Goal: Task Accomplishment & Management: Use online tool/utility

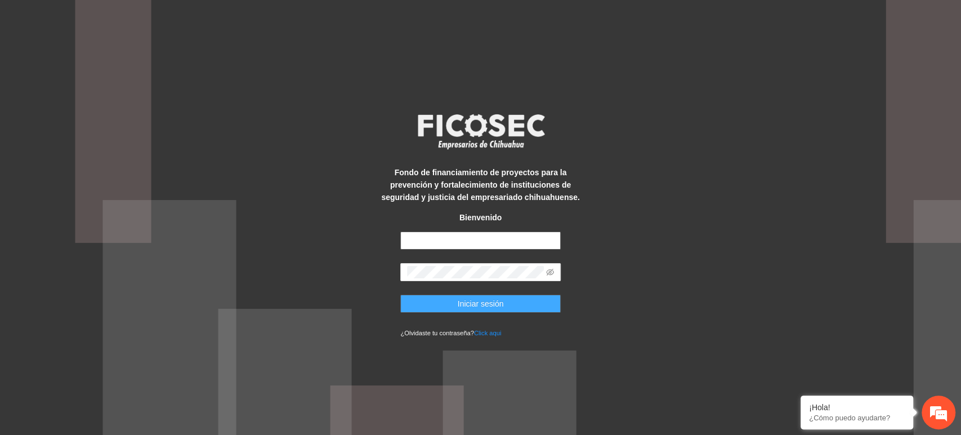
type input "**********"
click at [428, 310] on button "Iniciar sesión" at bounding box center [480, 303] width 160 height 18
type input "**********"
click at [533, 300] on button "Iniciar sesión" at bounding box center [480, 303] width 160 height 18
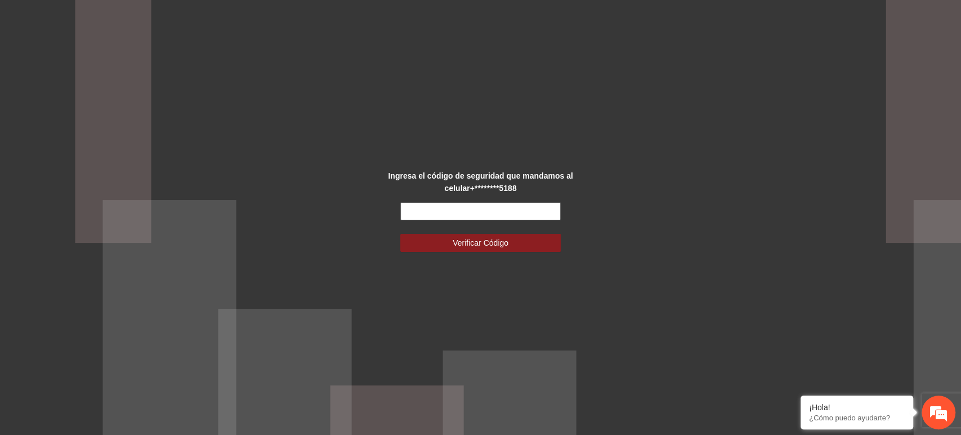
click at [502, 206] on input "text" at bounding box center [480, 211] width 160 height 18
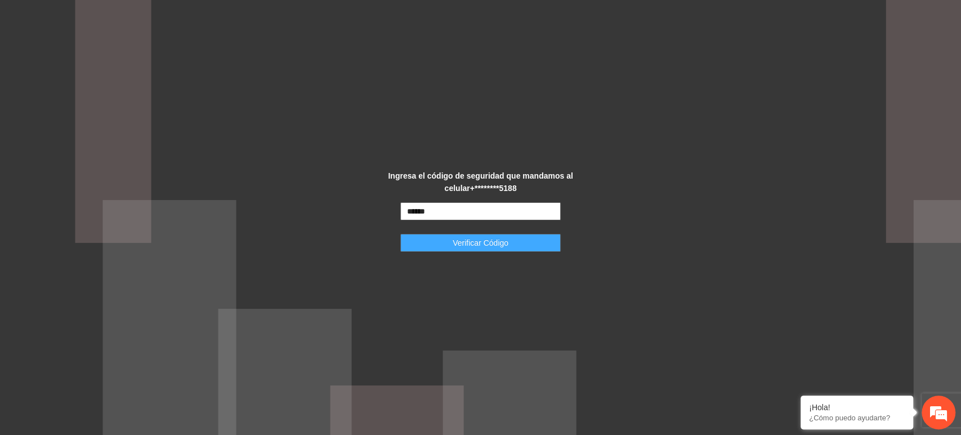
type input "******"
click at [438, 251] on button "Verificar Código" at bounding box center [480, 243] width 160 height 18
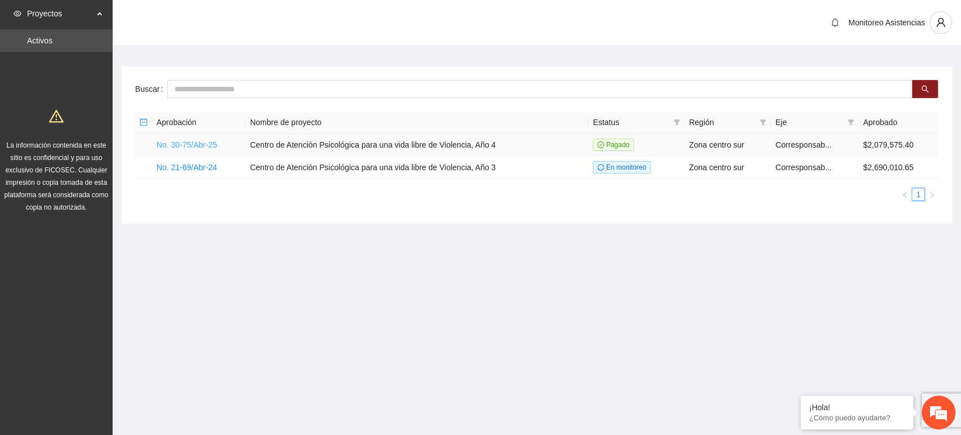
click at [195, 146] on link "No. 30-75/Abr-25" at bounding box center [187, 144] width 60 height 9
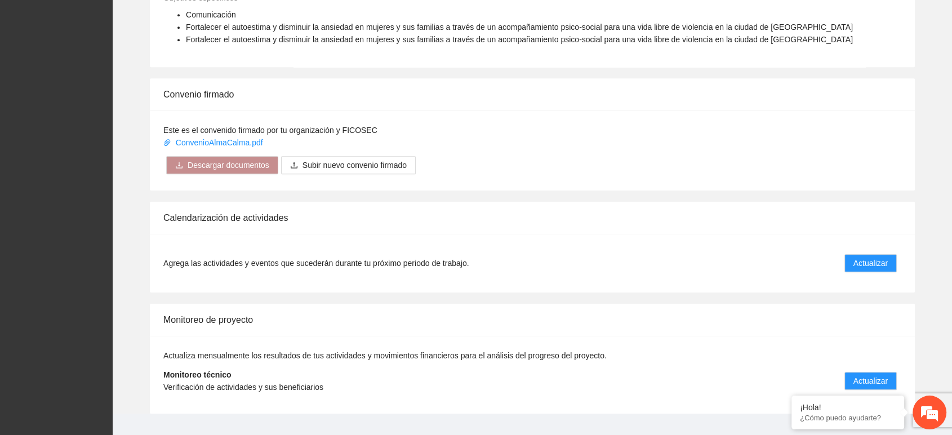
scroll to position [622, 0]
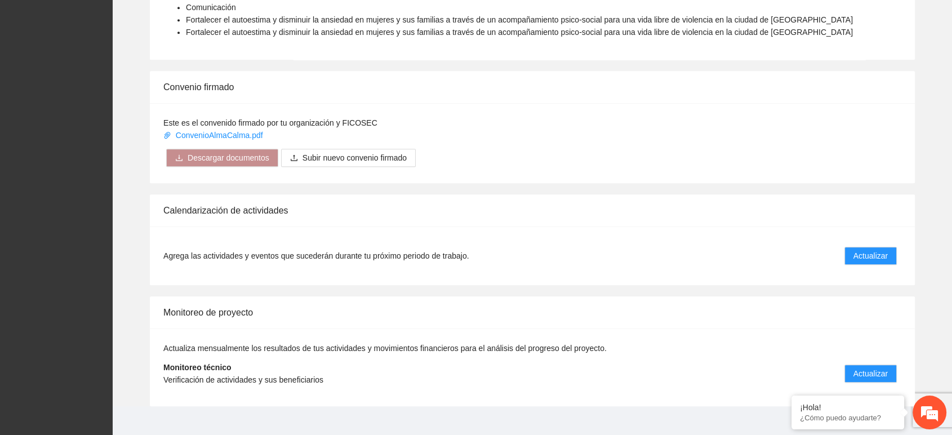
click at [859, 226] on div "Agrega las actividades y eventos que sucederán durante tu próximo periodo de tr…" at bounding box center [532, 255] width 765 height 59
click at [859, 247] on button "Actualizar" at bounding box center [870, 256] width 52 height 18
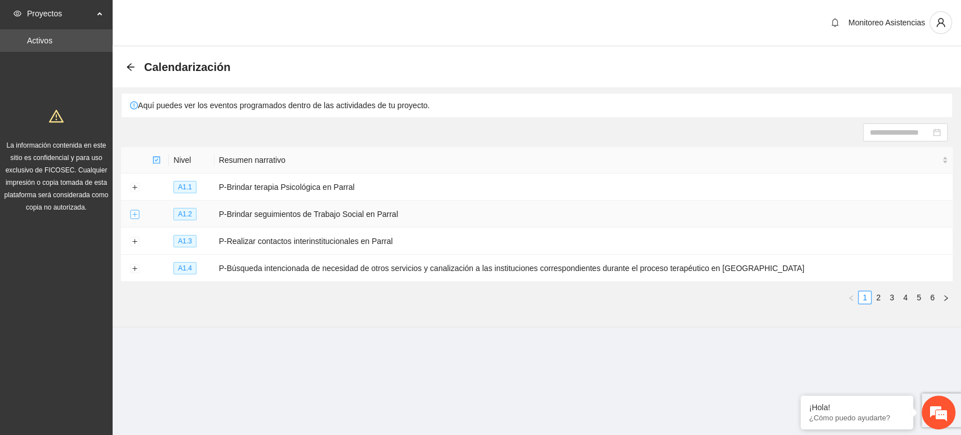
click at [133, 213] on button "Expand row" at bounding box center [134, 214] width 9 height 9
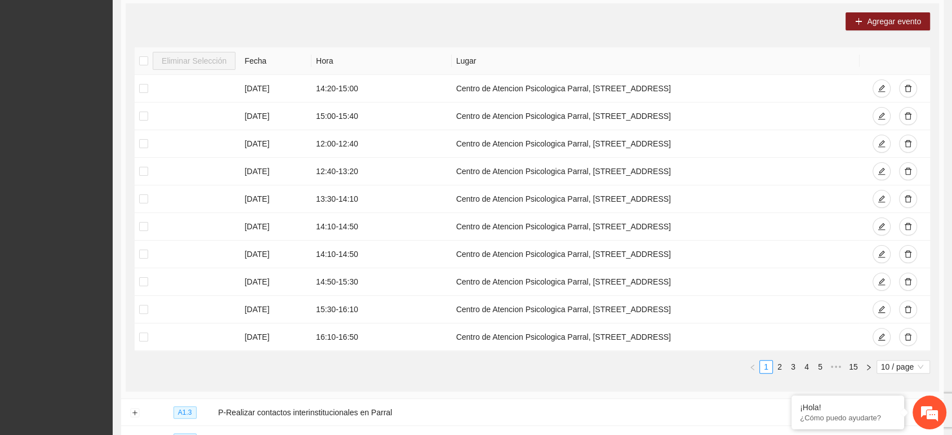
scroll to position [242, 0]
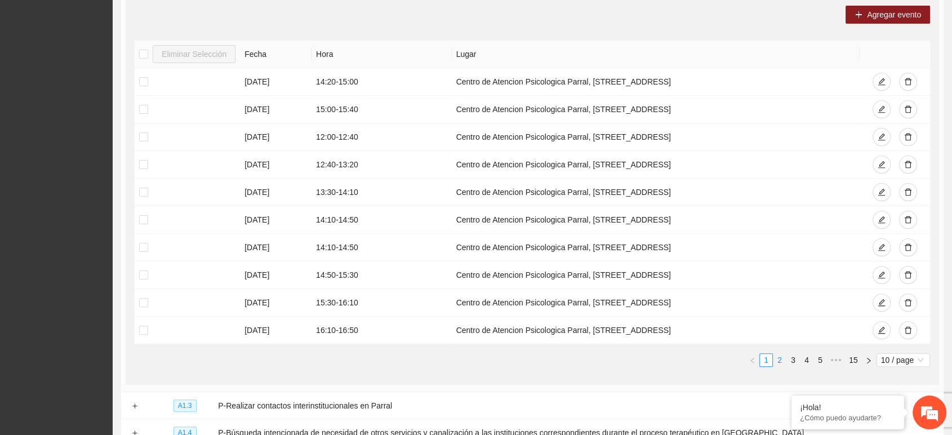
click at [783, 356] on link "2" at bounding box center [779, 360] width 12 height 12
click at [761, 359] on link "1" at bounding box center [766, 360] width 12 height 12
click at [775, 361] on link "2" at bounding box center [779, 360] width 12 height 12
click at [761, 354] on link "1" at bounding box center [766, 360] width 12 height 12
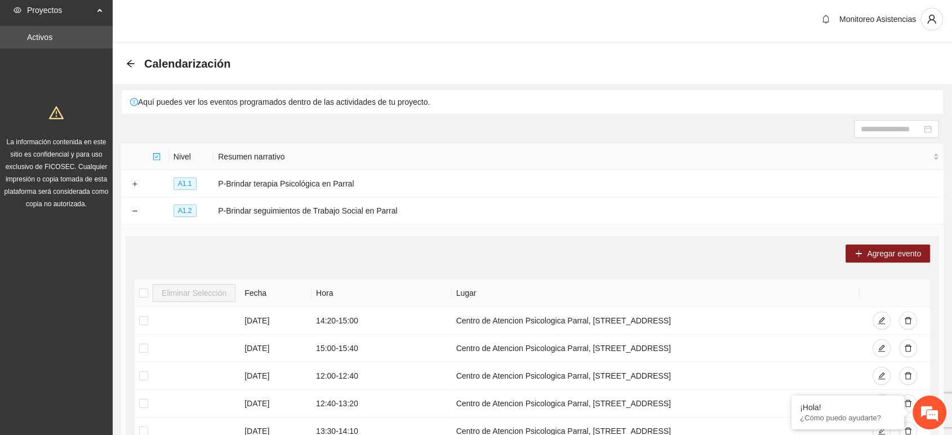
scroll to position [0, 0]
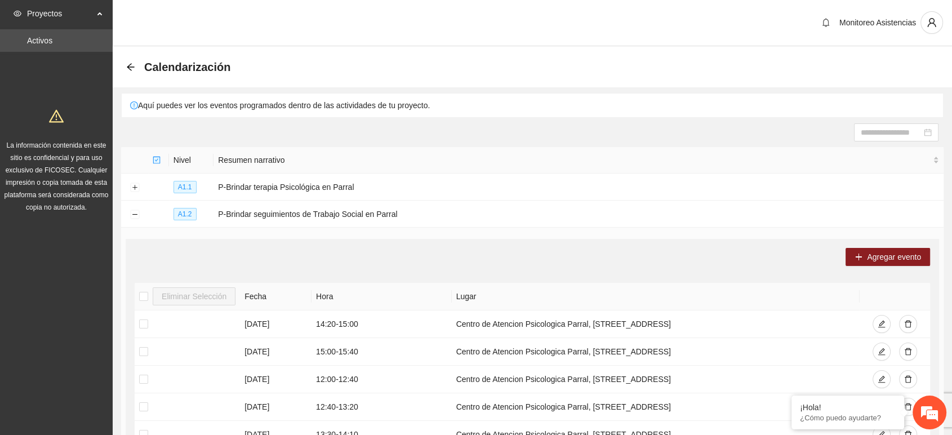
click at [131, 61] on div "Calendarización" at bounding box center [181, 67] width 111 height 18
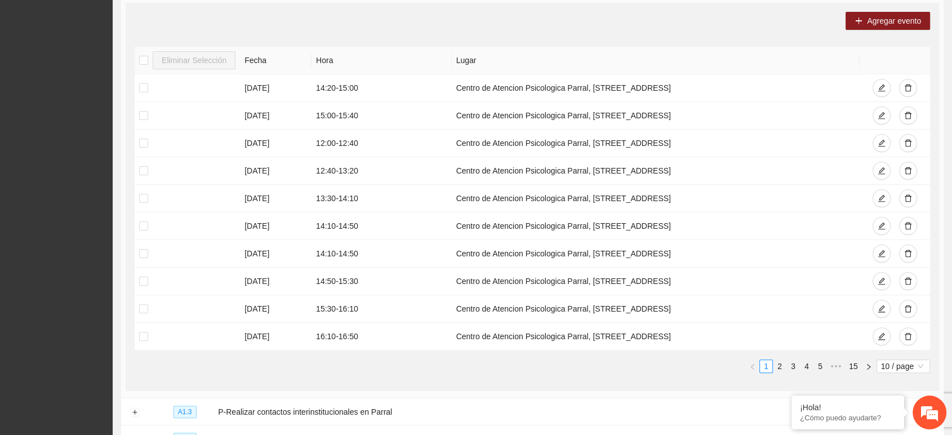
scroll to position [340, 0]
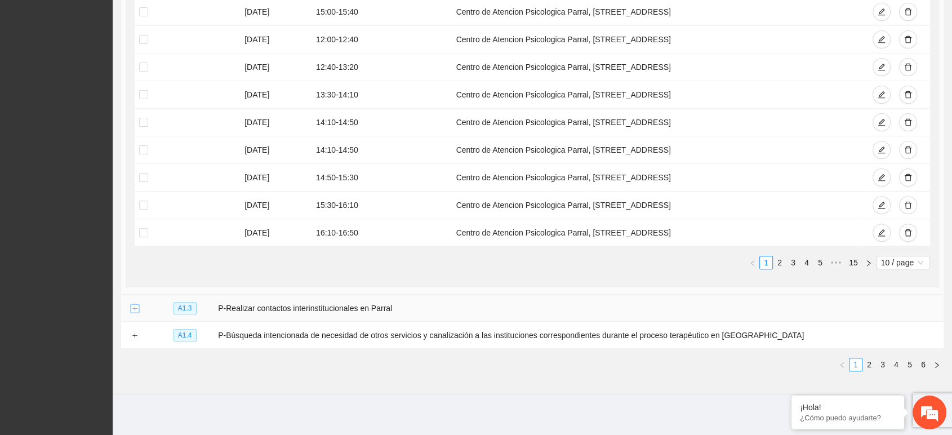
click at [135, 306] on button "Expand row" at bounding box center [134, 308] width 9 height 9
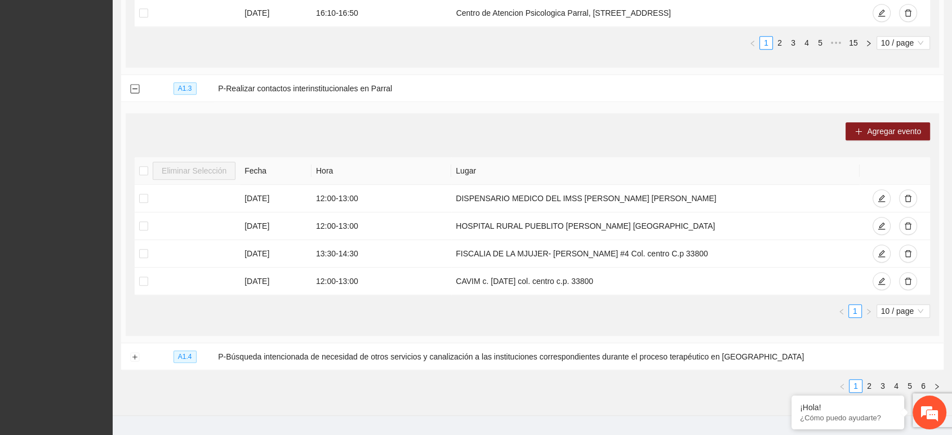
scroll to position [580, 0]
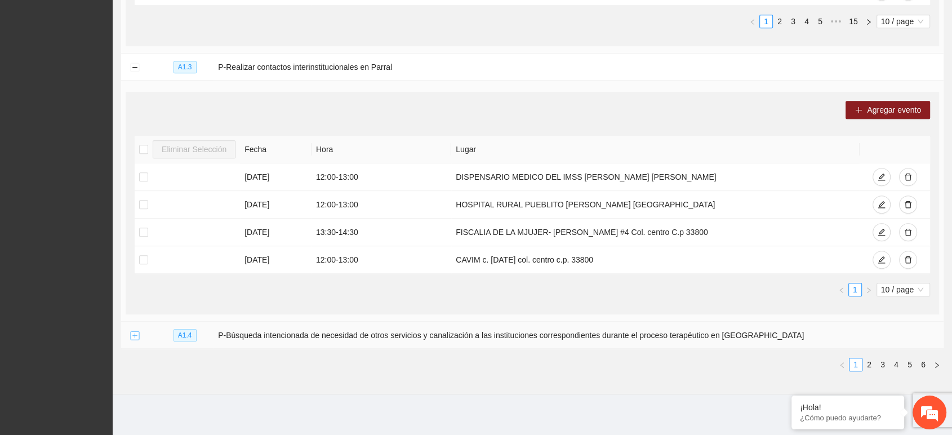
click at [132, 334] on button "Expand row" at bounding box center [134, 335] width 9 height 9
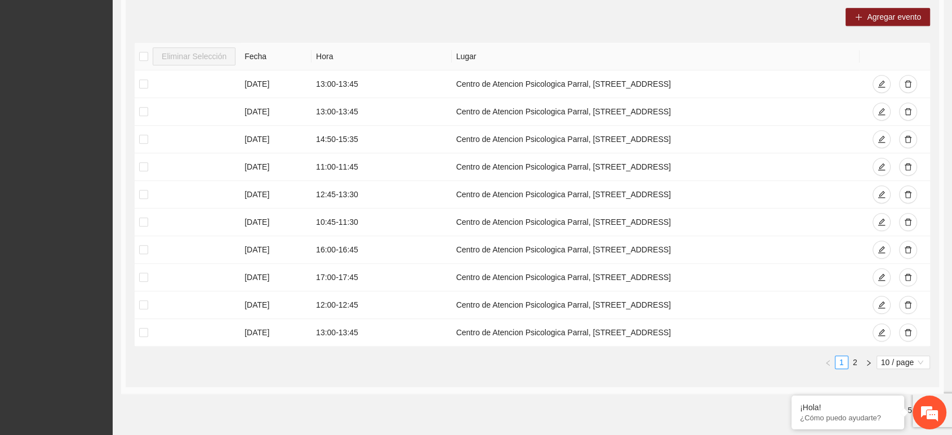
scroll to position [945, 0]
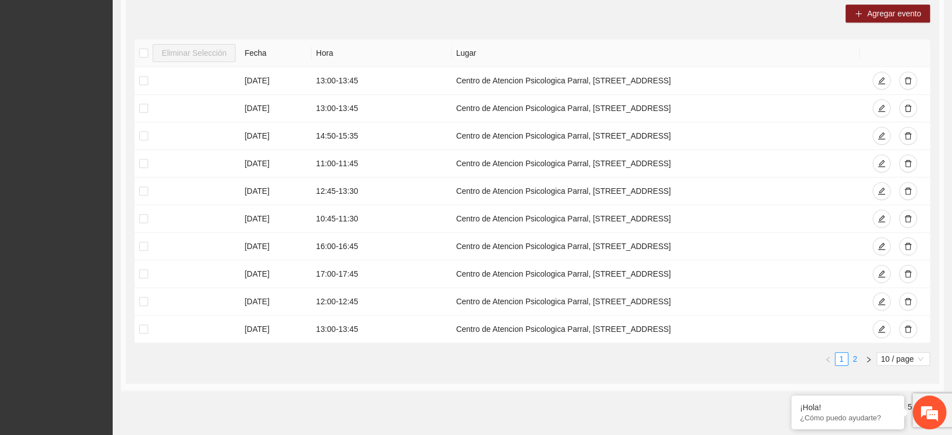
click at [856, 355] on link "2" at bounding box center [854, 358] width 12 height 12
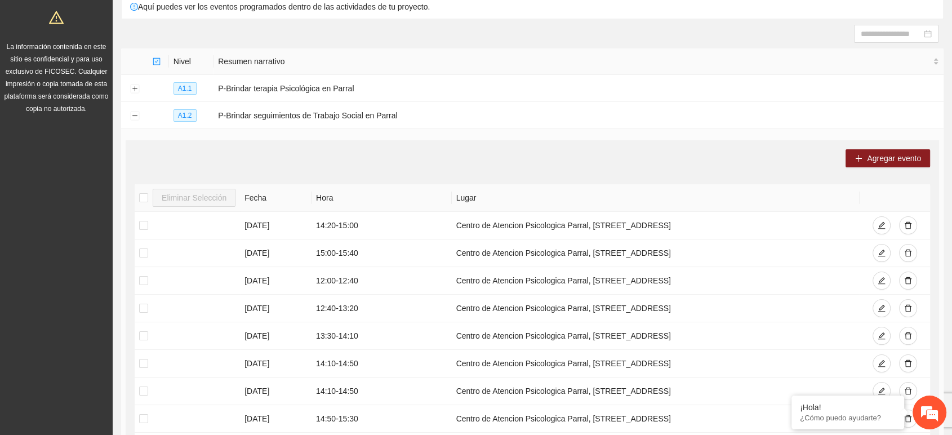
scroll to position [0, 0]
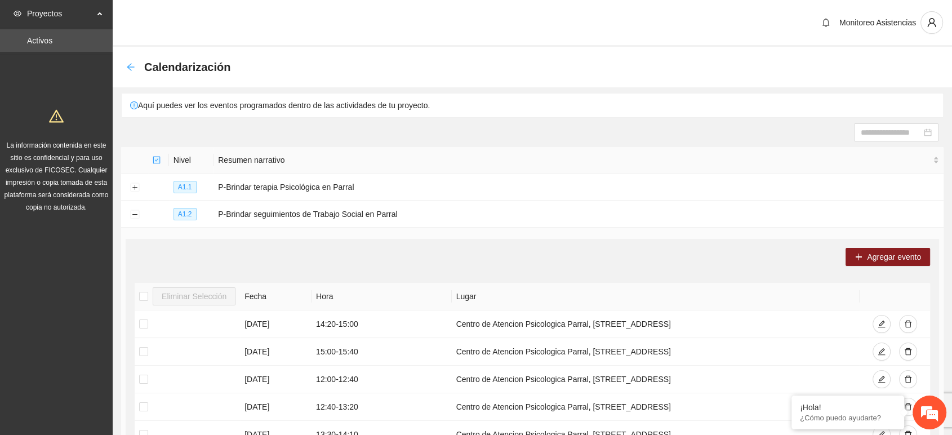
click at [133, 64] on icon "arrow-left" at bounding box center [130, 66] width 9 height 9
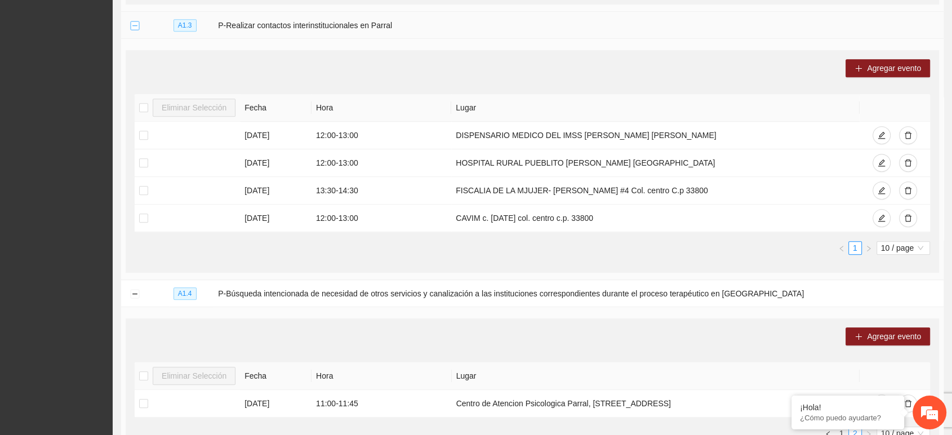
click at [137, 25] on button "Collapse row" at bounding box center [134, 25] width 9 height 9
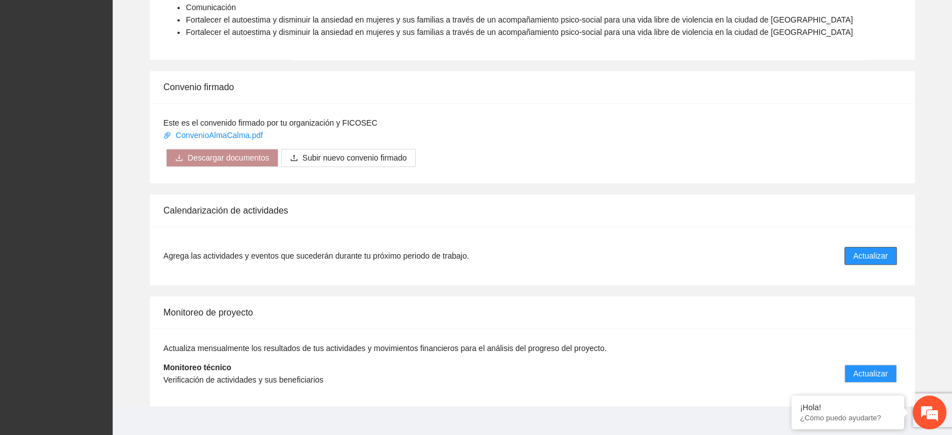
click at [872, 249] on button "Actualizar" at bounding box center [870, 256] width 52 height 18
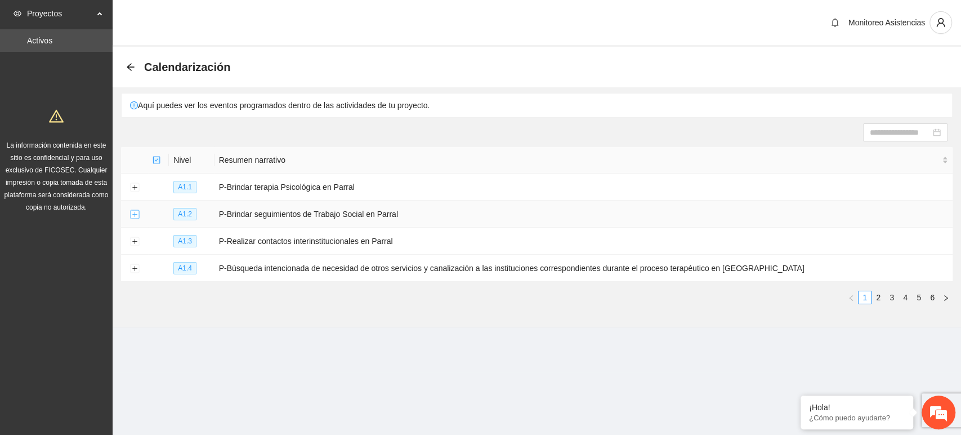
click at [131, 214] on button "Expand row" at bounding box center [134, 214] width 9 height 9
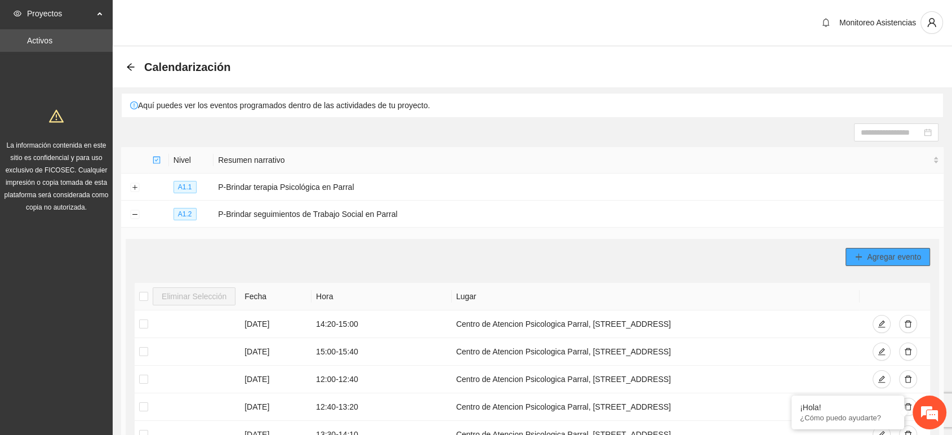
click at [890, 259] on span "Agregar evento" at bounding box center [893, 257] width 54 height 12
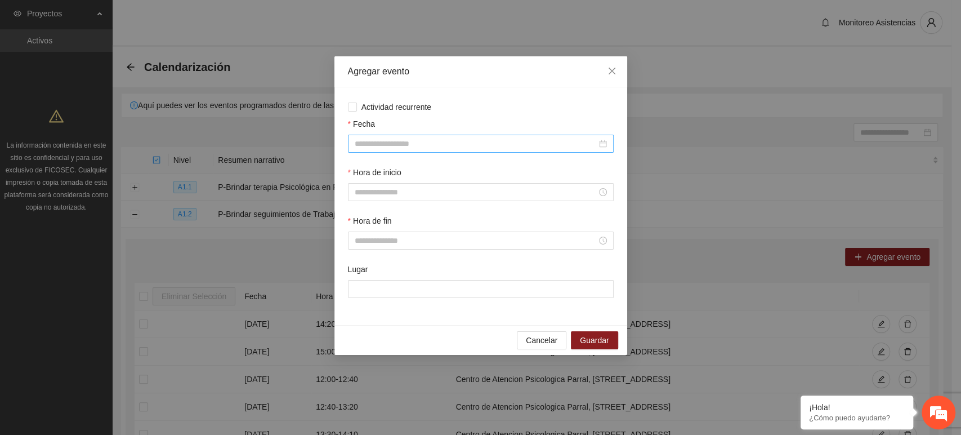
click at [410, 144] on input "Fecha" at bounding box center [476, 143] width 242 height 12
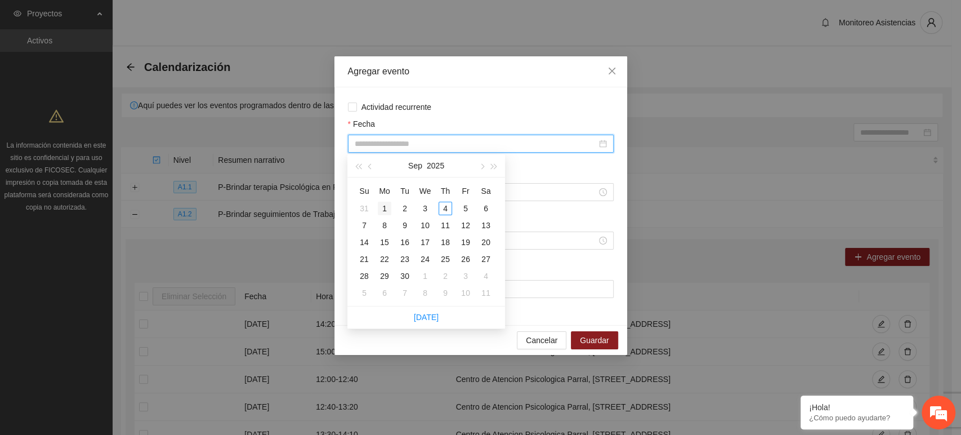
type input "**********"
click at [383, 206] on div "1" at bounding box center [385, 209] width 14 height 14
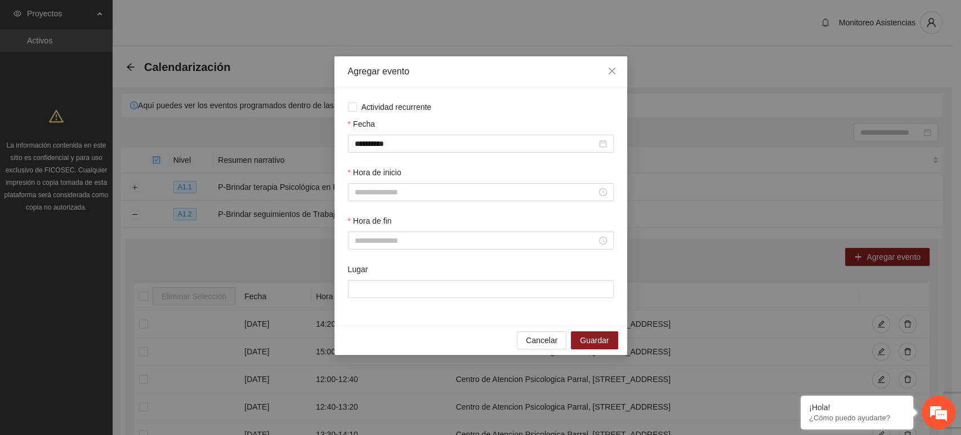
click at [378, 181] on div "Hora de inicio" at bounding box center [481, 174] width 266 height 17
click at [378, 185] on div at bounding box center [481, 192] width 266 height 18
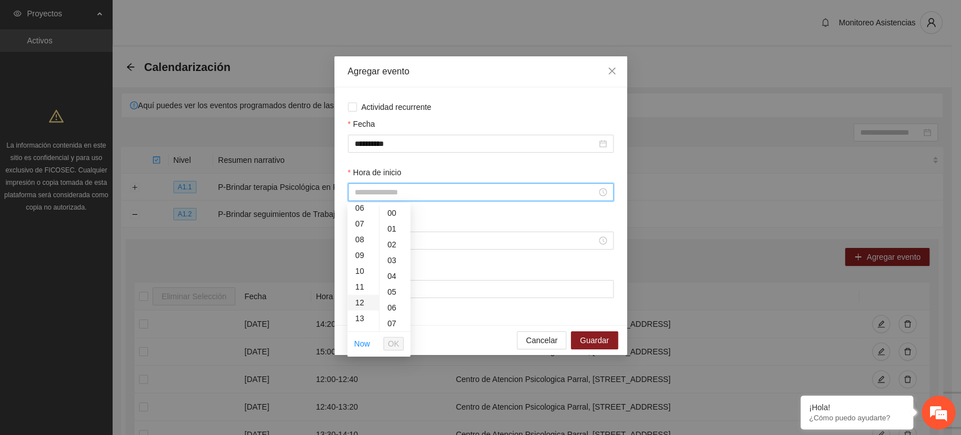
click at [363, 305] on div "12" at bounding box center [363, 302] width 32 height 16
type input "*****"
click at [395, 342] on span "OK" at bounding box center [393, 343] width 11 height 12
click at [388, 248] on div at bounding box center [481, 240] width 266 height 18
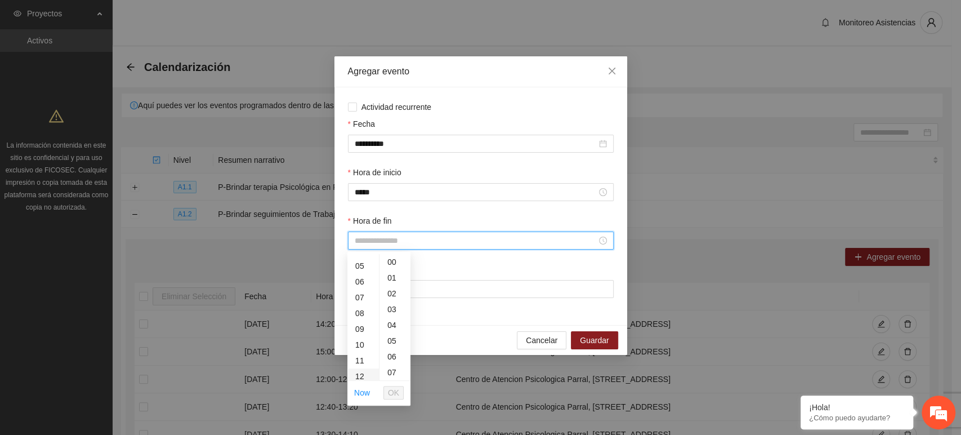
click at [364, 371] on div "12" at bounding box center [363, 376] width 32 height 16
click at [394, 356] on div "40" at bounding box center [394, 359] width 31 height 16
type input "*****"
click at [401, 403] on ul "Now OK" at bounding box center [378, 393] width 63 height 24
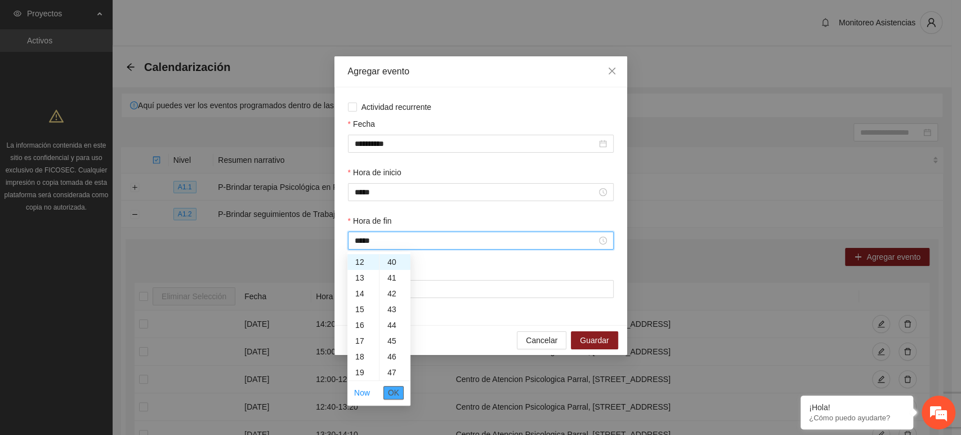
click at [399, 395] on span "OK" at bounding box center [393, 392] width 11 height 12
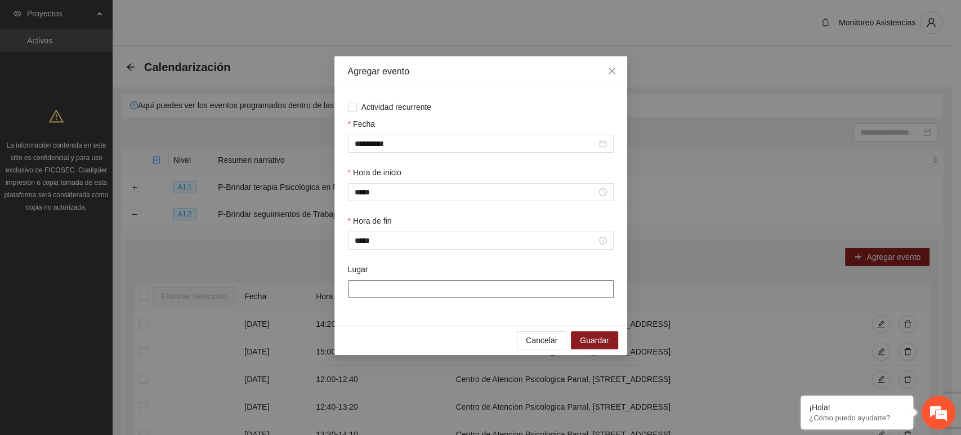
click at [391, 287] on input "Lugar" at bounding box center [481, 289] width 266 height 18
type input "**********"
click at [617, 343] on button "Guardar" at bounding box center [594, 340] width 47 height 18
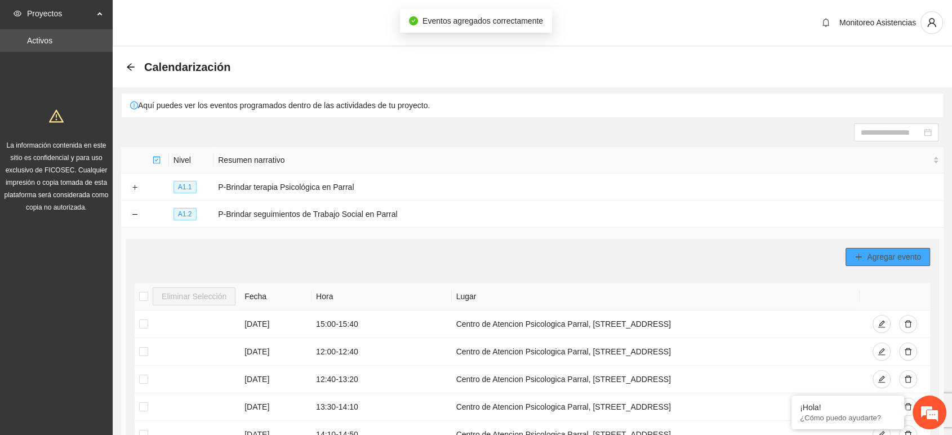
click at [878, 251] on span "Agregar evento" at bounding box center [893, 257] width 54 height 12
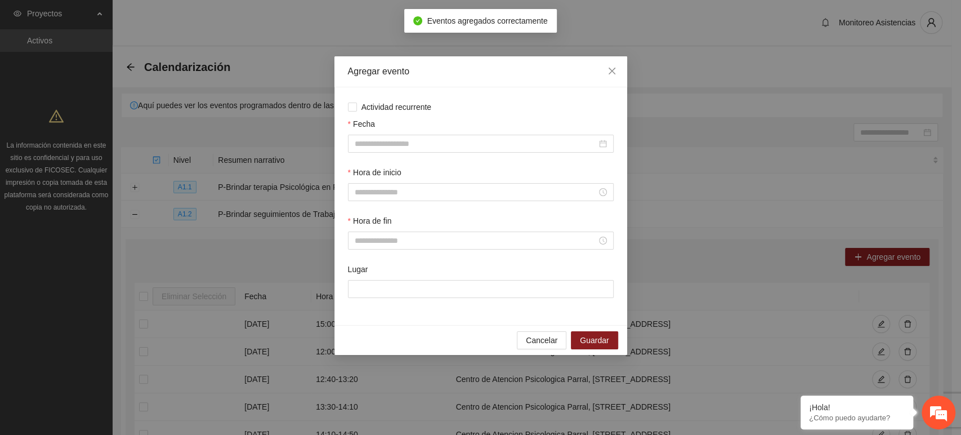
click at [380, 131] on div "Fecha" at bounding box center [481, 126] width 266 height 17
click at [379, 141] on input "Fecha" at bounding box center [476, 143] width 242 height 12
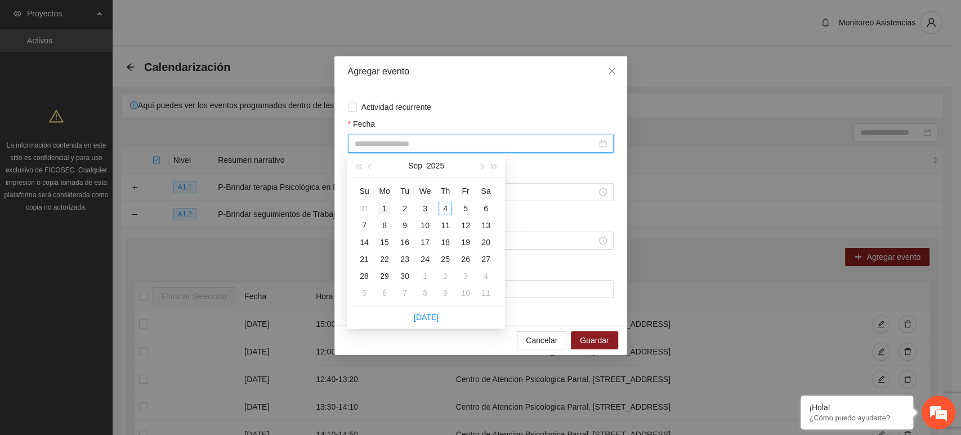
type input "**********"
click at [379, 200] on td "1" at bounding box center [384, 208] width 20 height 17
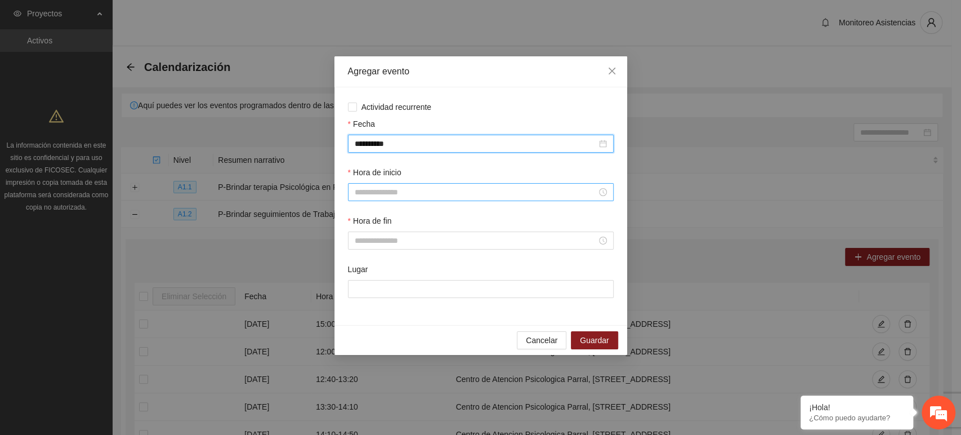
click at [379, 189] on input "Hora de inicio" at bounding box center [476, 192] width 242 height 12
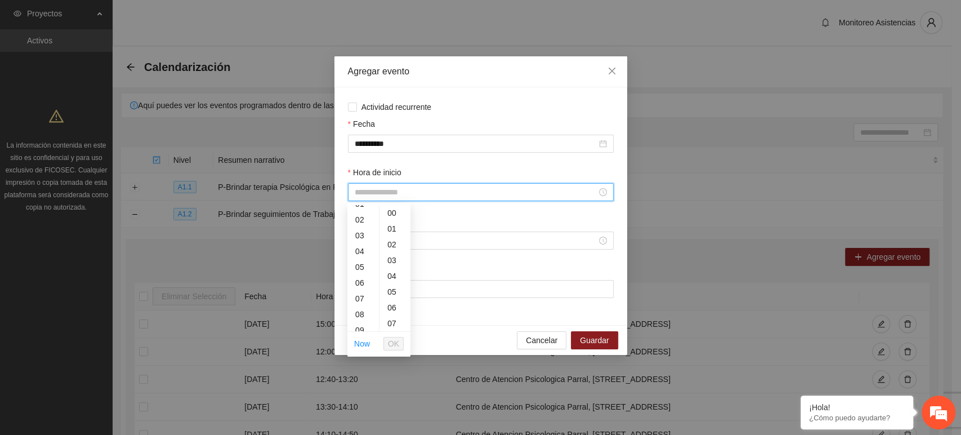
scroll to position [125, 0]
click at [361, 310] on div "14" at bounding box center [363, 309] width 32 height 16
type input "*****"
click at [392, 342] on span "OK" at bounding box center [393, 343] width 11 height 12
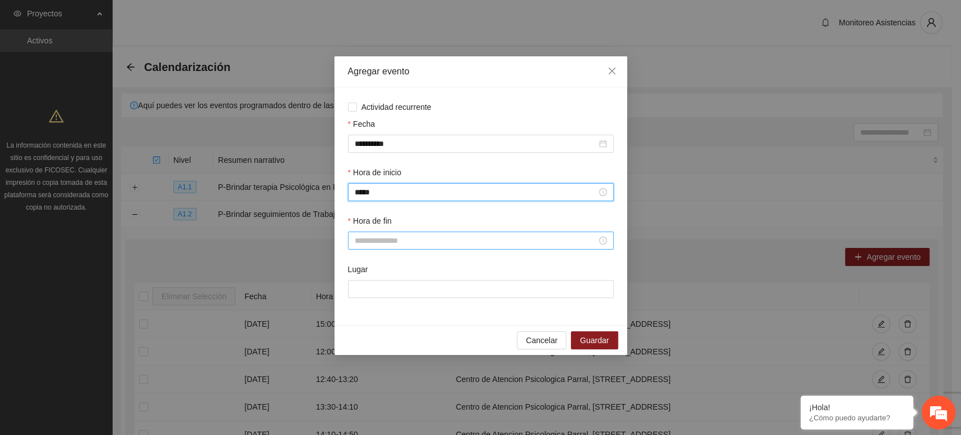
click at [370, 246] on input "Hora de fin" at bounding box center [476, 240] width 242 height 12
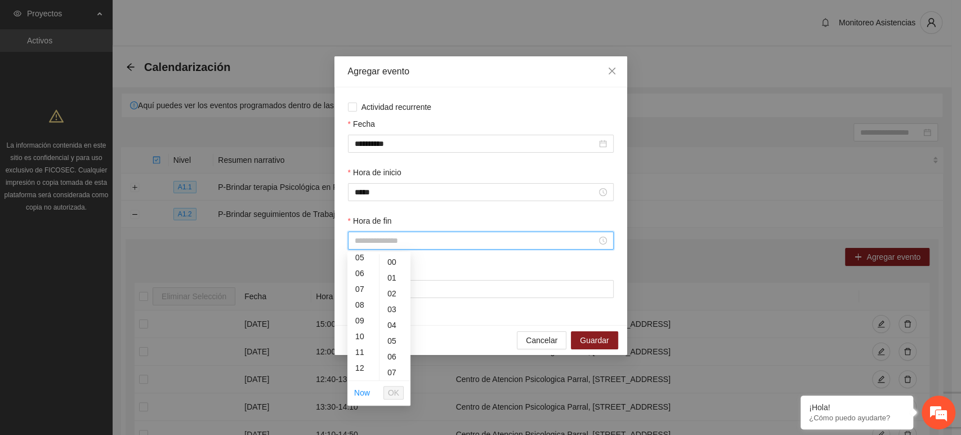
scroll to position [117, 0]
click at [362, 366] on div "14" at bounding box center [363, 366] width 32 height 16
click at [396, 363] on div "40" at bounding box center [394, 359] width 31 height 16
type input "*****"
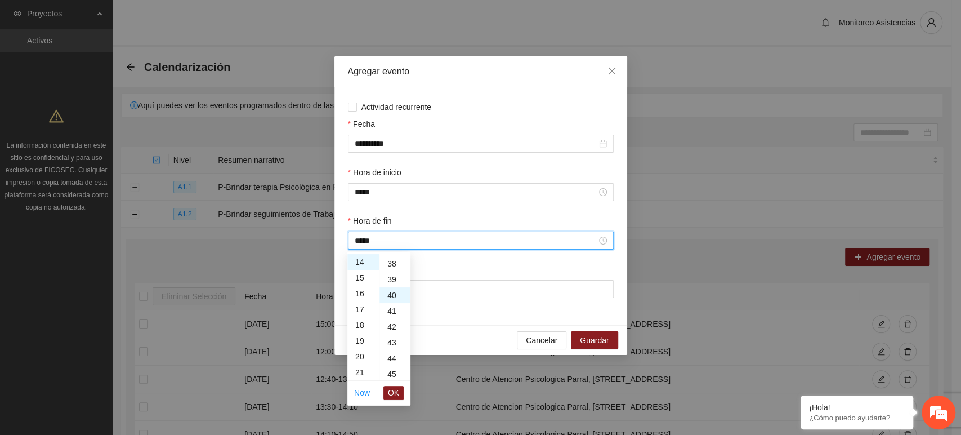
scroll to position [631, 0]
click at [399, 389] on span "OK" at bounding box center [393, 392] width 11 height 12
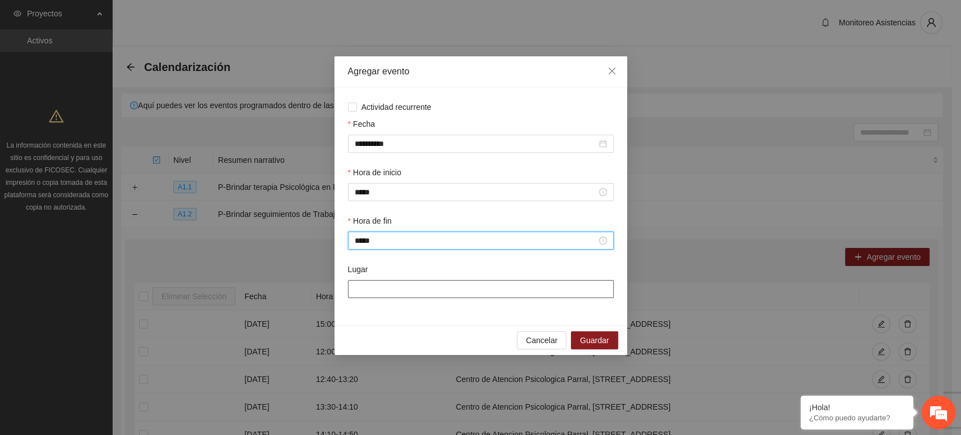
click at [388, 293] on input "Lugar" at bounding box center [481, 289] width 266 height 18
type input "**********"
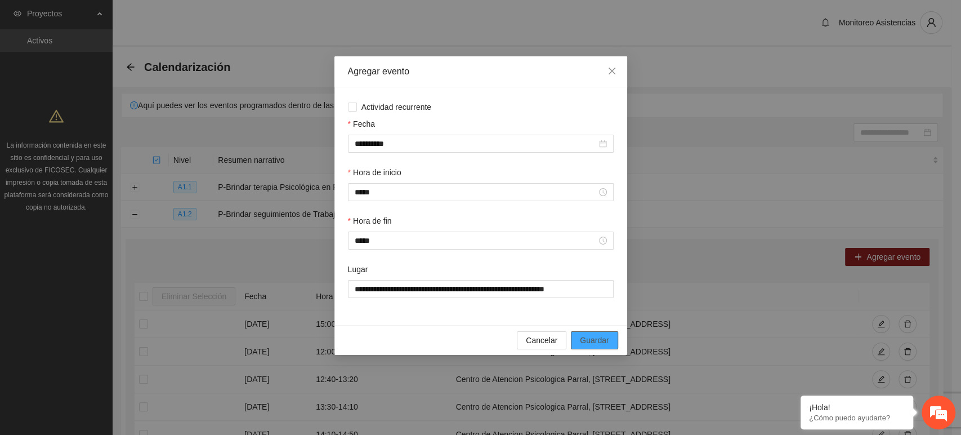
click at [587, 343] on span "Guardar" at bounding box center [594, 340] width 29 height 12
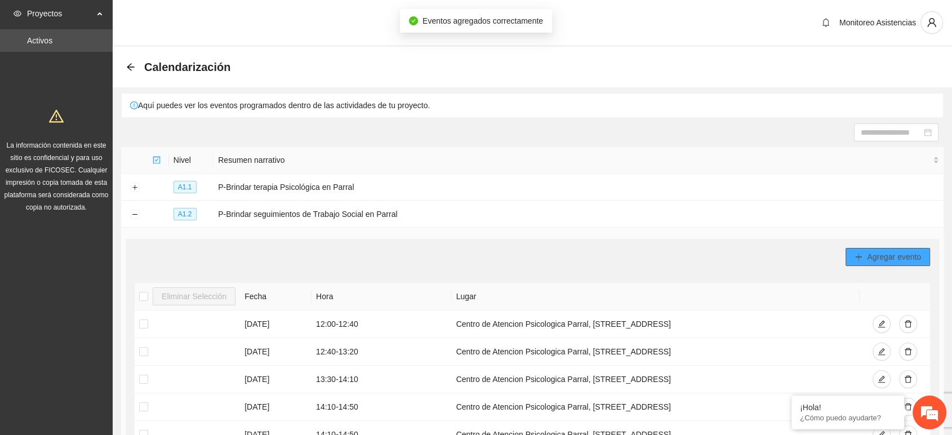
click at [890, 261] on button "Agregar evento" at bounding box center [887, 257] width 84 height 18
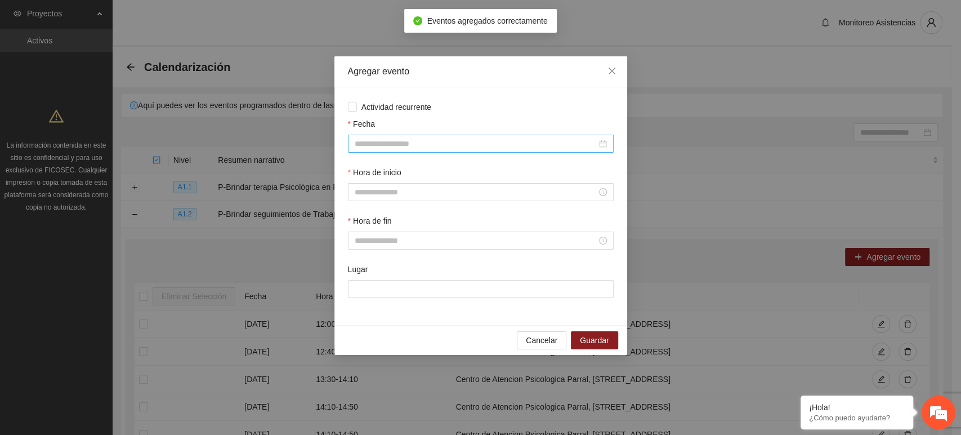
click at [446, 147] on input "Fecha" at bounding box center [476, 143] width 242 height 12
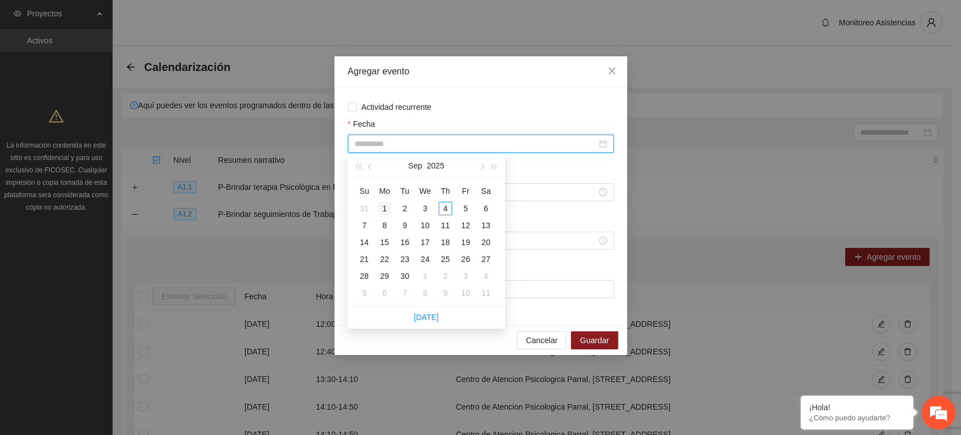
type input "**********"
click at [381, 207] on div "1" at bounding box center [385, 209] width 14 height 14
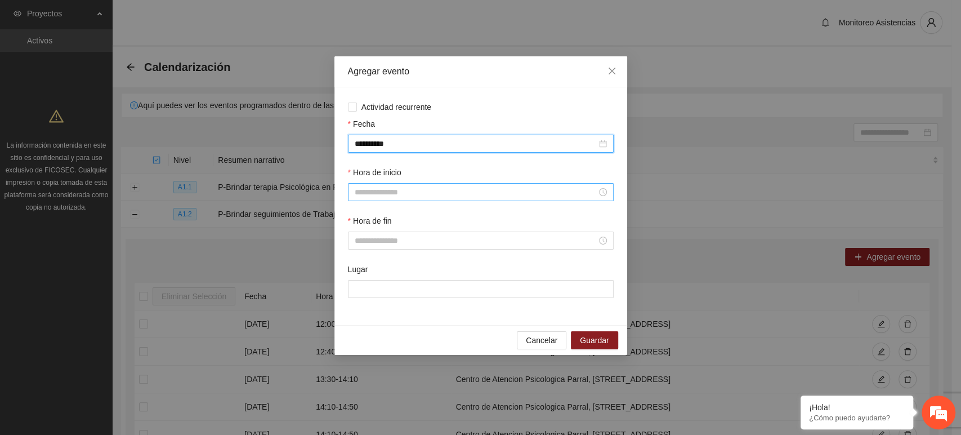
click at [377, 187] on input "Hora de inicio" at bounding box center [476, 192] width 242 height 12
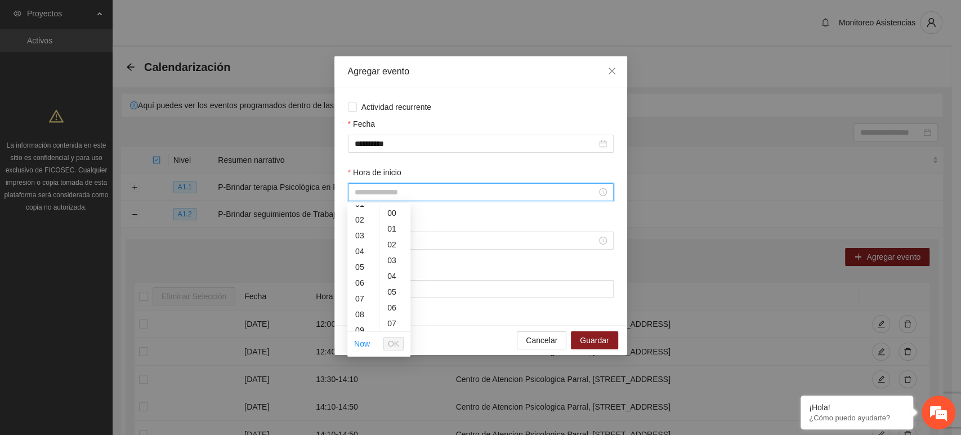
scroll to position [117, 0]
click at [364, 307] on div "17" at bounding box center [363, 314] width 32 height 16
click at [367, 222] on div "16" at bounding box center [363, 222] width 32 height 16
type input "*****"
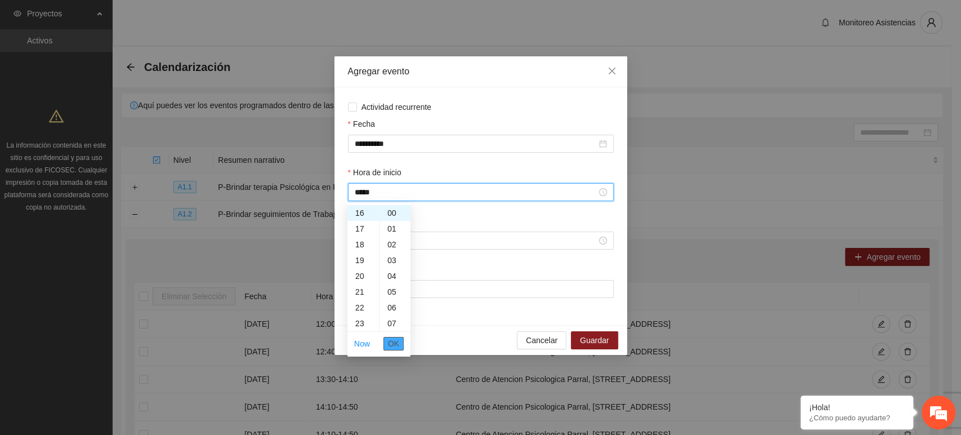
click at [395, 341] on span "OK" at bounding box center [393, 343] width 11 height 12
click at [365, 239] on input "Hora de fin" at bounding box center [476, 240] width 242 height 12
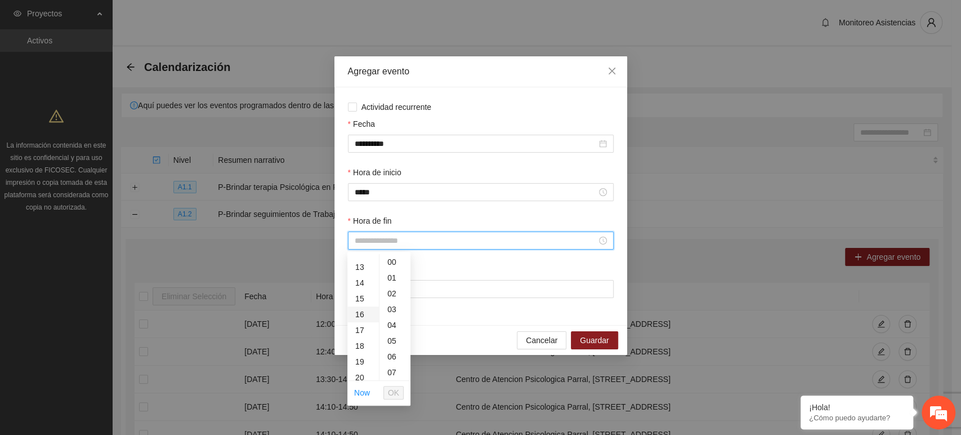
click at [355, 316] on div "16" at bounding box center [363, 314] width 32 height 16
click at [393, 361] on div "40" at bounding box center [394, 359] width 31 height 16
type input "*****"
click at [402, 399] on li "OK" at bounding box center [393, 392] width 20 height 19
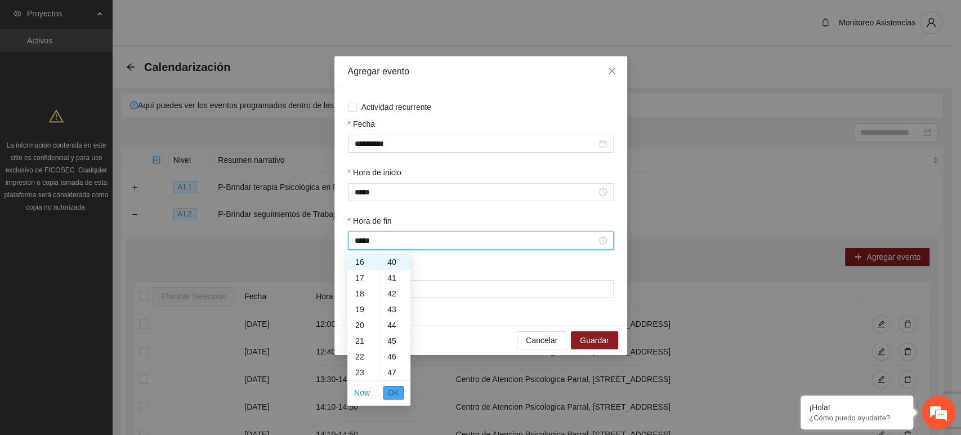
click at [401, 397] on button "OK" at bounding box center [393, 393] width 20 height 14
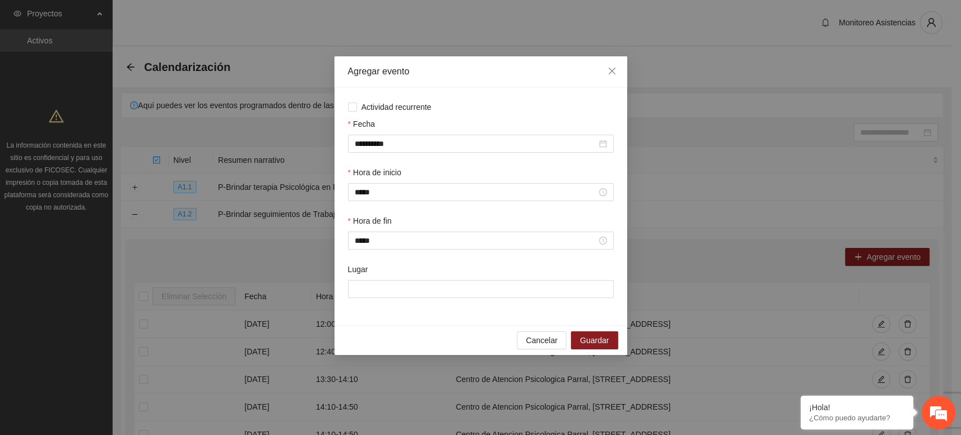
click at [405, 299] on div "Lugar" at bounding box center [481, 287] width 270 height 48
click at [407, 292] on input "Lugar" at bounding box center [481, 289] width 266 height 18
type input "**********"
click at [591, 341] on span "Guardar" at bounding box center [594, 340] width 29 height 12
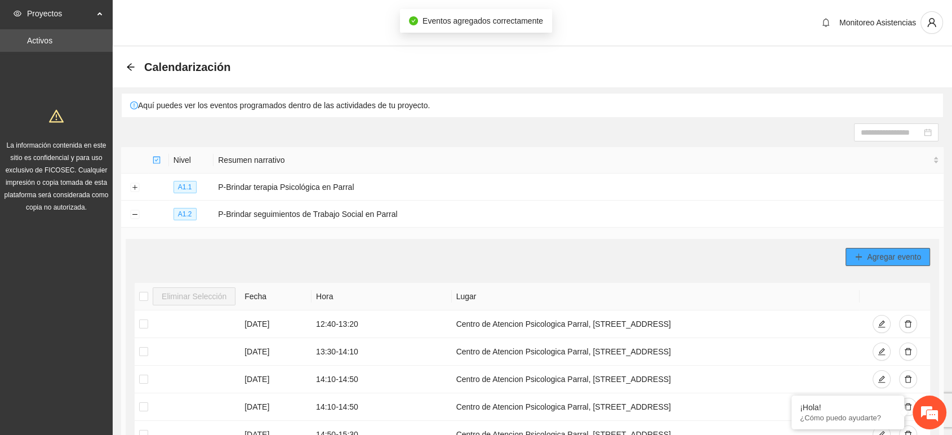
click at [922, 262] on button "Agregar evento" at bounding box center [887, 257] width 84 height 18
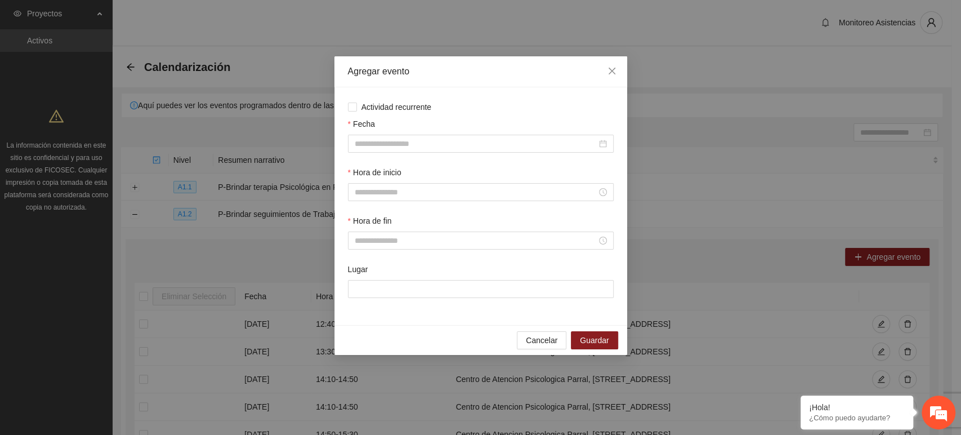
click at [387, 129] on div "Fecha" at bounding box center [481, 126] width 266 height 17
click at [379, 148] on input "Fecha" at bounding box center [476, 143] width 242 height 12
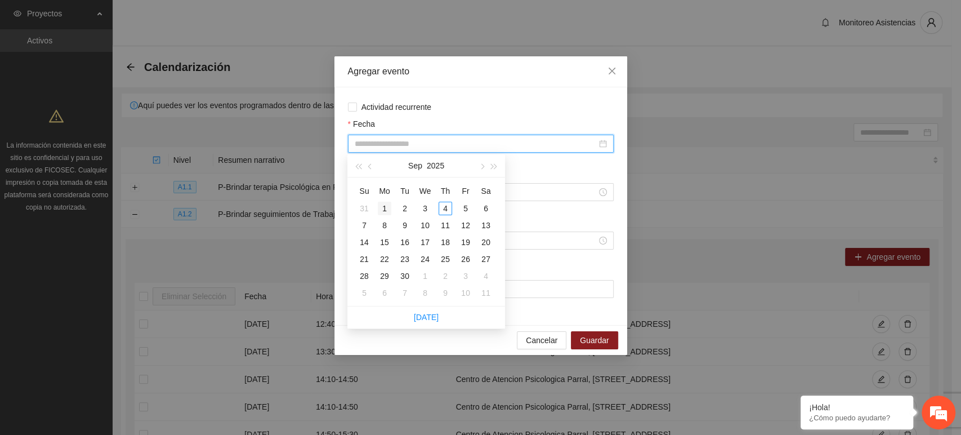
type input "**********"
click at [387, 200] on td "1" at bounding box center [384, 208] width 20 height 17
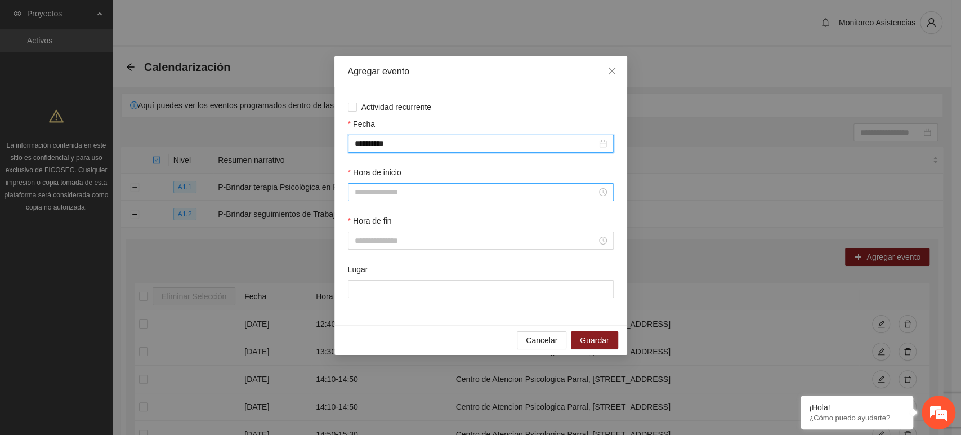
click at [383, 188] on input "Hora de inicio" at bounding box center [476, 192] width 242 height 12
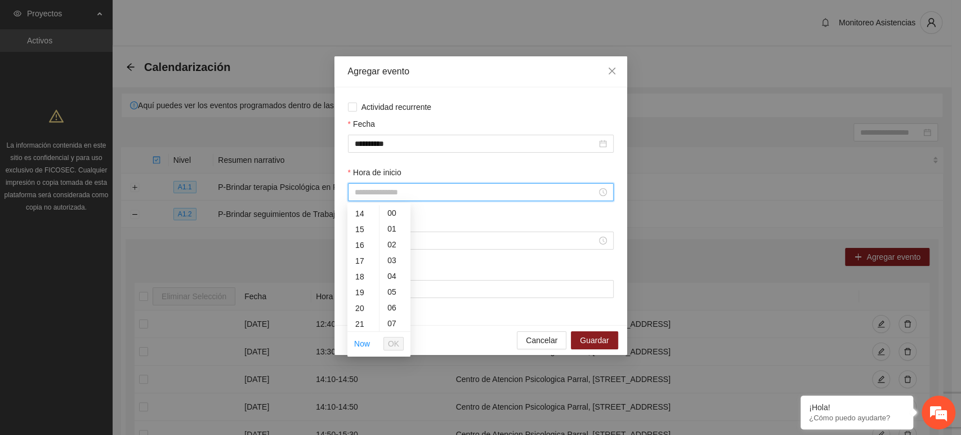
scroll to position [257, 0]
click at [363, 231] on div "17" at bounding box center [363, 224] width 32 height 16
type input "*****"
click at [399, 345] on span "OK" at bounding box center [393, 343] width 11 height 12
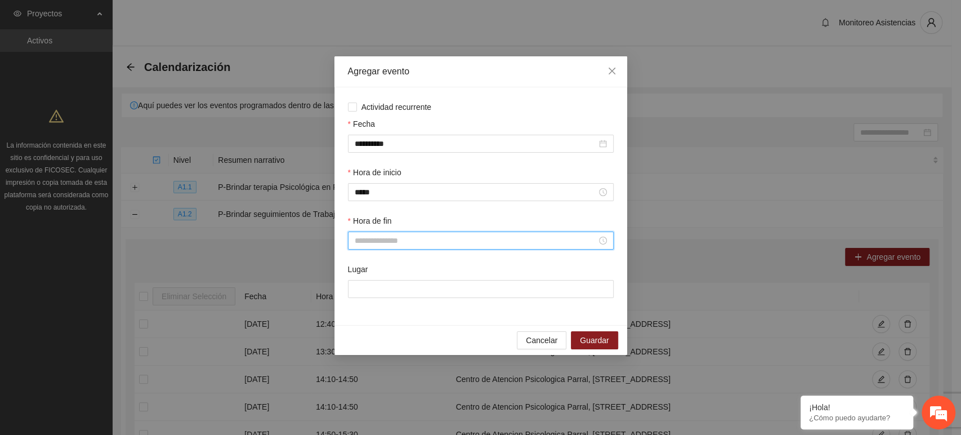
click at [378, 244] on input "Hora de fin" at bounding box center [476, 240] width 242 height 12
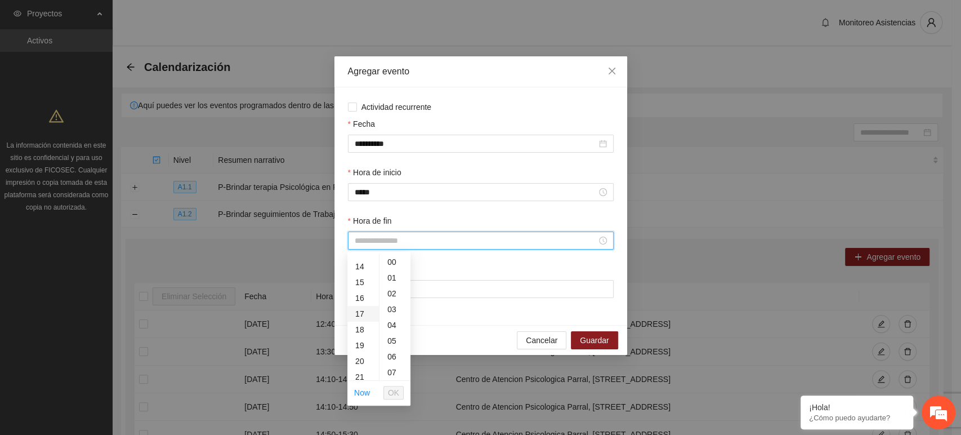
click at [351, 309] on div "17" at bounding box center [363, 314] width 32 height 16
click at [400, 372] on div "40" at bounding box center [394, 367] width 31 height 16
type input "*****"
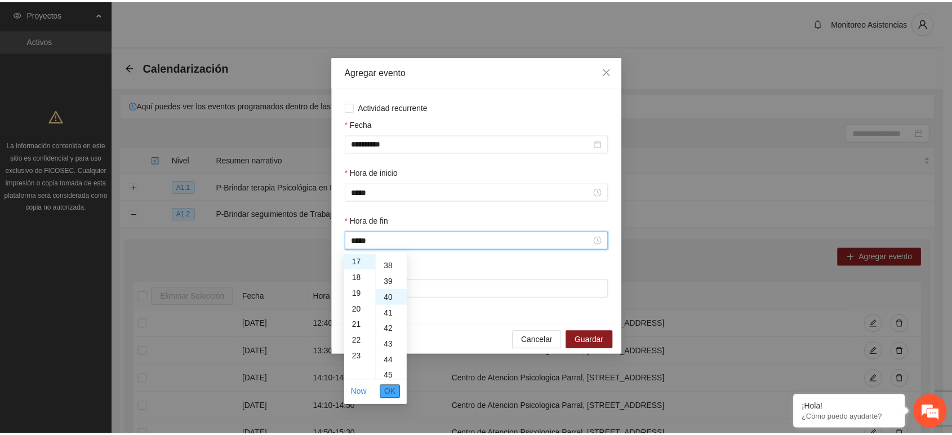
scroll to position [631, 0]
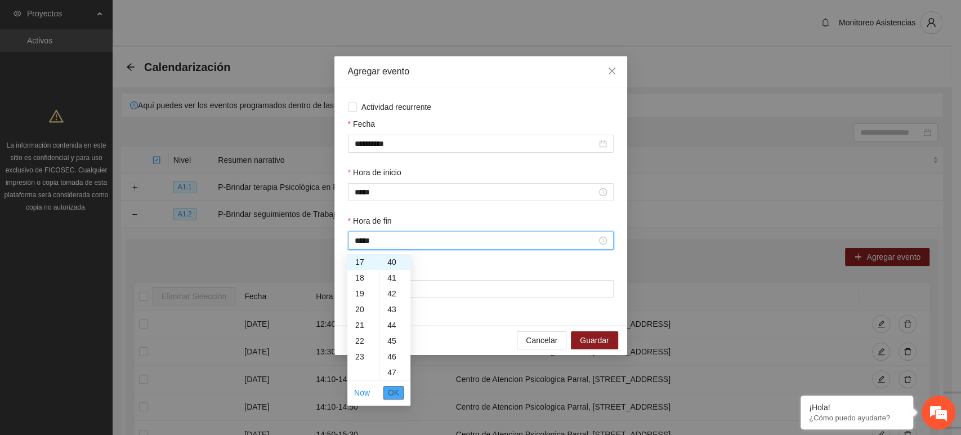
click at [401, 392] on button "OK" at bounding box center [393, 393] width 20 height 14
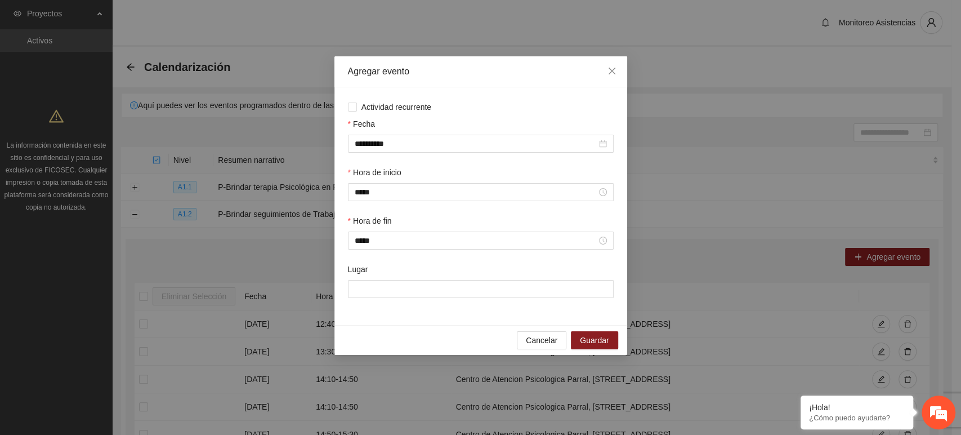
click at [401, 278] on div "Lugar" at bounding box center [481, 271] width 266 height 17
click at [400, 288] on input "Lugar" at bounding box center [481, 289] width 266 height 18
click at [509, 288] on input "**********" at bounding box center [481, 289] width 266 height 18
type input "*"
click at [452, 282] on input "Lugar" at bounding box center [481, 289] width 266 height 18
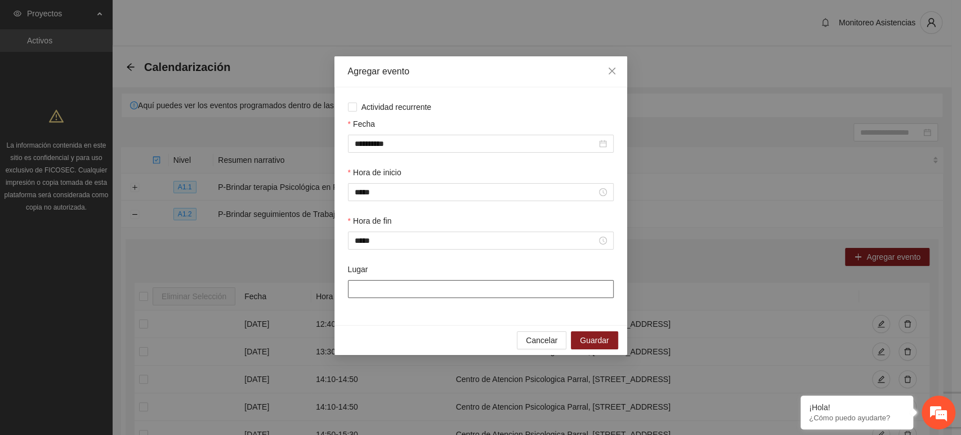
type input "**********"
click at [604, 337] on span "Guardar" at bounding box center [594, 340] width 29 height 12
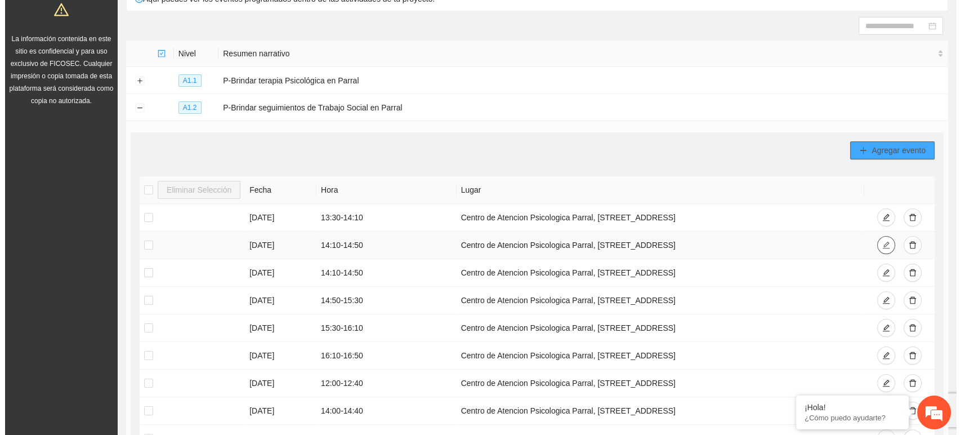
scroll to position [108, 0]
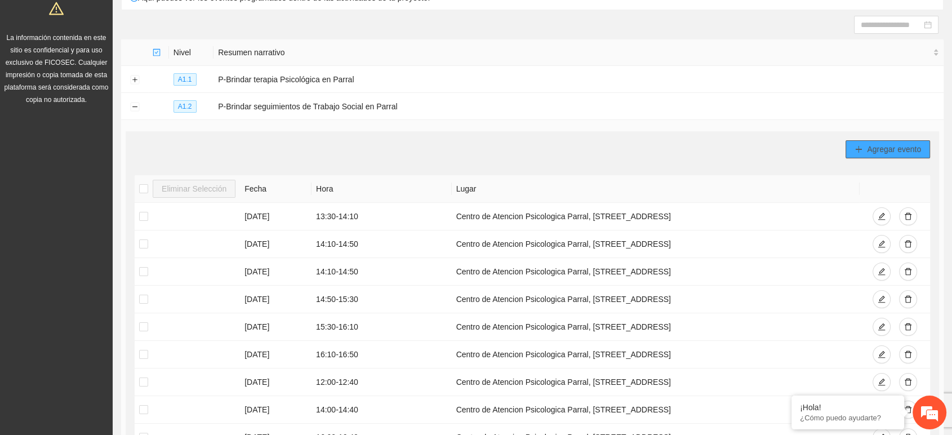
click at [887, 148] on span "Agregar evento" at bounding box center [893, 149] width 54 height 12
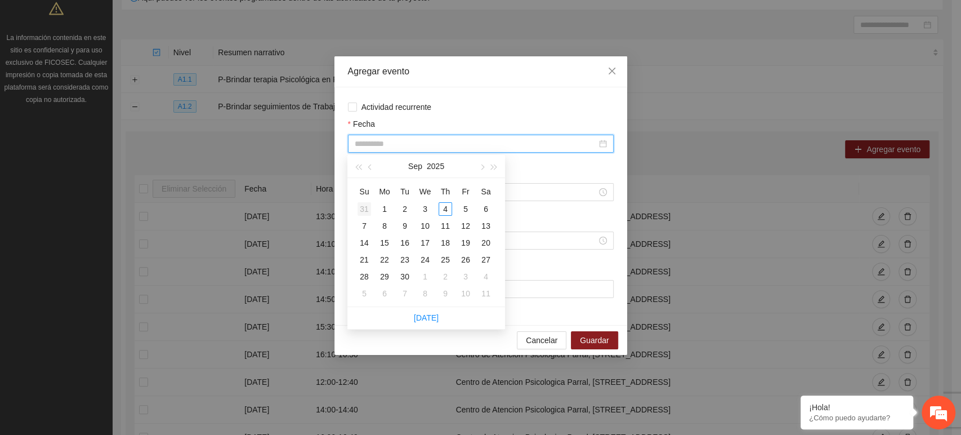
drag, startPoint x: 396, startPoint y: 143, endPoint x: 373, endPoint y: 205, distance: 66.1
click at [373, 205] on td "31" at bounding box center [364, 208] width 20 height 17
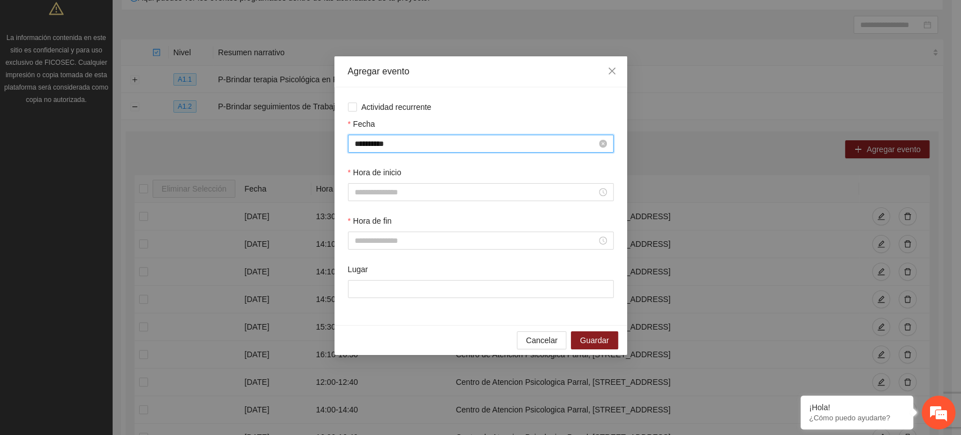
click at [399, 143] on input "**********" at bounding box center [476, 143] width 242 height 12
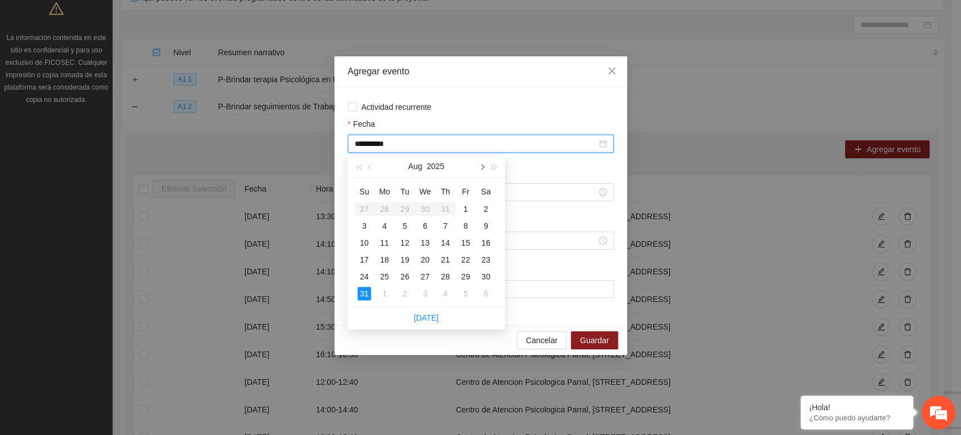
click at [481, 170] on button "button" at bounding box center [481, 166] width 12 height 23
type input "**********"
click at [427, 204] on div "3" at bounding box center [425, 209] width 14 height 14
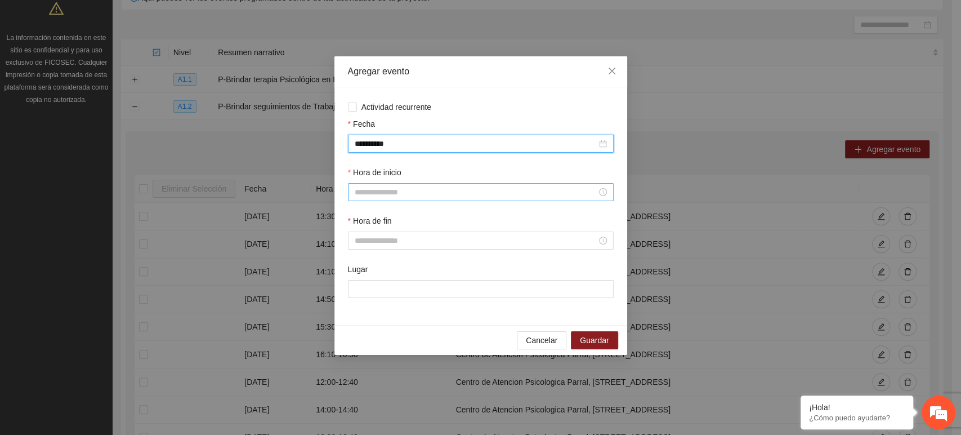
click at [393, 189] on input "Hora de inicio" at bounding box center [476, 192] width 242 height 12
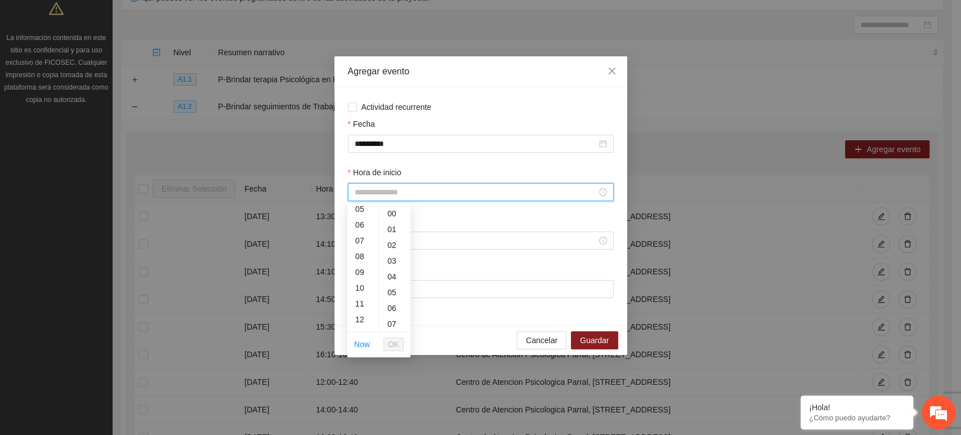
scroll to position [141, 0]
click at [355, 293] on div "14" at bounding box center [363, 293] width 32 height 16
type input "*****"
click at [397, 343] on span "OK" at bounding box center [393, 344] width 11 height 12
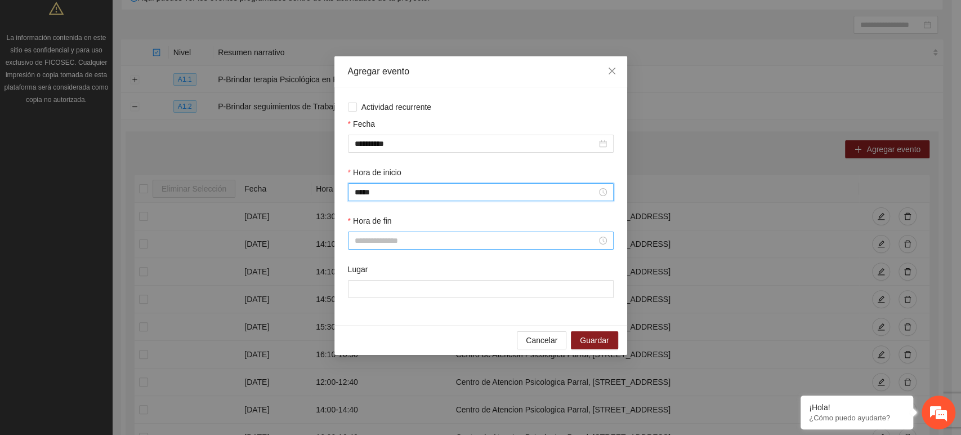
click at [384, 238] on input "Hora de fin" at bounding box center [476, 240] width 242 height 12
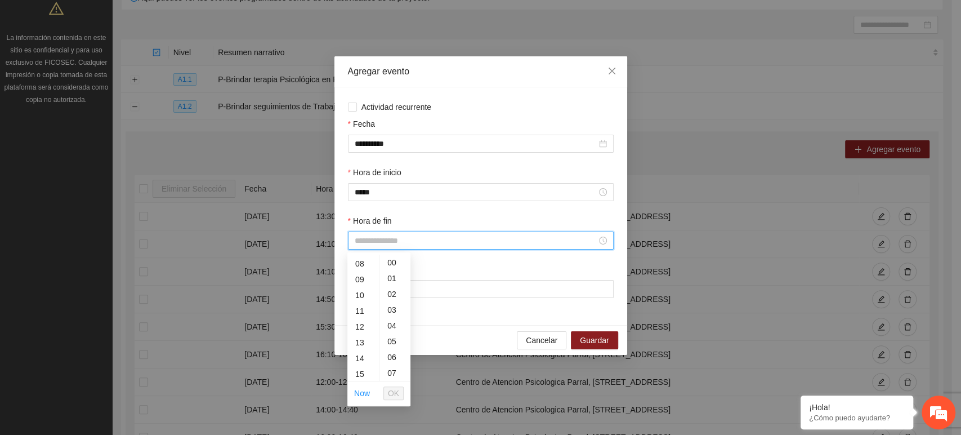
scroll to position [141, 0]
click at [360, 338] on div "14" at bounding box center [363, 342] width 32 height 16
click at [397, 356] on div "40" at bounding box center [394, 359] width 31 height 16
type input "*****"
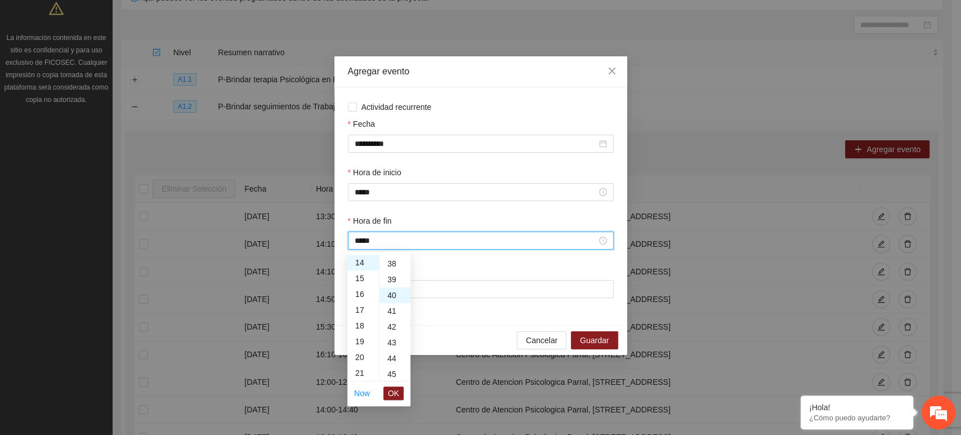
scroll to position [631, 0]
click at [432, 283] on input "Lugar" at bounding box center [481, 289] width 266 height 18
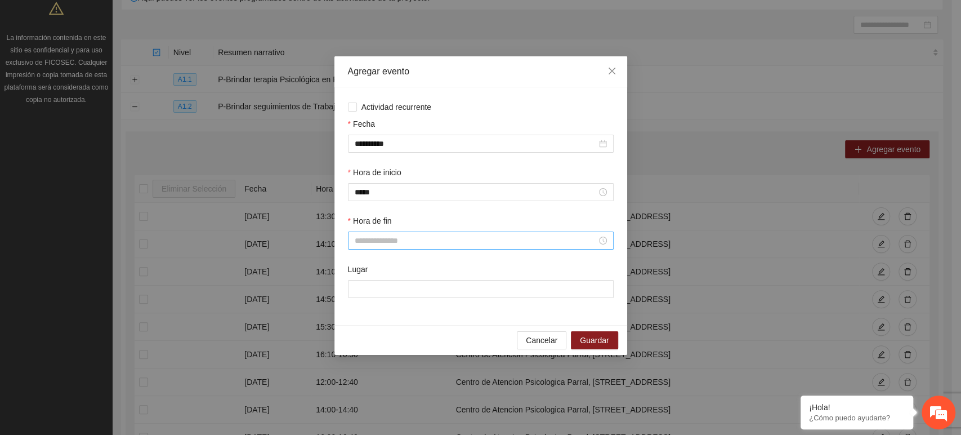
click at [379, 234] on div at bounding box center [481, 240] width 266 height 18
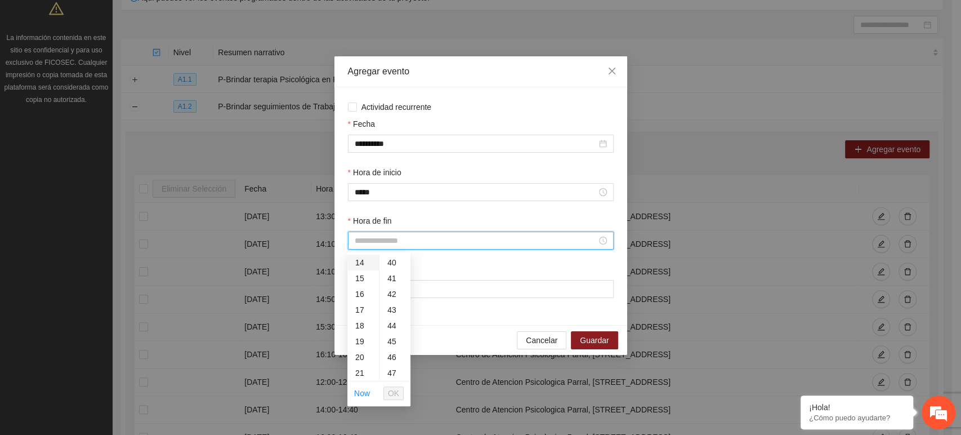
click at [354, 255] on div "14" at bounding box center [363, 262] width 32 height 16
click at [393, 294] on div "40" at bounding box center [394, 301] width 31 height 16
type input "*****"
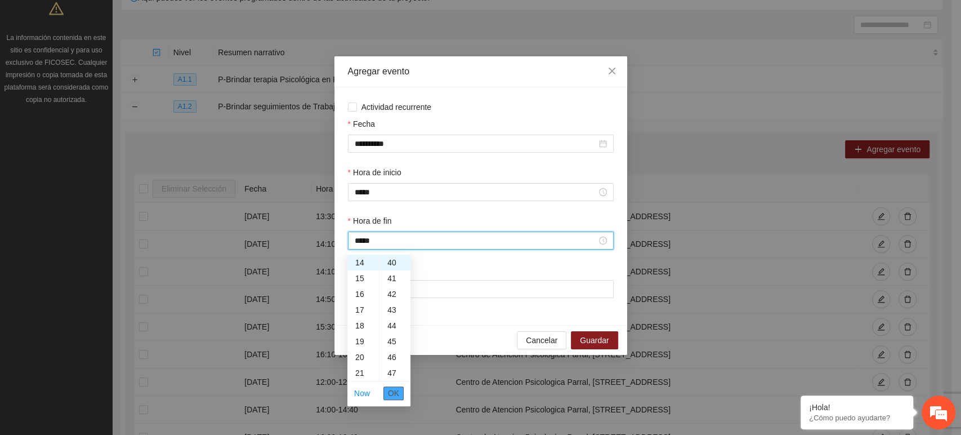
click at [396, 392] on span "OK" at bounding box center [393, 393] width 11 height 12
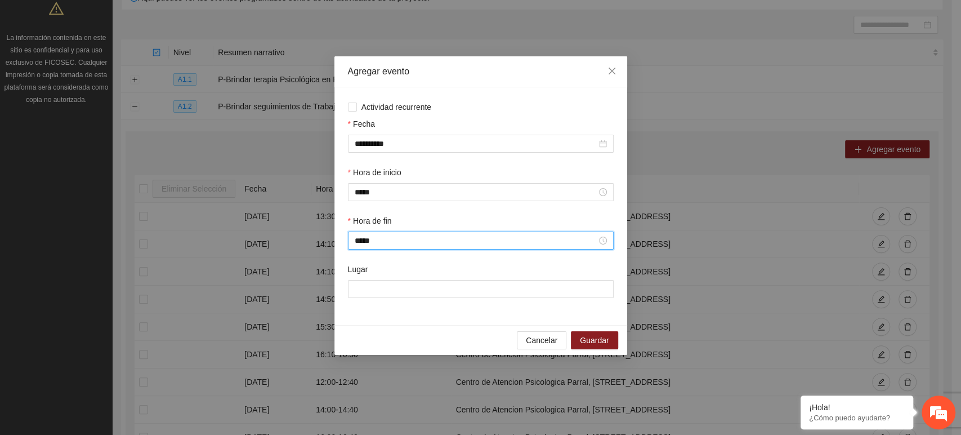
click at [379, 278] on div "Lugar" at bounding box center [481, 271] width 266 height 17
click at [379, 279] on div "Lugar" at bounding box center [481, 271] width 266 height 17
click at [383, 286] on input "Lugar" at bounding box center [481, 289] width 266 height 18
type input "**********"
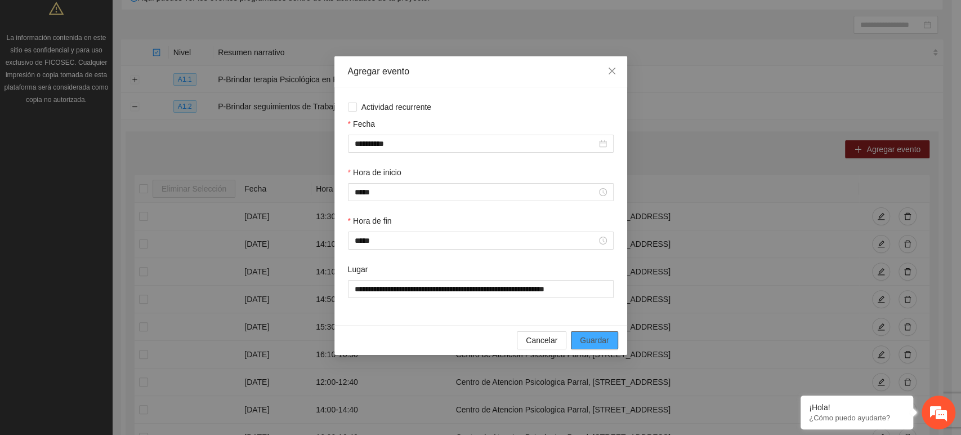
drag, startPoint x: 596, startPoint y: 341, endPoint x: 588, endPoint y: 342, distance: 8.1
click at [588, 342] on span "Guardar" at bounding box center [594, 340] width 29 height 12
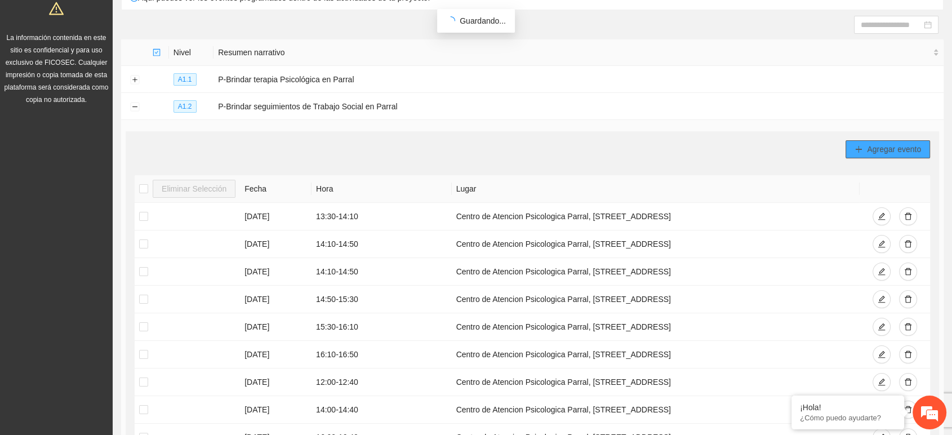
click at [884, 151] on span "Agregar evento" at bounding box center [893, 149] width 54 height 12
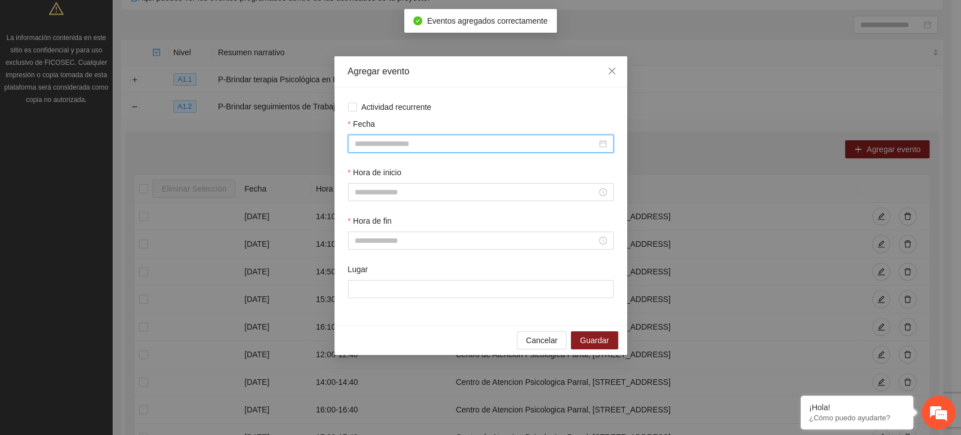
click at [391, 144] on input "Fecha" at bounding box center [476, 143] width 242 height 12
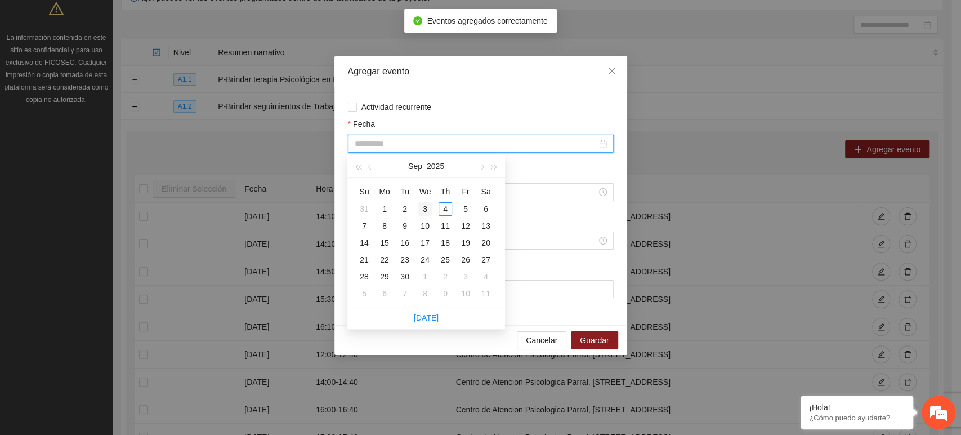
type input "**********"
click at [427, 206] on div "3" at bounding box center [425, 209] width 14 height 14
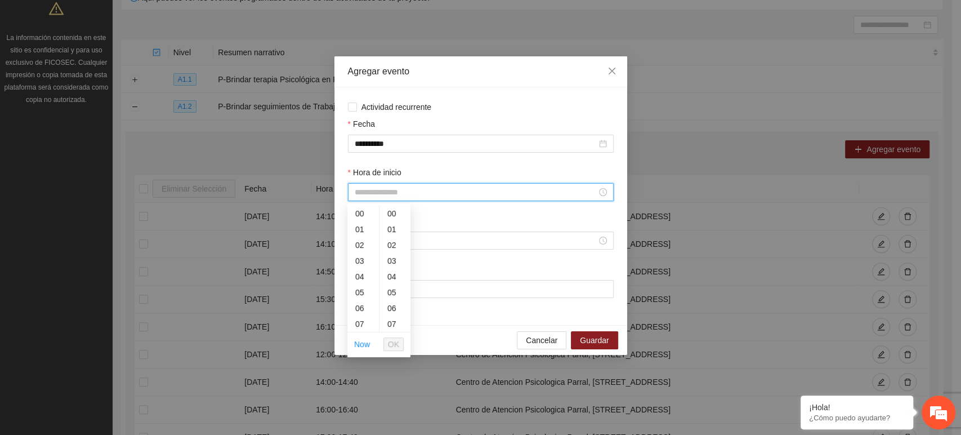
click at [396, 195] on input "Hora de inicio" at bounding box center [476, 192] width 242 height 12
click at [362, 288] on div "15" at bounding box center [363, 292] width 32 height 16
type input "*****"
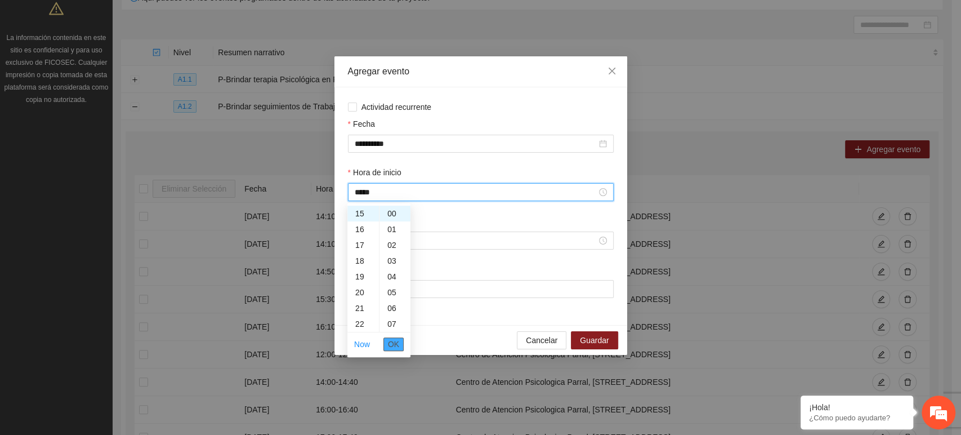
click at [397, 346] on span "OK" at bounding box center [393, 344] width 11 height 12
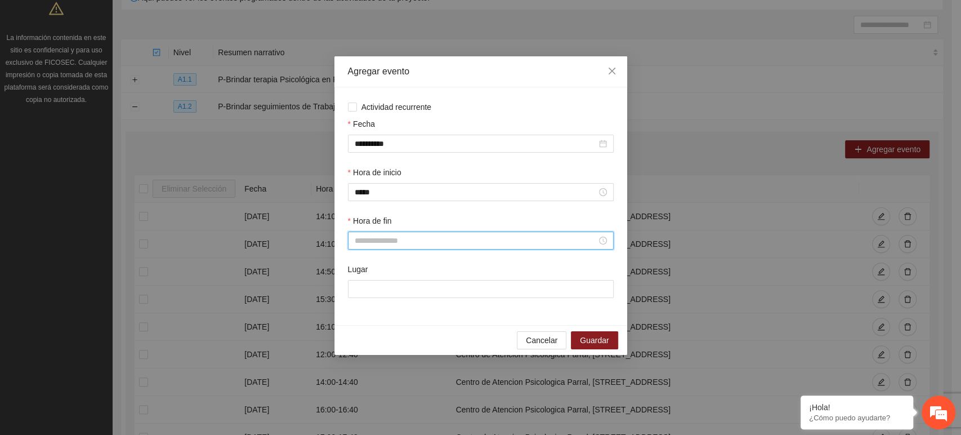
click at [381, 245] on input "Hora de fin" at bounding box center [476, 240] width 242 height 12
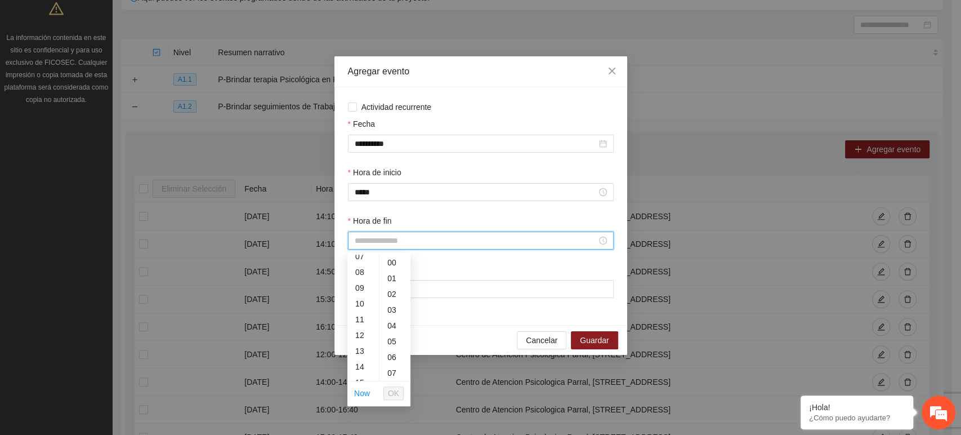
scroll to position [158, 0]
click at [359, 307] on div "13" at bounding box center [363, 310] width 32 height 16
click at [359, 292] on div "15" at bounding box center [363, 294] width 32 height 16
click at [396, 340] on div "40" at bounding box center [394, 334] width 31 height 16
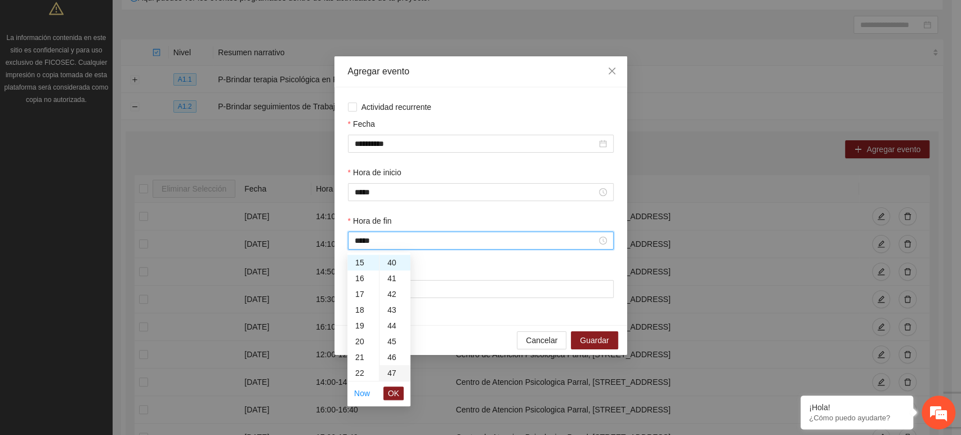
click at [396, 372] on div "47" at bounding box center [394, 373] width 31 height 16
click at [389, 275] on div "40" at bounding box center [394, 269] width 31 height 16
type input "*****"
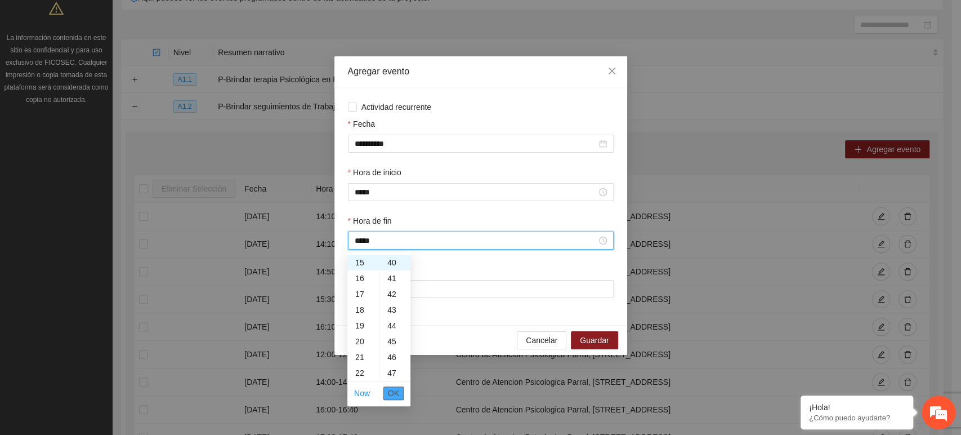
click at [394, 389] on span "OK" at bounding box center [393, 393] width 11 height 12
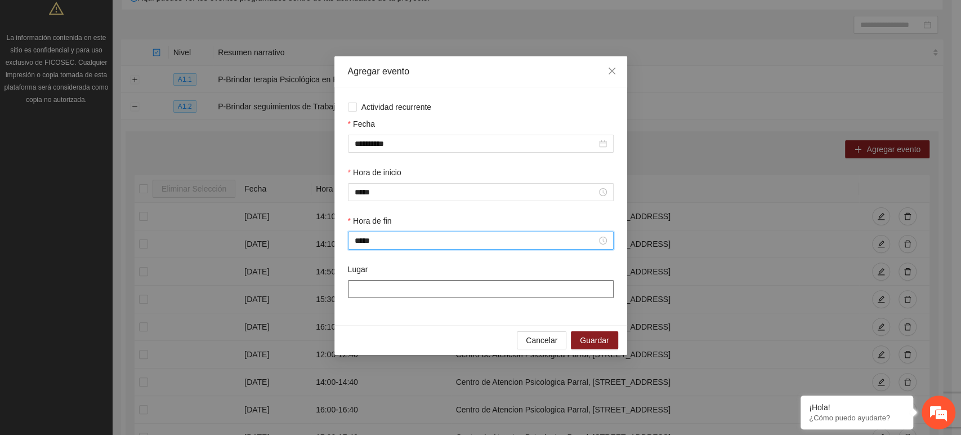
click at [399, 293] on input "Lugar" at bounding box center [481, 289] width 266 height 18
type input "**********"
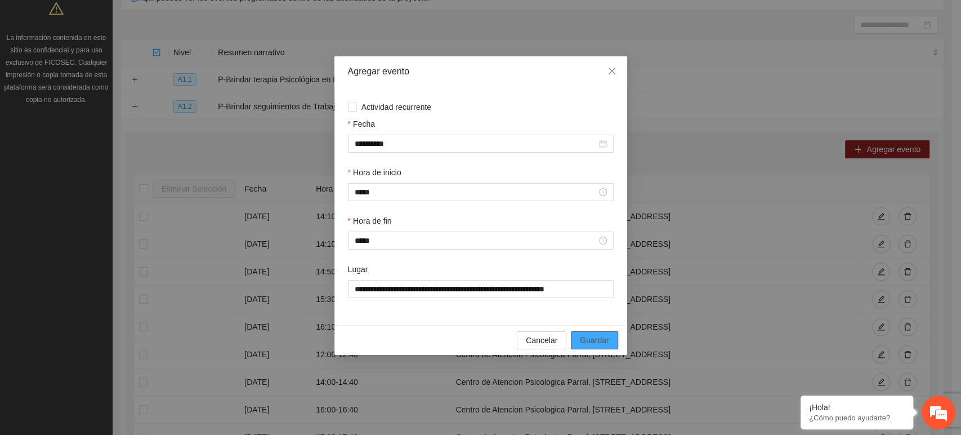
click at [597, 337] on span "Guardar" at bounding box center [594, 340] width 29 height 12
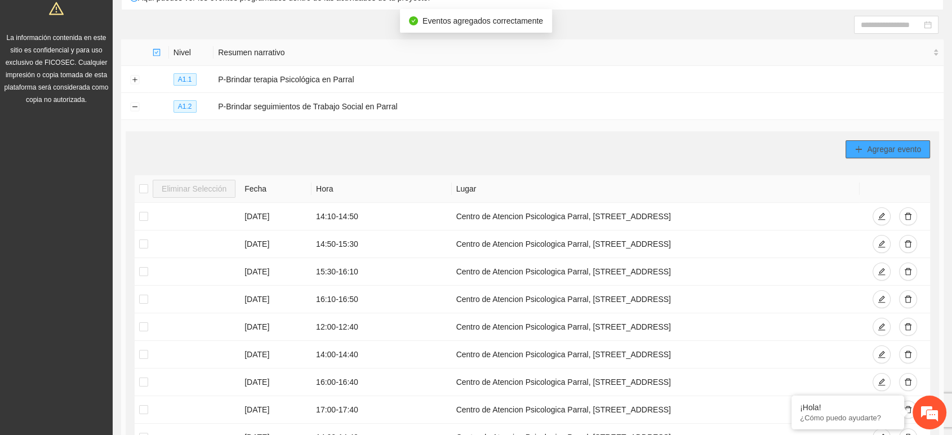
click at [880, 151] on span "Agregar evento" at bounding box center [893, 149] width 54 height 12
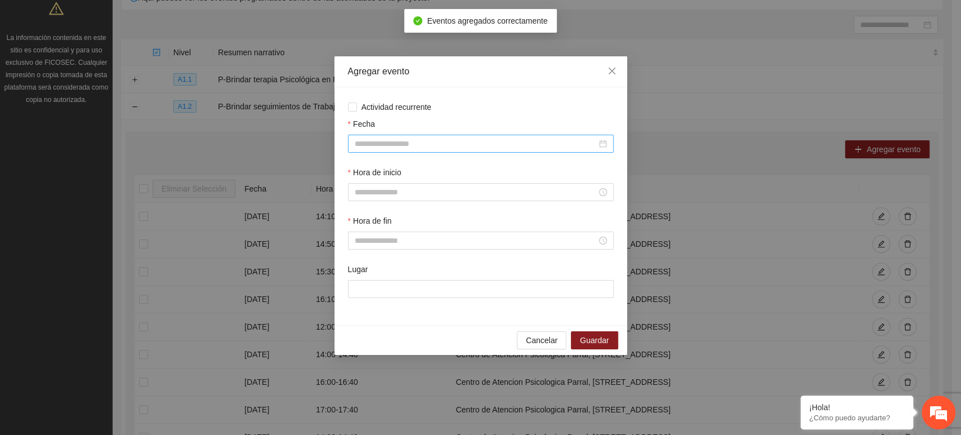
click at [496, 148] on input "Fecha" at bounding box center [476, 143] width 242 height 12
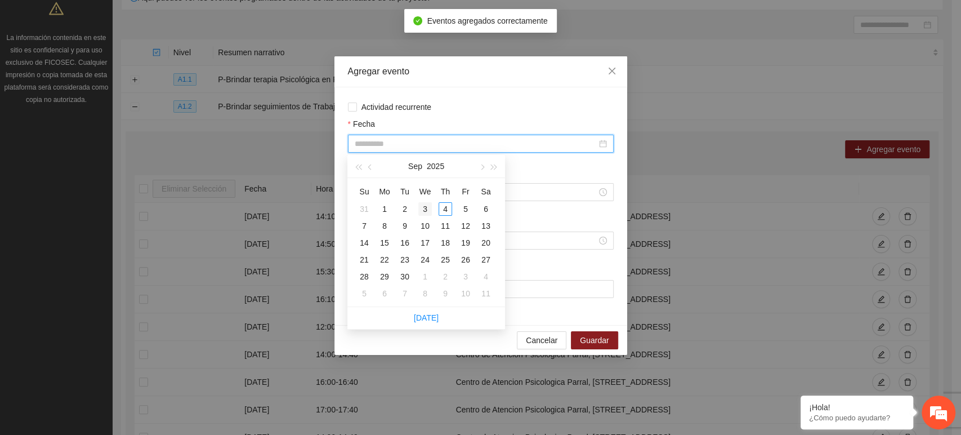
type input "**********"
click at [427, 207] on div "3" at bounding box center [425, 209] width 14 height 14
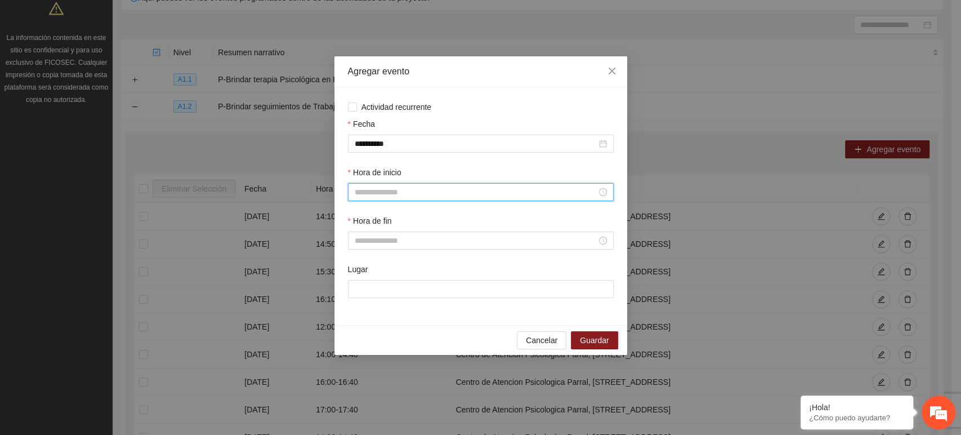
click at [419, 195] on input "Hora de inicio" at bounding box center [476, 192] width 242 height 12
click at [357, 305] on div "17" at bounding box center [363, 305] width 32 height 16
type input "*****"
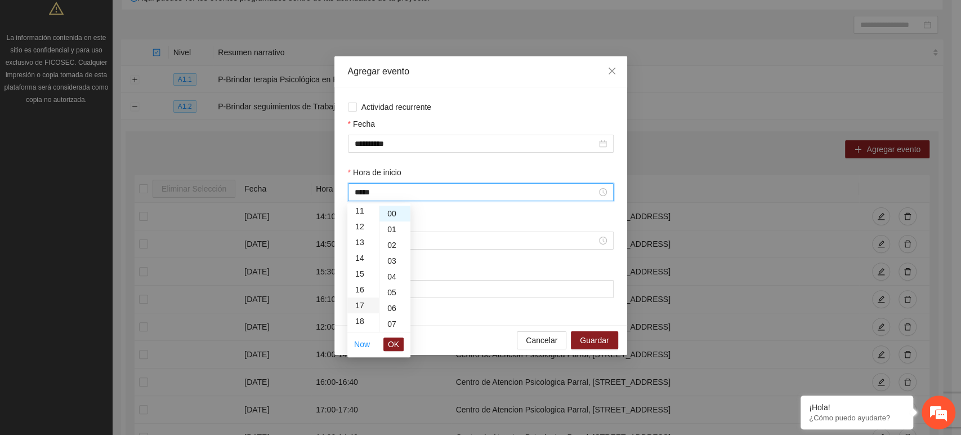
scroll to position [268, 0]
click at [393, 344] on span "OK" at bounding box center [393, 344] width 11 height 12
click at [377, 238] on input "Hora de fin" at bounding box center [476, 240] width 242 height 12
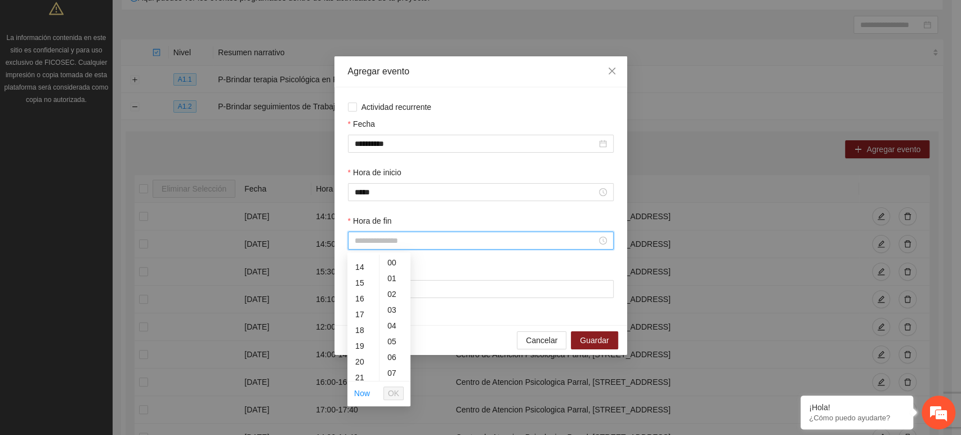
scroll to position [225, 0]
click at [363, 310] on div "17" at bounding box center [363, 305] width 32 height 16
click at [395, 277] on div "40" at bounding box center [394, 284] width 31 height 16
type input "*****"
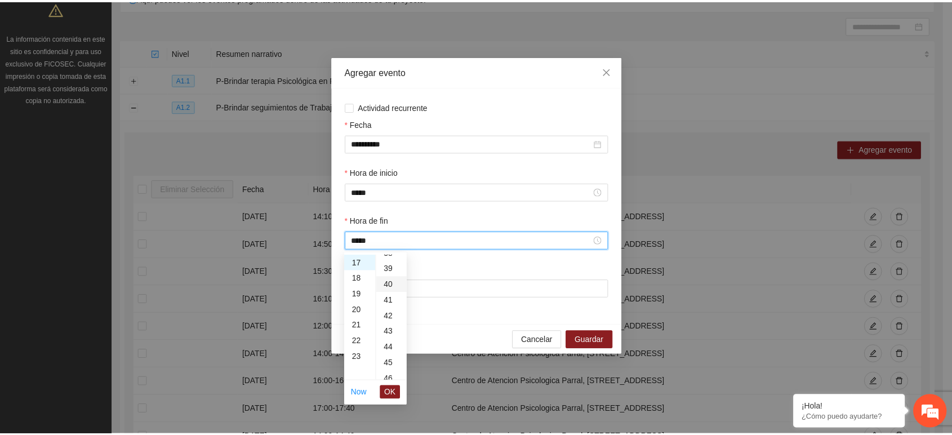
scroll to position [631, 0]
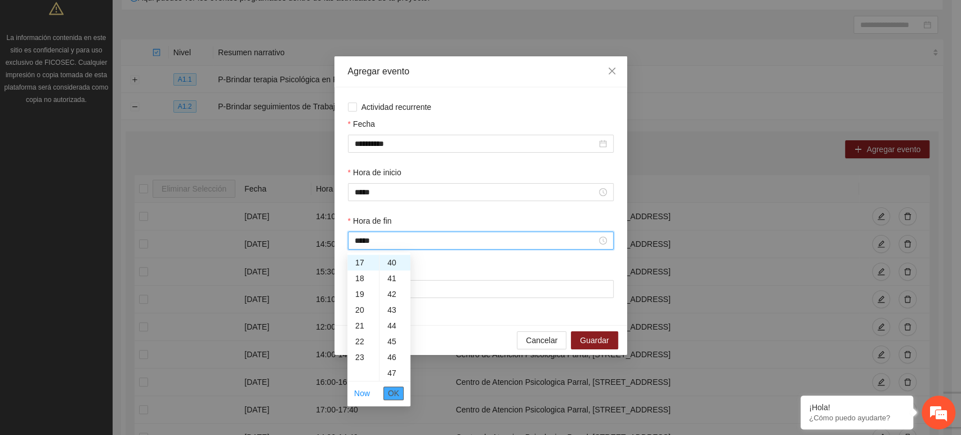
click at [396, 392] on span "OK" at bounding box center [393, 393] width 11 height 12
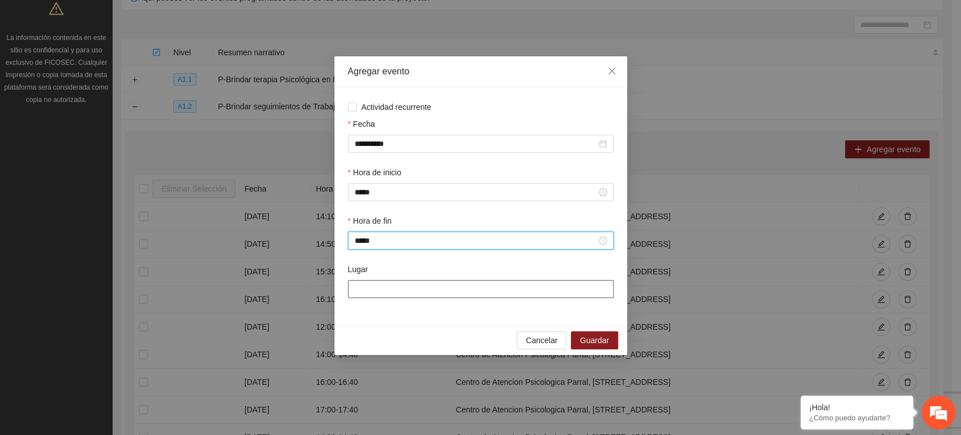
click at [398, 289] on input "Lugar" at bounding box center [481, 289] width 266 height 18
click at [509, 296] on input "**********" at bounding box center [481, 289] width 266 height 18
type input "*"
click at [497, 293] on input "Lugar" at bounding box center [481, 289] width 266 height 18
type input "**********"
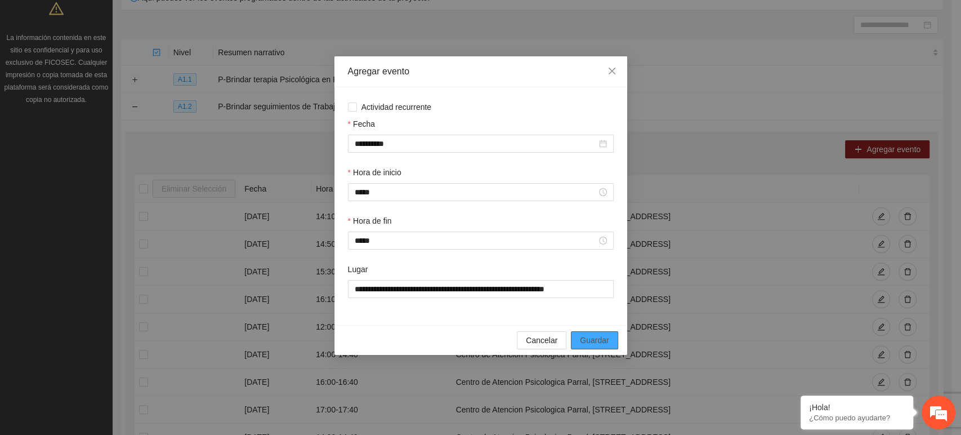
click at [601, 341] on span "Guardar" at bounding box center [594, 340] width 29 height 12
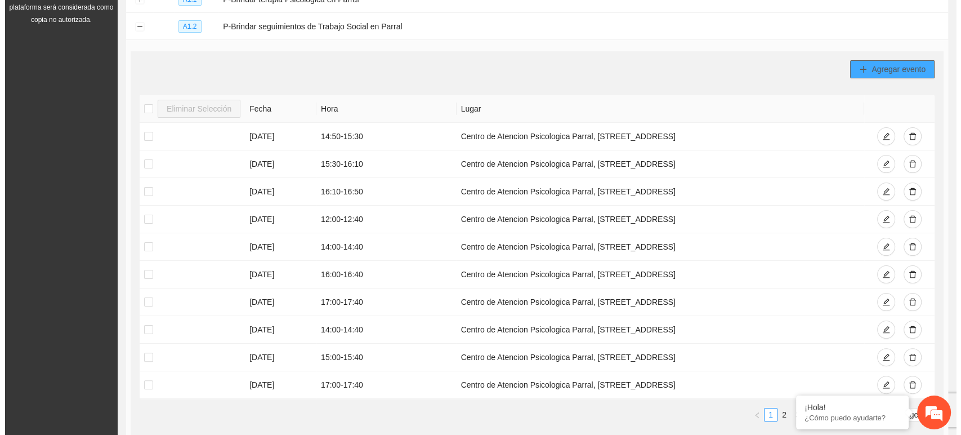
scroll to position [186, 0]
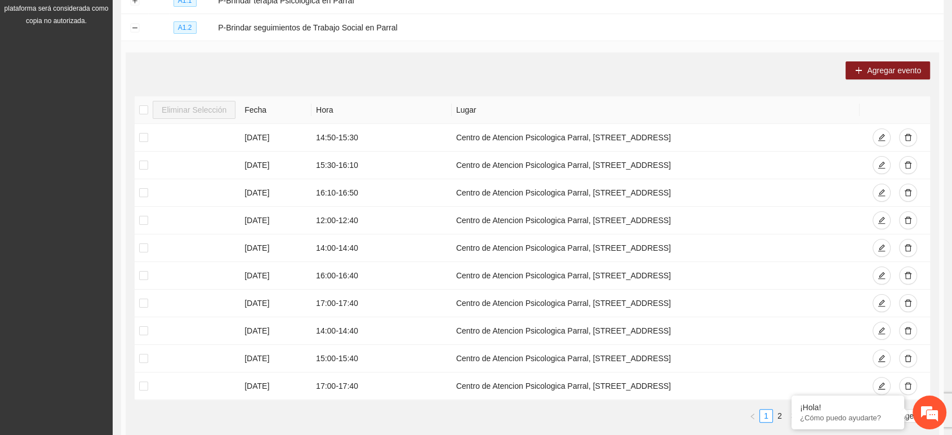
click at [885, 58] on div "Agregar evento Eliminar Selección Fecha Hora Lugar [DATE] 14:50 - 15:30 Centro …" at bounding box center [532, 246] width 813 height 388
click at [886, 71] on span "Agregar evento" at bounding box center [893, 70] width 54 height 12
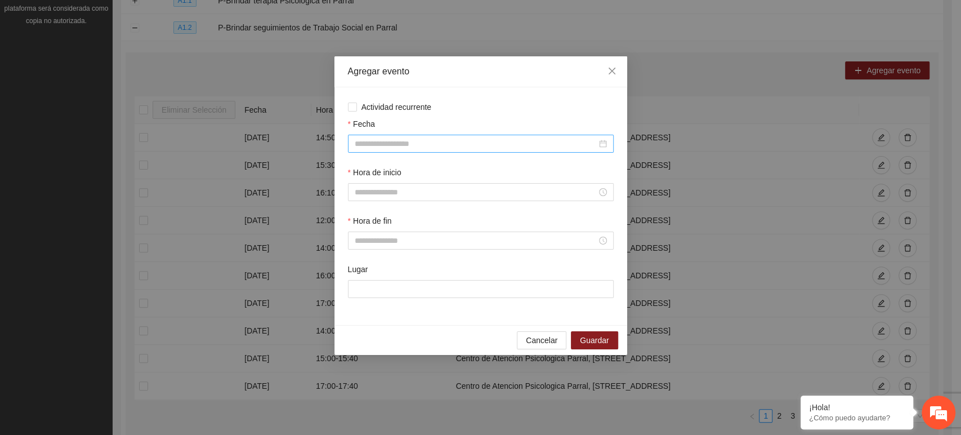
click at [413, 141] on input "Fecha" at bounding box center [476, 143] width 242 height 12
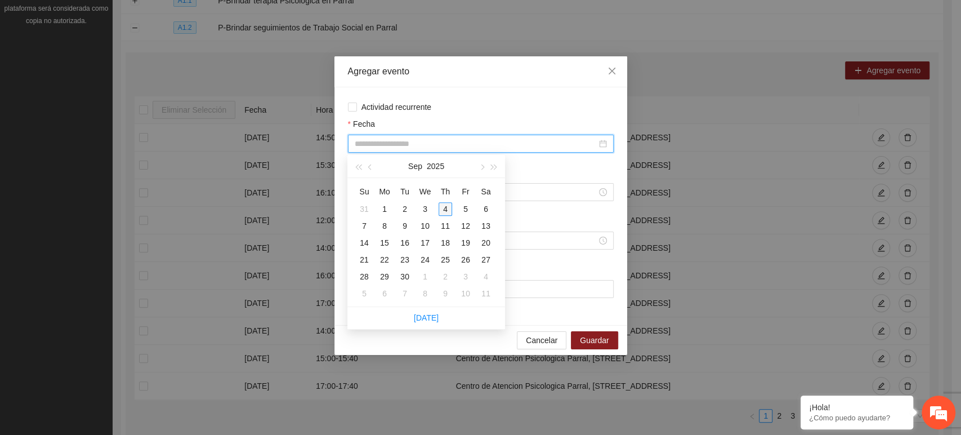
type input "**********"
click at [449, 207] on div "4" at bounding box center [446, 209] width 14 height 14
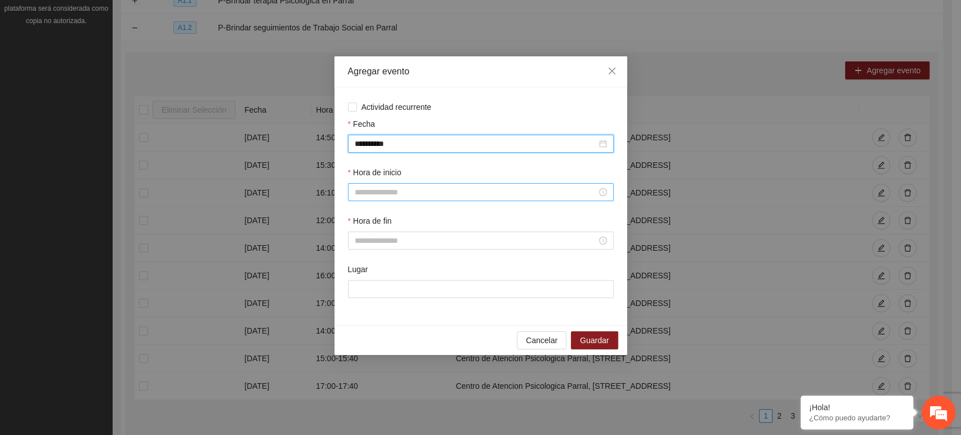
click at [444, 200] on div at bounding box center [481, 192] width 266 height 18
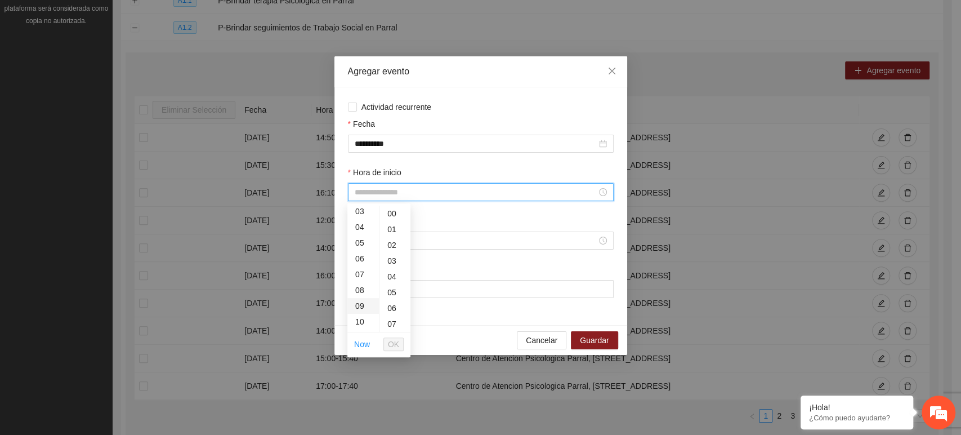
click at [360, 308] on div "09" at bounding box center [363, 306] width 32 height 16
type input "*****"
click at [387, 337] on button "OK" at bounding box center [393, 344] width 20 height 14
click at [360, 232] on div at bounding box center [481, 240] width 266 height 18
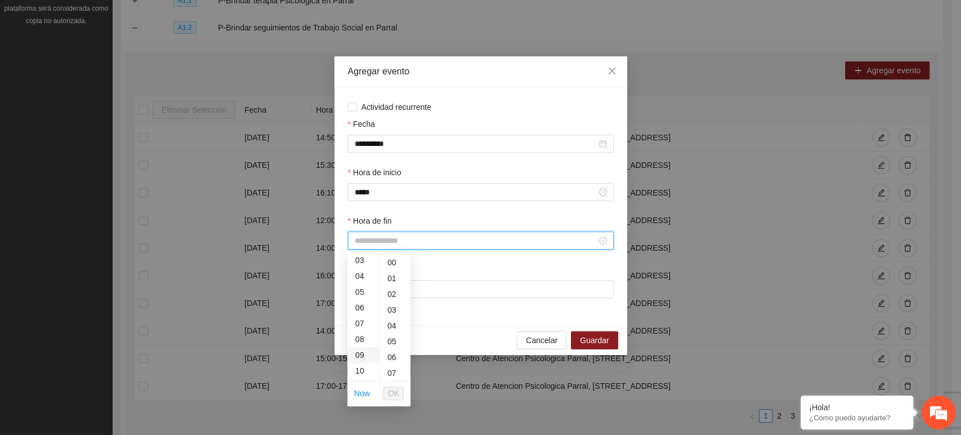
click at [361, 352] on div "09" at bounding box center [363, 355] width 32 height 16
click at [388, 327] on div "40" at bounding box center [394, 335] width 31 height 16
type input "*****"
click at [396, 400] on li "OK" at bounding box center [393, 392] width 20 height 19
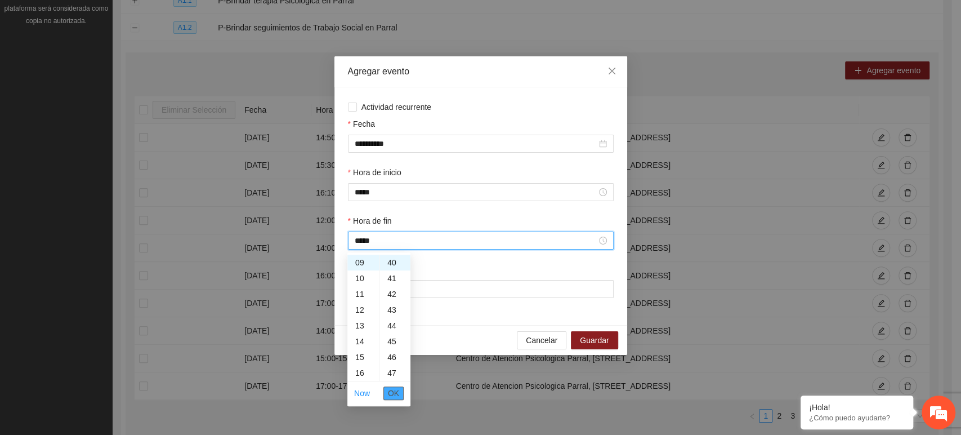
click at [396, 399] on button "OK" at bounding box center [393, 393] width 20 height 14
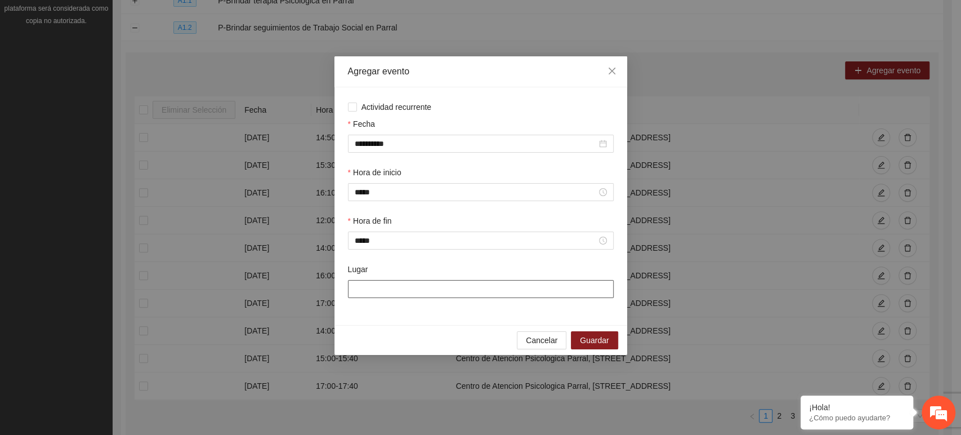
click at [396, 297] on input "Lugar" at bounding box center [481, 289] width 266 height 18
type input "**********"
click at [588, 337] on span "Guardar" at bounding box center [594, 340] width 29 height 12
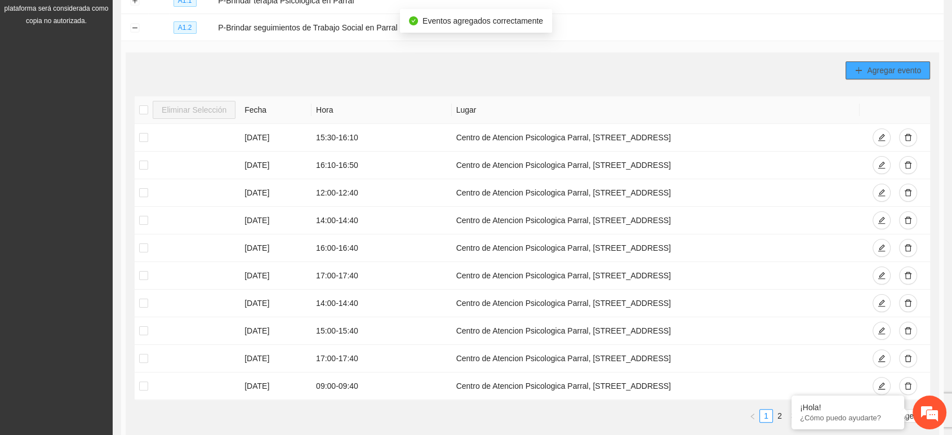
click at [890, 69] on span "Agregar evento" at bounding box center [893, 70] width 54 height 12
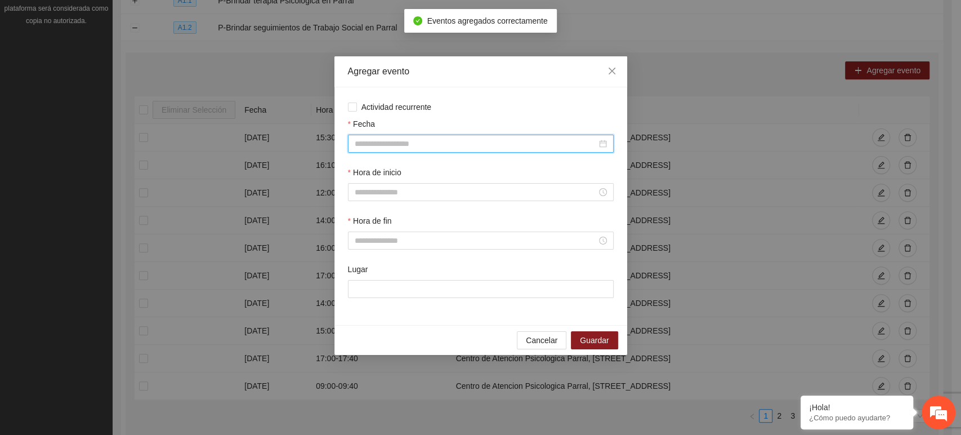
click at [407, 137] on input "Fecha" at bounding box center [476, 143] width 242 height 12
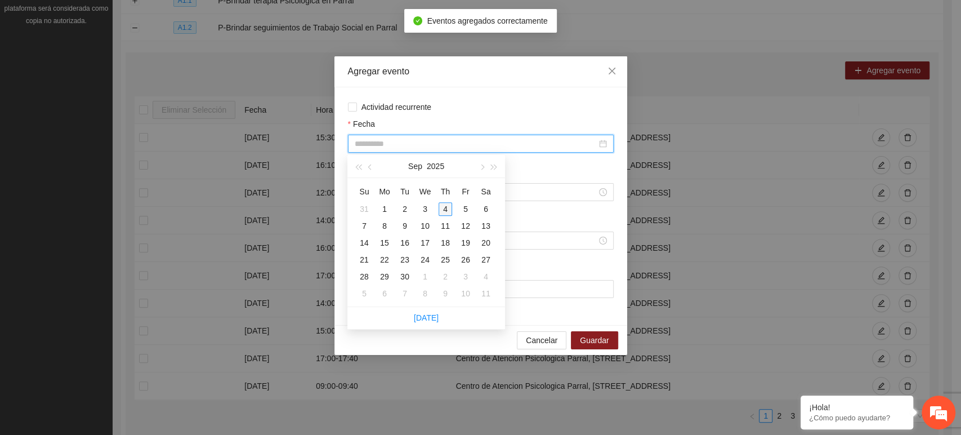
type input "**********"
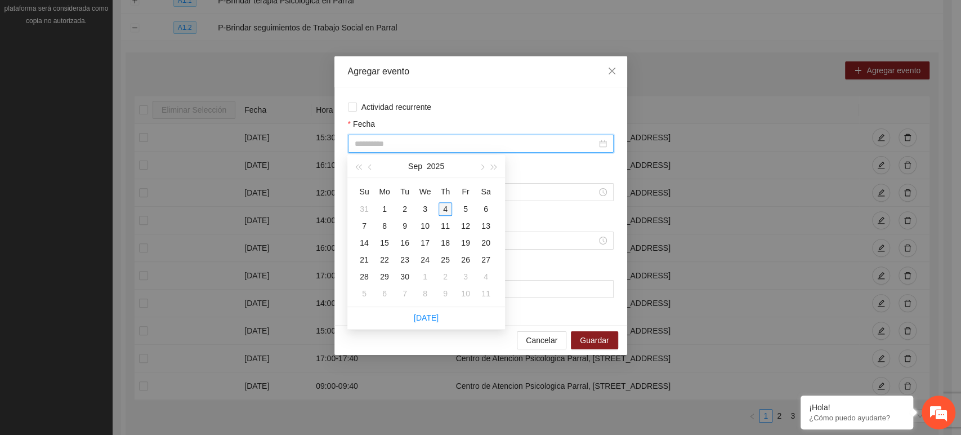
click at [448, 206] on div "4" at bounding box center [446, 209] width 14 height 14
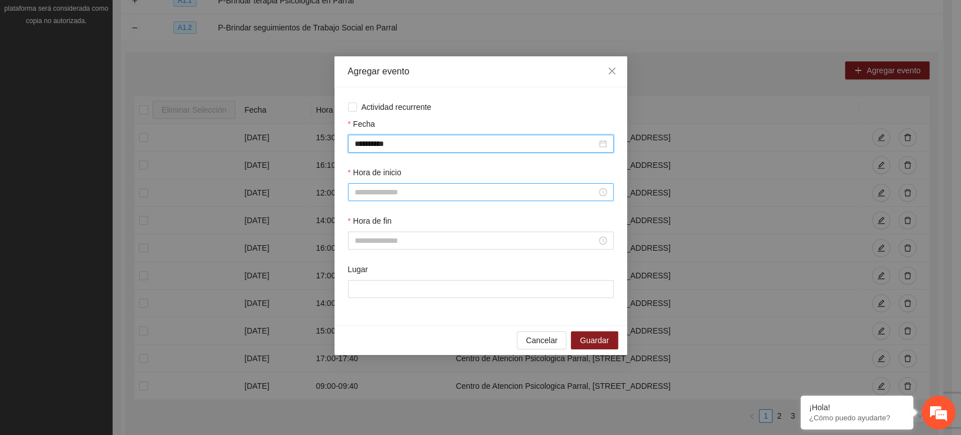
click at [410, 188] on input "Hora de inicio" at bounding box center [476, 192] width 242 height 12
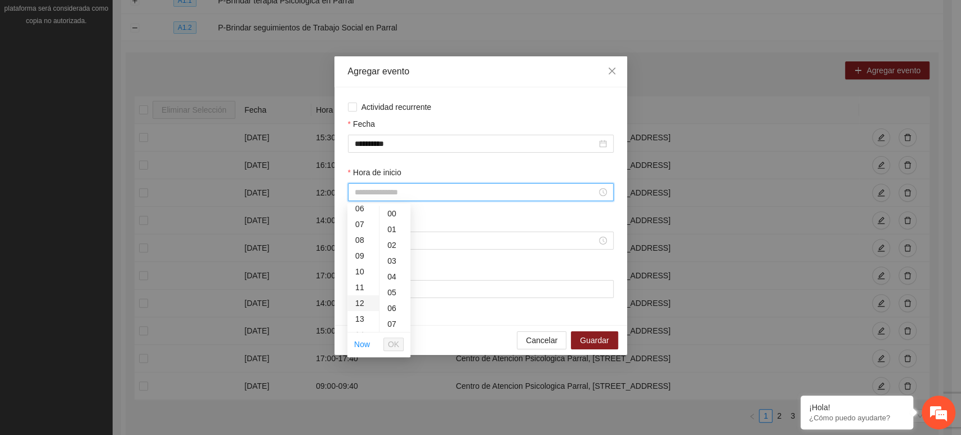
click at [363, 302] on div "12" at bounding box center [363, 303] width 32 height 16
type input "*****"
click at [401, 342] on button "OK" at bounding box center [393, 344] width 20 height 14
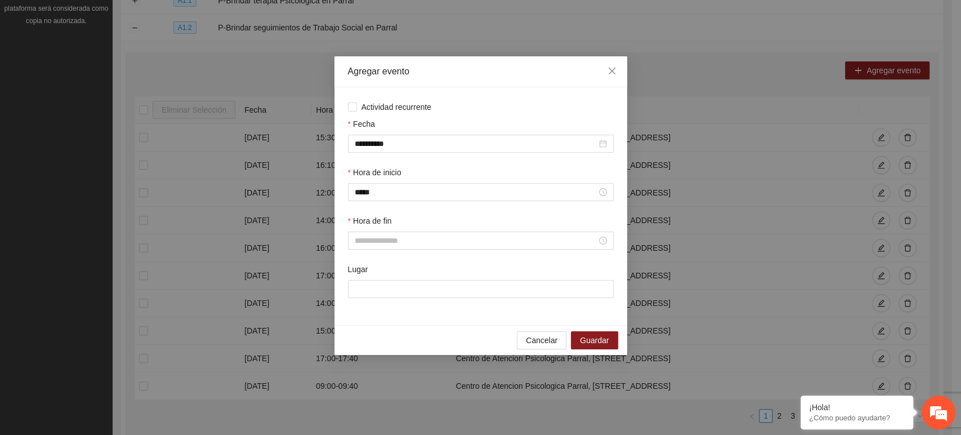
click at [392, 230] on div "Hora de fin" at bounding box center [481, 223] width 266 height 17
drag, startPoint x: 392, startPoint y: 231, endPoint x: 390, endPoint y: 245, distance: 13.7
click at [390, 245] on div "Hora de fin" at bounding box center [481, 232] width 266 height 35
click at [390, 245] on input "Hora de fin" at bounding box center [476, 240] width 242 height 12
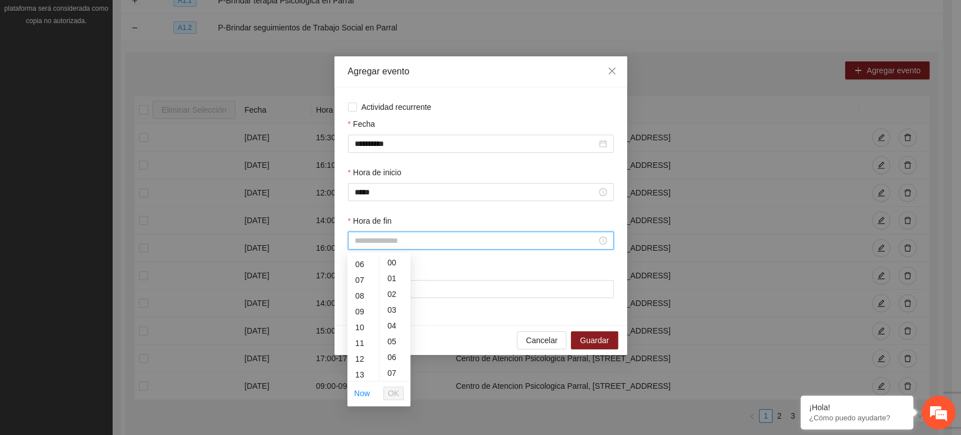
scroll to position [100, 0]
click at [363, 356] on div "12" at bounding box center [363, 352] width 32 height 16
click at [386, 279] on div "40" at bounding box center [394, 285] width 31 height 16
type input "*****"
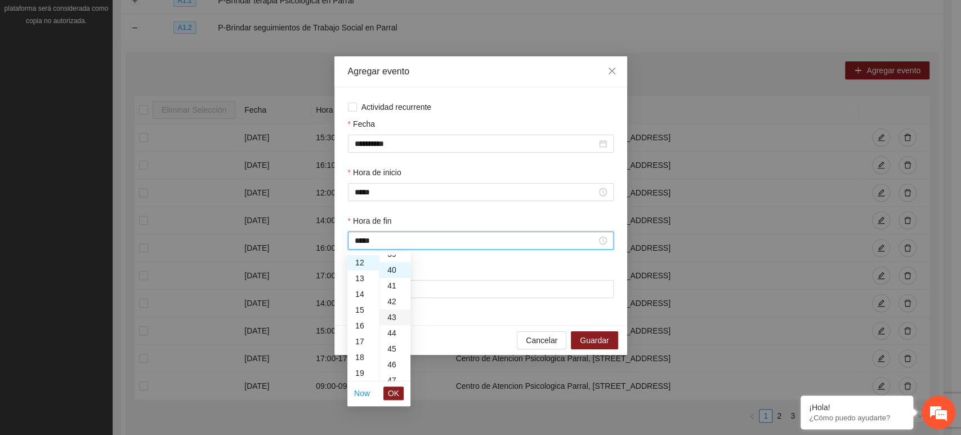
scroll to position [631, 0]
click at [390, 391] on span "OK" at bounding box center [393, 393] width 11 height 12
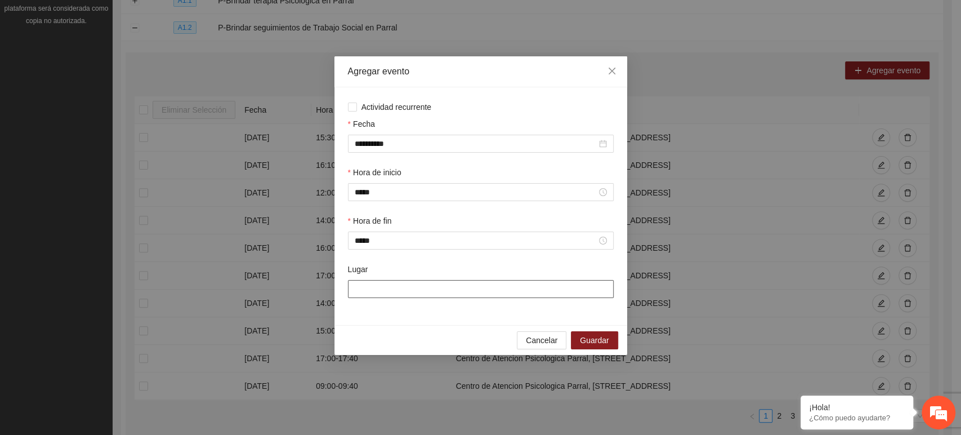
click at [386, 287] on input "Lugar" at bounding box center [481, 289] width 266 height 18
type input "**********"
click at [606, 341] on span "Guardar" at bounding box center [594, 340] width 29 height 12
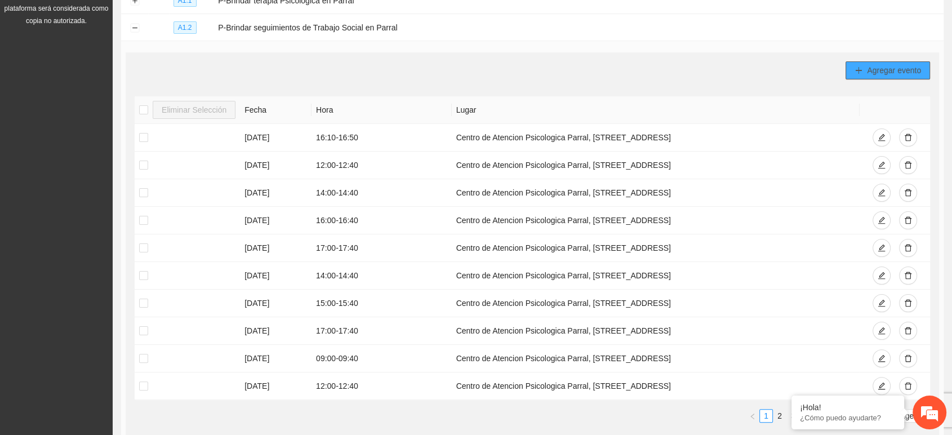
click at [859, 73] on span "plus" at bounding box center [858, 70] width 8 height 9
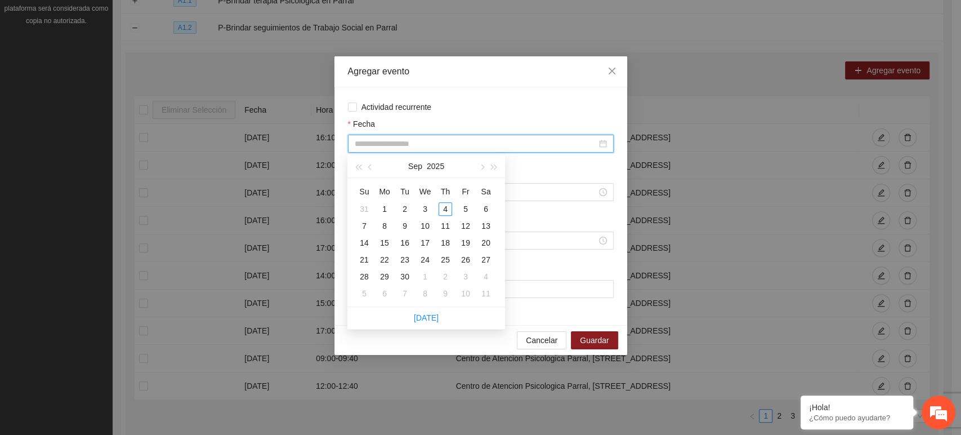
click at [436, 139] on input "Fecha" at bounding box center [476, 143] width 242 height 12
type input "**********"
click at [463, 207] on div "5" at bounding box center [466, 209] width 14 height 14
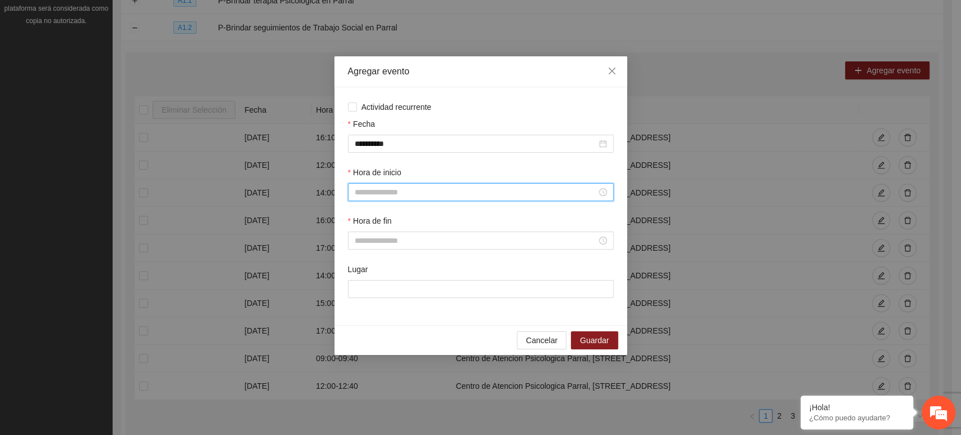
click at [401, 196] on input "Hora de inicio" at bounding box center [476, 192] width 242 height 12
click at [363, 279] on div "12" at bounding box center [363, 278] width 32 height 16
click at [397, 248] on div "40" at bounding box center [394, 252] width 31 height 16
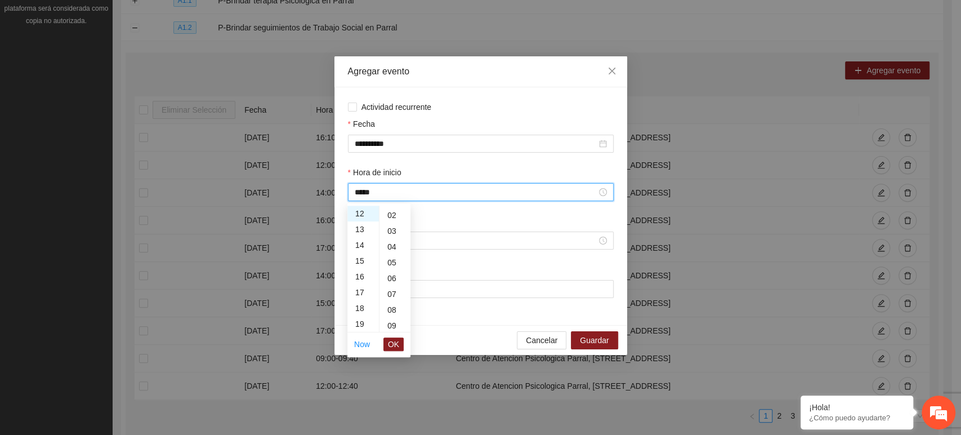
scroll to position [0, 0]
click at [395, 209] on div "00" at bounding box center [394, 214] width 31 height 16
type input "*****"
click at [394, 346] on span "OK" at bounding box center [393, 344] width 11 height 12
click at [388, 242] on input "Hora de fin" at bounding box center [476, 240] width 242 height 12
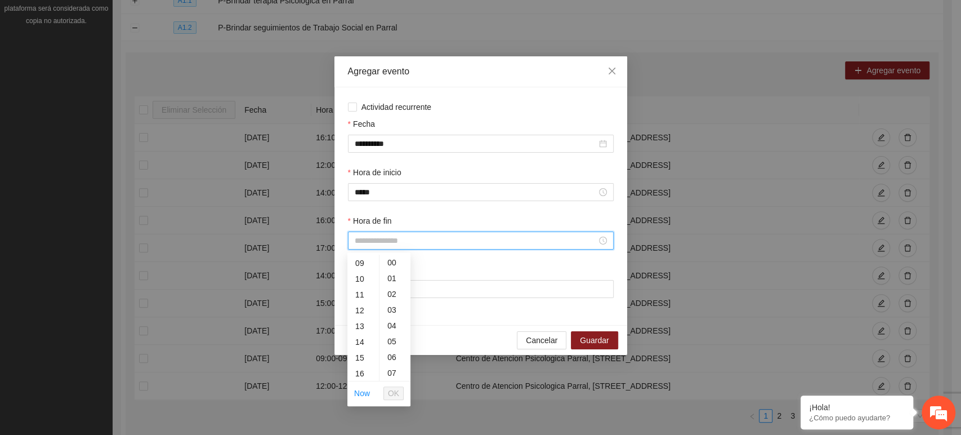
scroll to position [175, 0]
click at [359, 283] on div "12" at bounding box center [363, 277] width 32 height 16
click at [390, 346] on div "40" at bounding box center [394, 351] width 31 height 16
type input "*****"
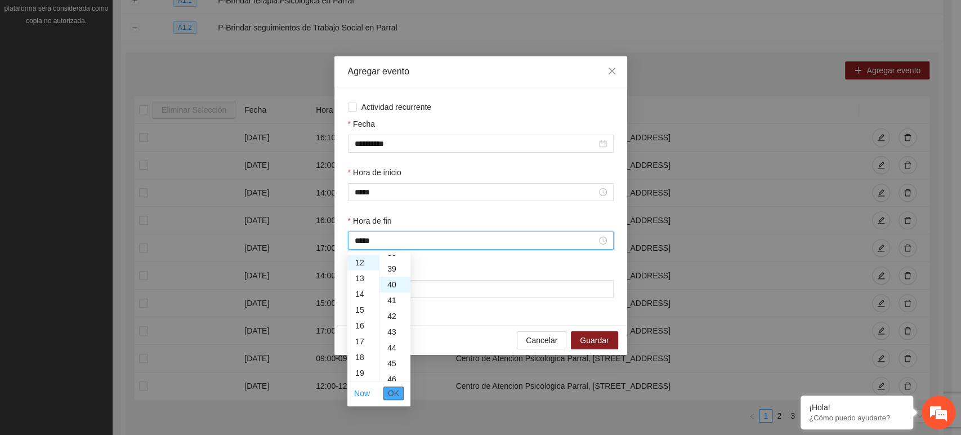
scroll to position [631, 0]
click at [398, 399] on span "OK" at bounding box center [393, 393] width 11 height 12
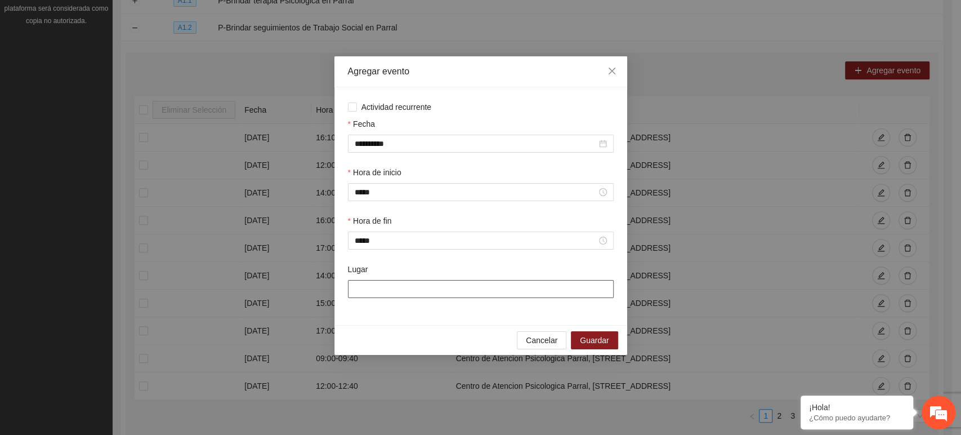
click at [374, 284] on input "Lugar" at bounding box center [481, 289] width 266 height 18
type input "**********"
click at [597, 336] on span "Guardar" at bounding box center [594, 340] width 29 height 12
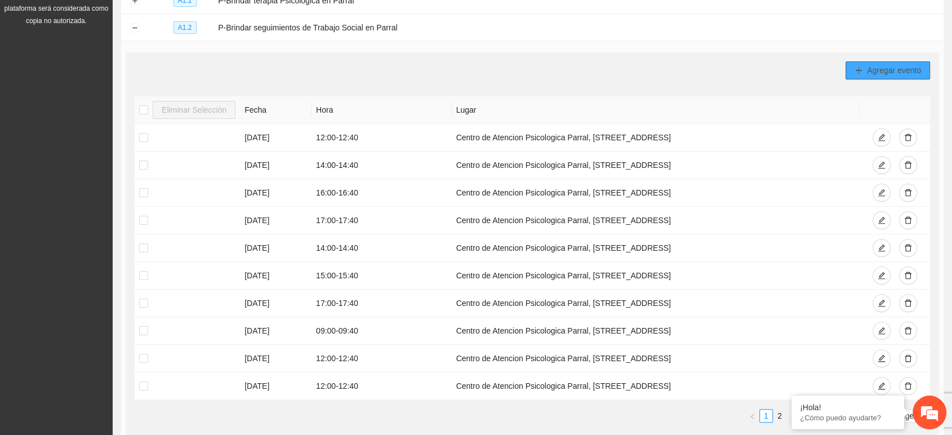
click at [884, 64] on span "Agregar evento" at bounding box center [893, 70] width 54 height 12
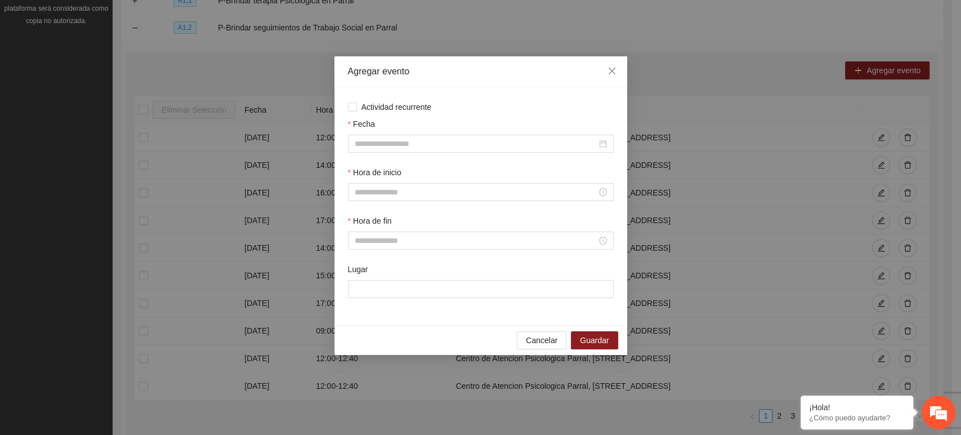
click at [439, 153] on div "Fecha" at bounding box center [481, 142] width 270 height 48
click at [424, 142] on input "Fecha" at bounding box center [476, 143] width 242 height 12
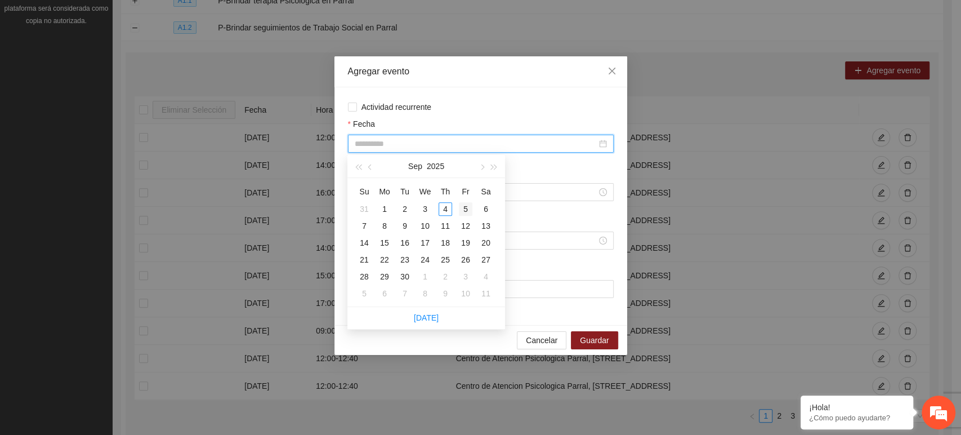
type input "**********"
click at [464, 208] on div "5" at bounding box center [466, 209] width 14 height 14
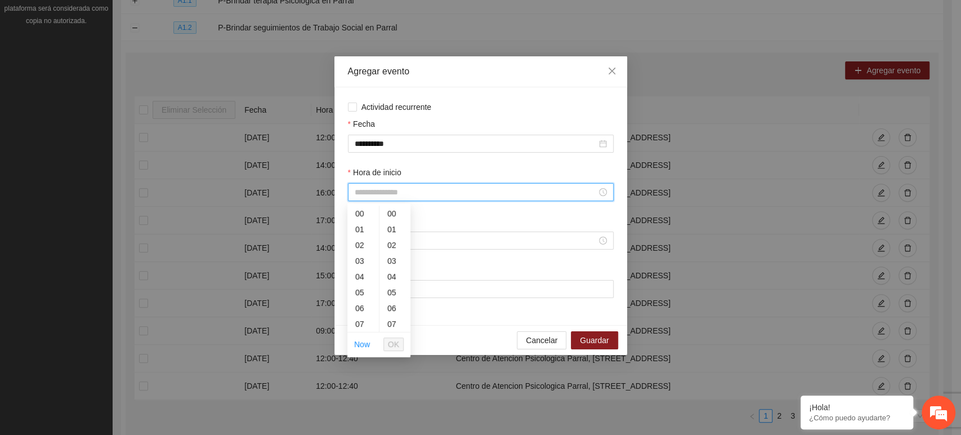
click at [404, 189] on input "Hora de inicio" at bounding box center [476, 192] width 242 height 12
click at [358, 309] on div "11" at bounding box center [363, 312] width 32 height 16
type input "*****"
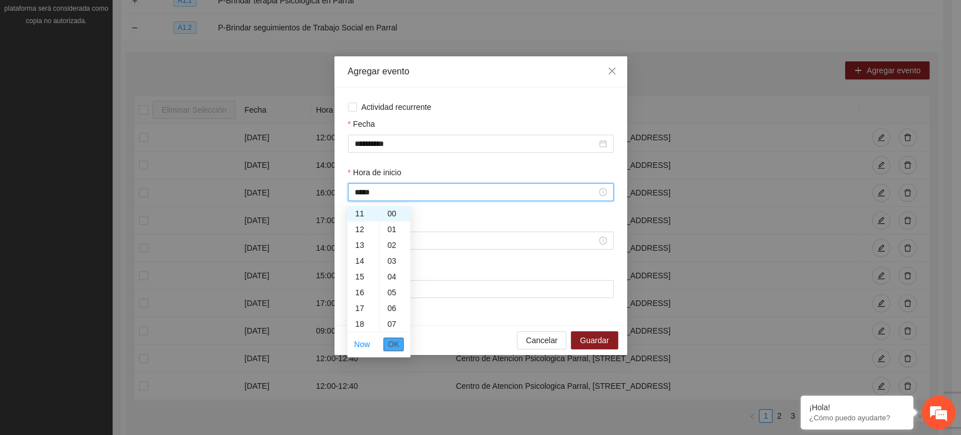
click at [396, 345] on span "OK" at bounding box center [393, 344] width 11 height 12
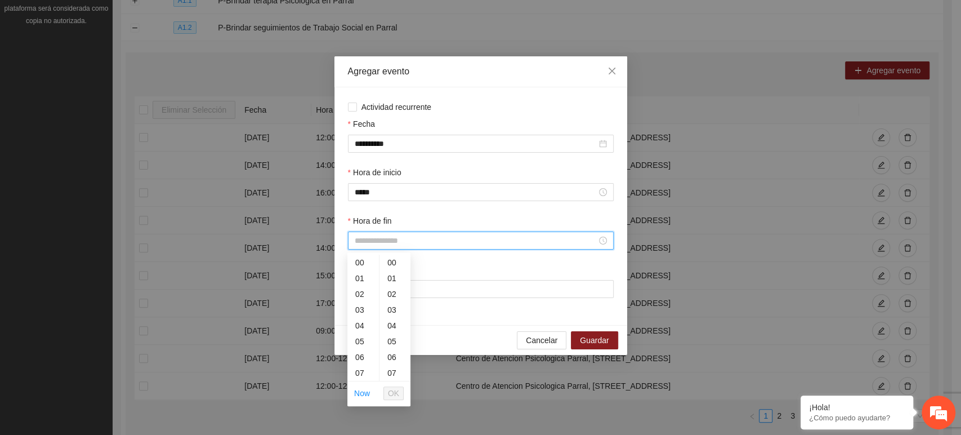
drag, startPoint x: 370, startPoint y: 238, endPoint x: 374, endPoint y: 379, distance: 140.8
click at [374, 248] on body "Proyectos Activos La información contenida en este sitio es confidencial y para…" at bounding box center [476, 31] width 952 height 435
click at [359, 336] on div "11" at bounding box center [363, 336] width 32 height 16
click at [396, 293] on div "40" at bounding box center [394, 293] width 31 height 16
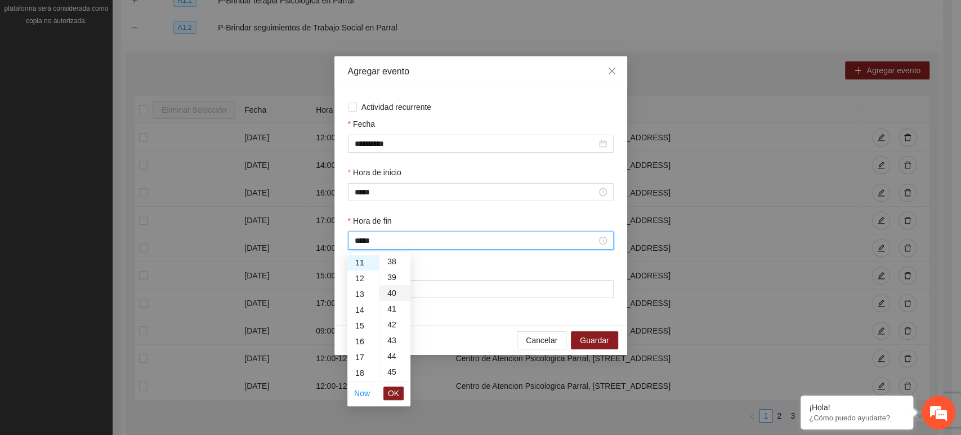
type input "*****"
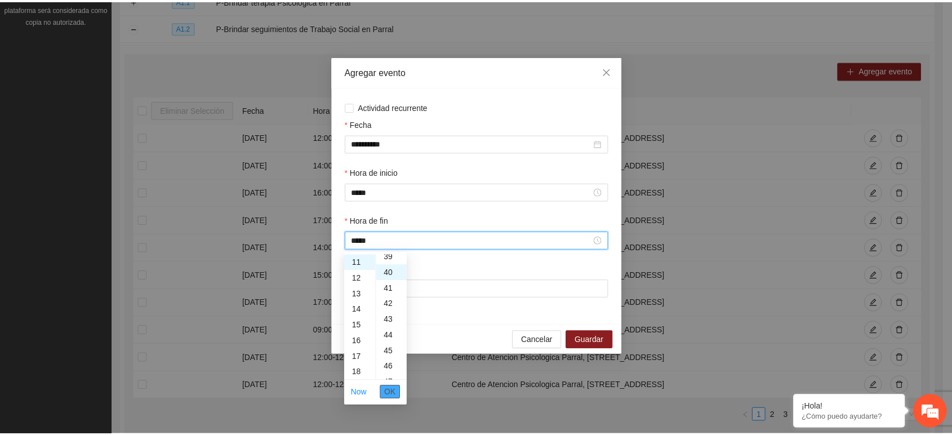
scroll to position [631, 0]
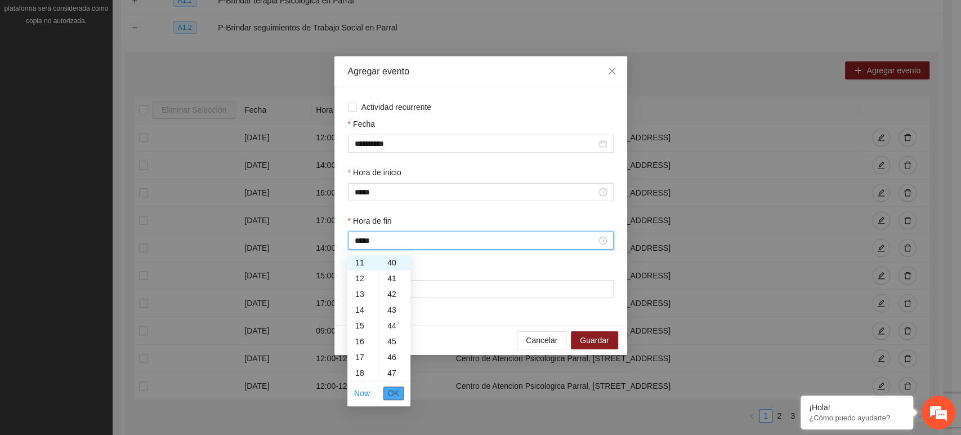
click at [400, 397] on button "OK" at bounding box center [393, 393] width 20 height 14
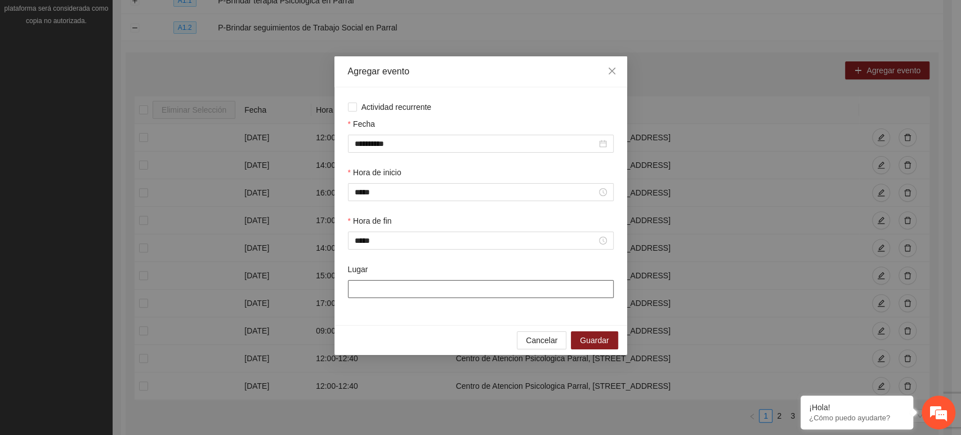
click at [392, 286] on input "Lugar" at bounding box center [481, 289] width 266 height 18
type input "**********"
click at [600, 333] on button "Guardar" at bounding box center [594, 340] width 47 height 18
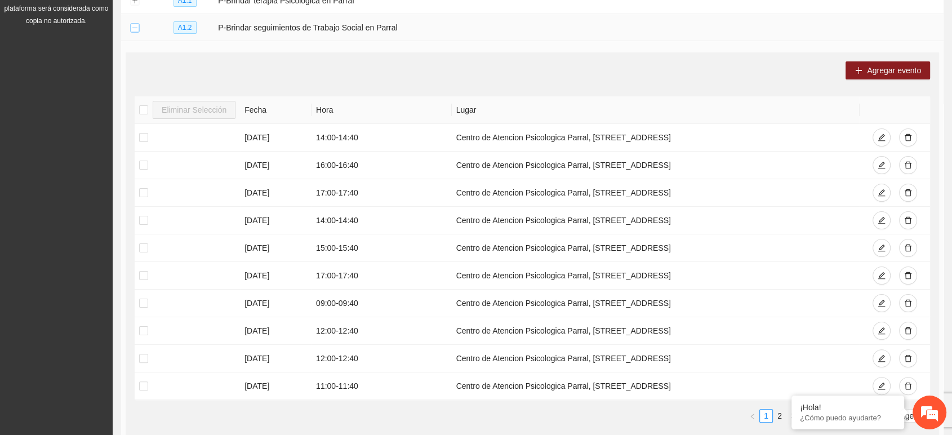
click at [131, 26] on button "Collapse row" at bounding box center [134, 28] width 9 height 9
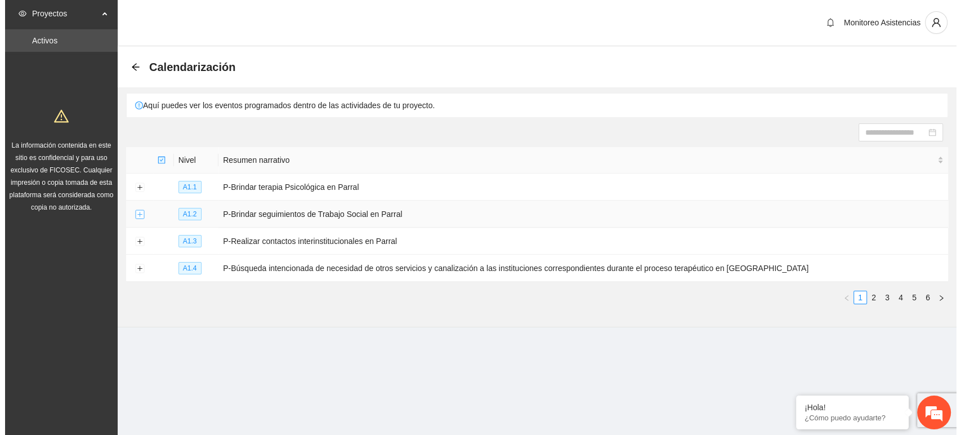
scroll to position [0, 0]
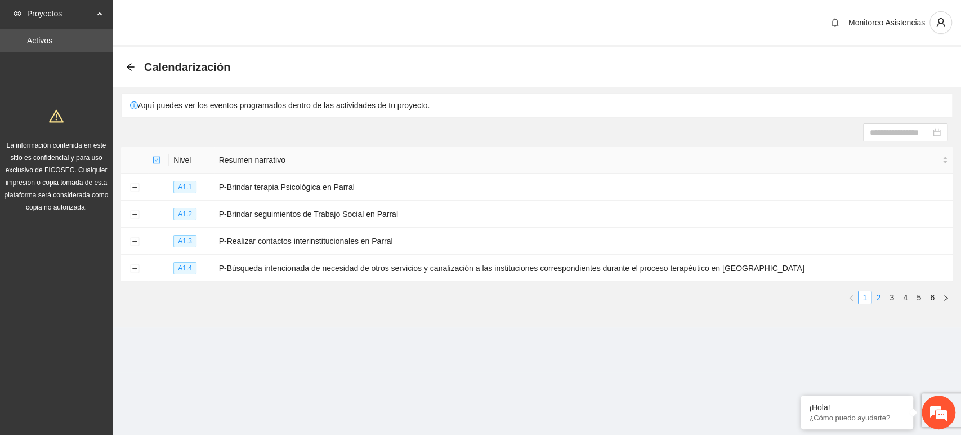
click at [879, 296] on link "2" at bounding box center [878, 297] width 12 height 12
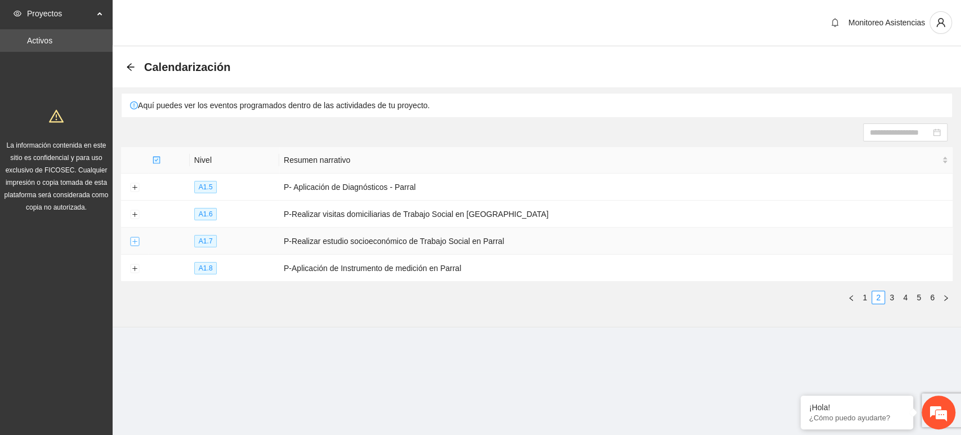
click at [135, 242] on button "Expand row" at bounding box center [134, 241] width 9 height 9
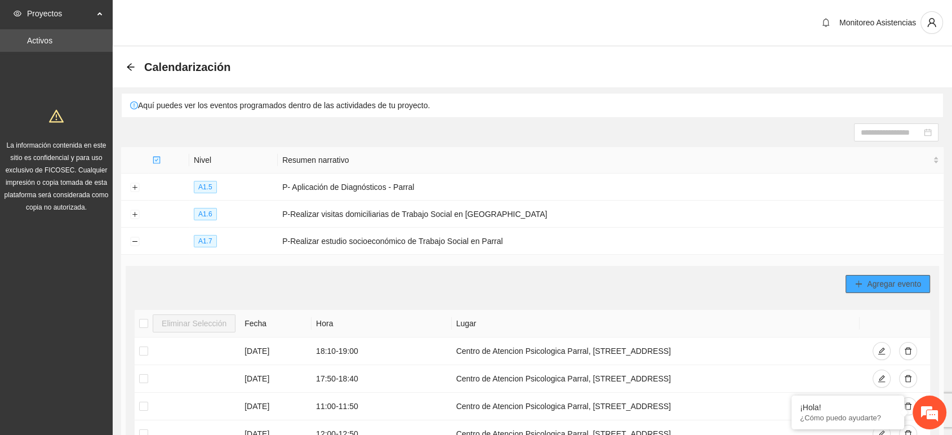
click at [895, 275] on button "Agregar evento" at bounding box center [887, 284] width 84 height 18
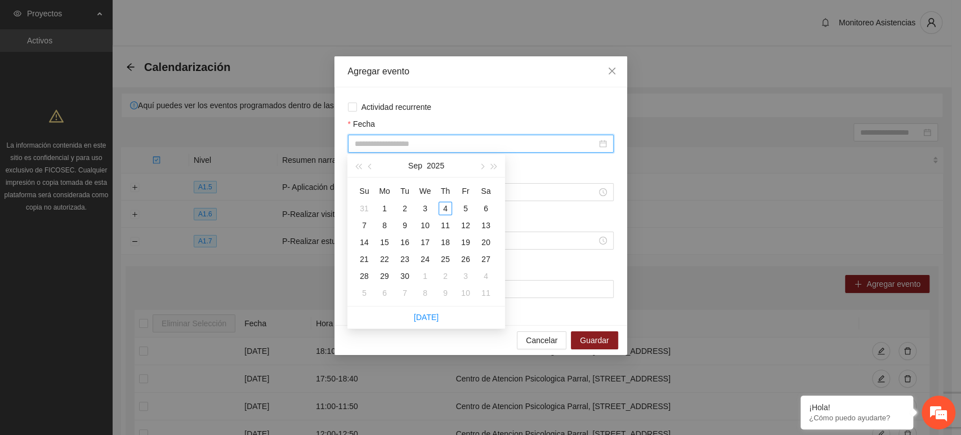
click at [467, 140] on input "Fecha" at bounding box center [476, 143] width 242 height 12
type input "**********"
click at [405, 224] on div "9" at bounding box center [405, 225] width 14 height 14
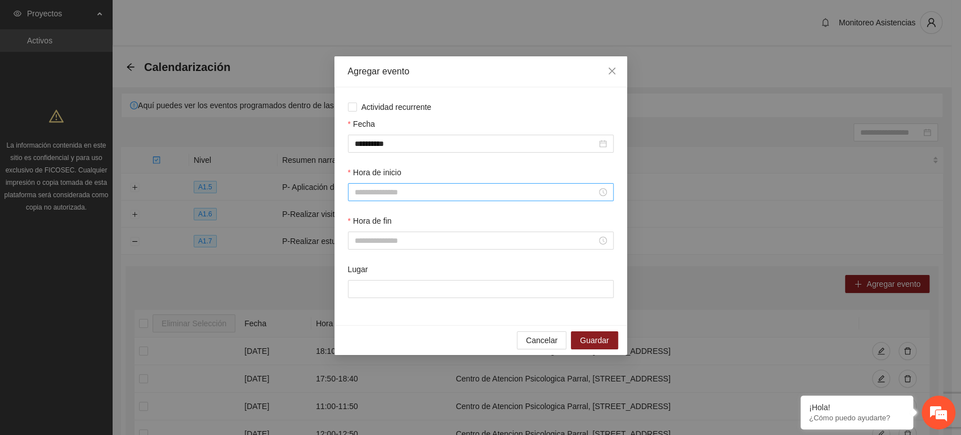
click at [376, 185] on div at bounding box center [481, 192] width 266 height 18
click at [361, 306] on div "12" at bounding box center [363, 302] width 32 height 16
type input "*****"
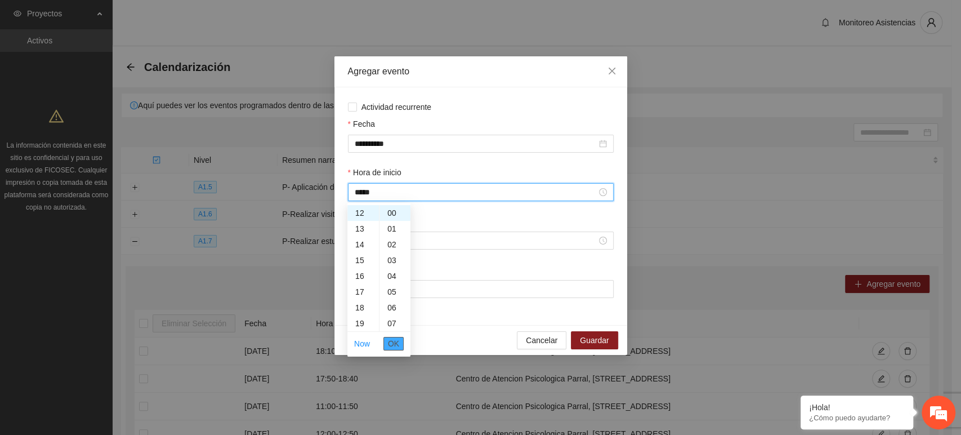
click at [397, 347] on span "OK" at bounding box center [393, 343] width 11 height 12
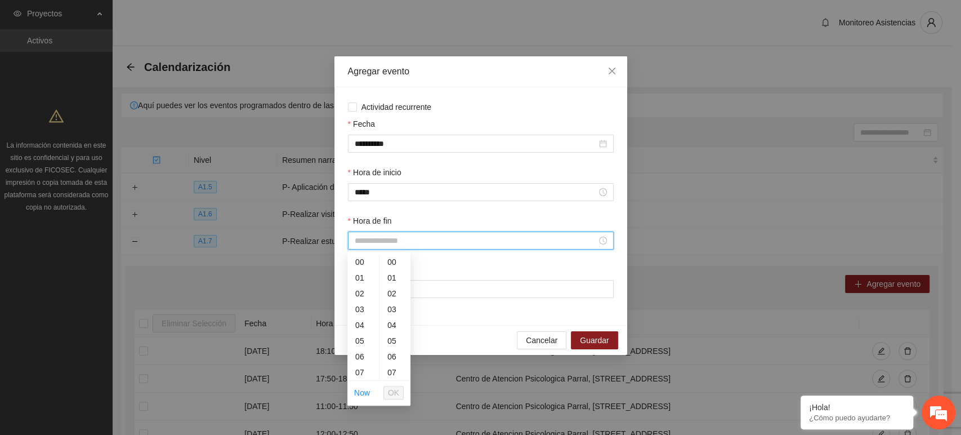
drag, startPoint x: 369, startPoint y: 235, endPoint x: 374, endPoint y: 369, distance: 133.5
click at [374, 369] on body "Proyectos Activos La información contenida en este sitio es confidencial y para…" at bounding box center [476, 217] width 952 height 435
click at [369, 372] on div "12" at bounding box center [363, 376] width 32 height 16
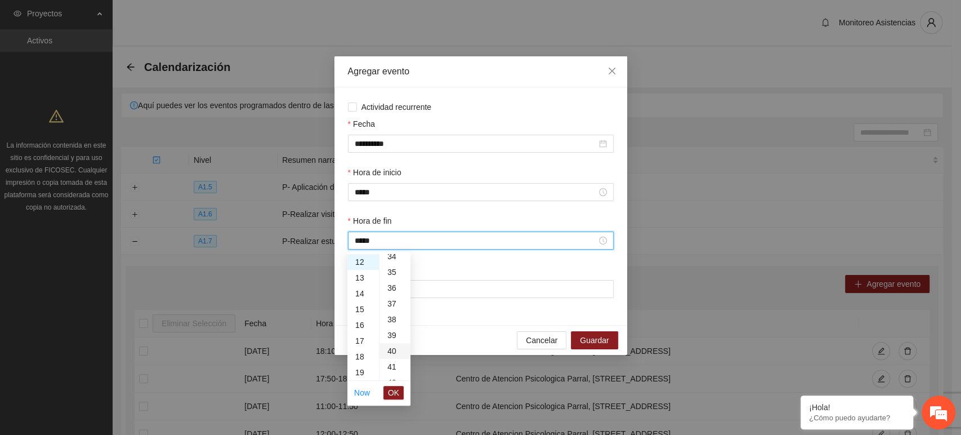
click at [394, 352] on div "40" at bounding box center [394, 351] width 31 height 16
type input "*****"
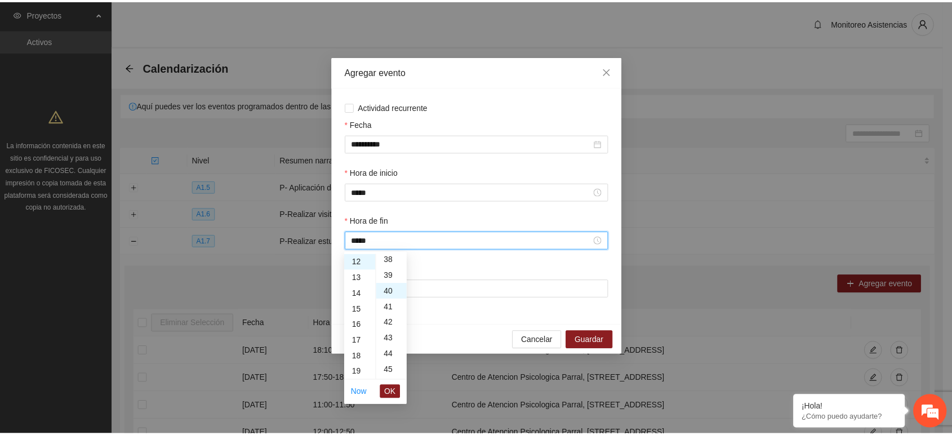
scroll to position [631, 0]
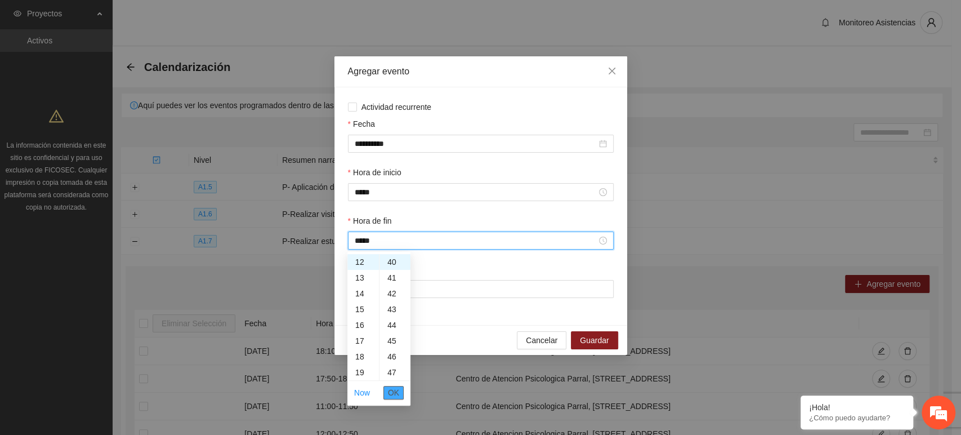
click at [396, 395] on span "OK" at bounding box center [393, 392] width 11 height 12
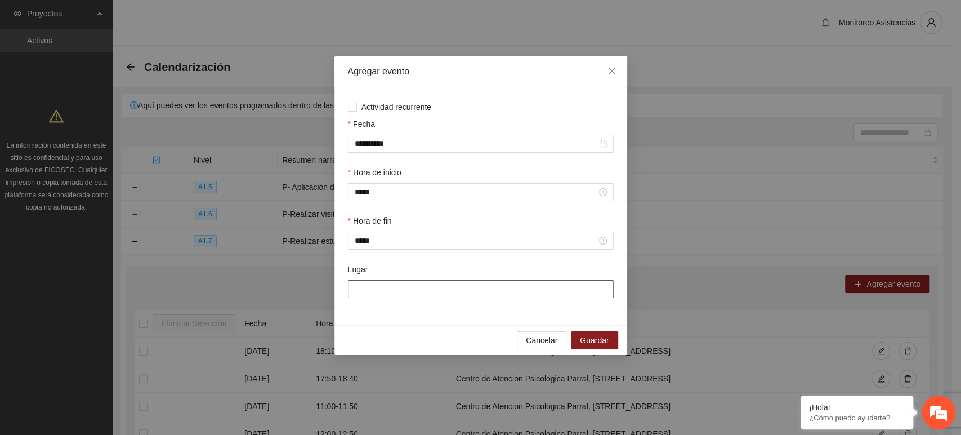
click at [386, 291] on input "Lugar" at bounding box center [481, 289] width 266 height 18
type input "**********"
click at [598, 335] on span "Guardar" at bounding box center [594, 340] width 29 height 12
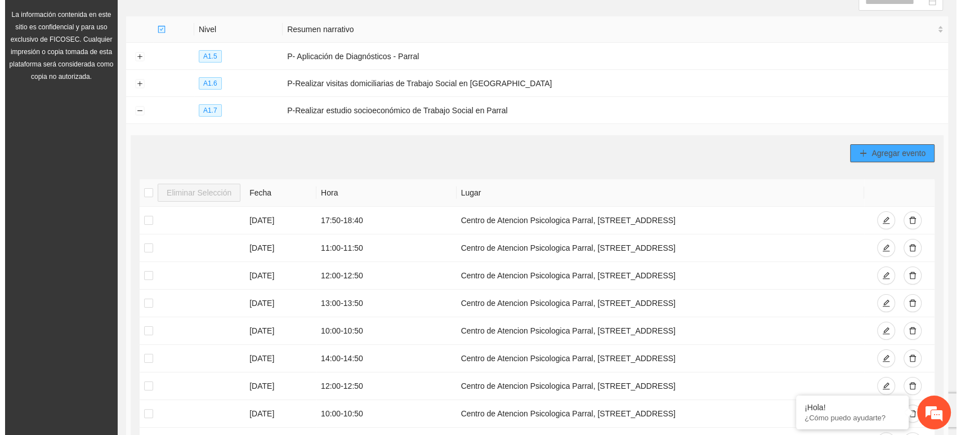
scroll to position [135, 0]
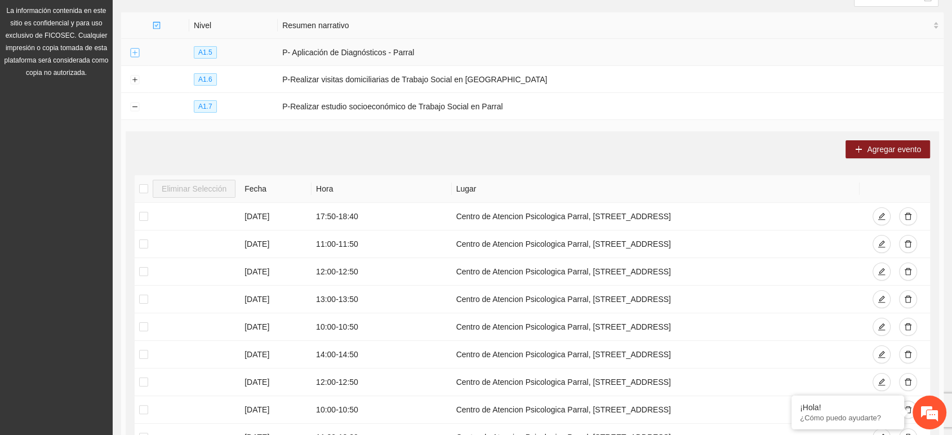
click at [137, 50] on button "Expand row" at bounding box center [134, 52] width 9 height 9
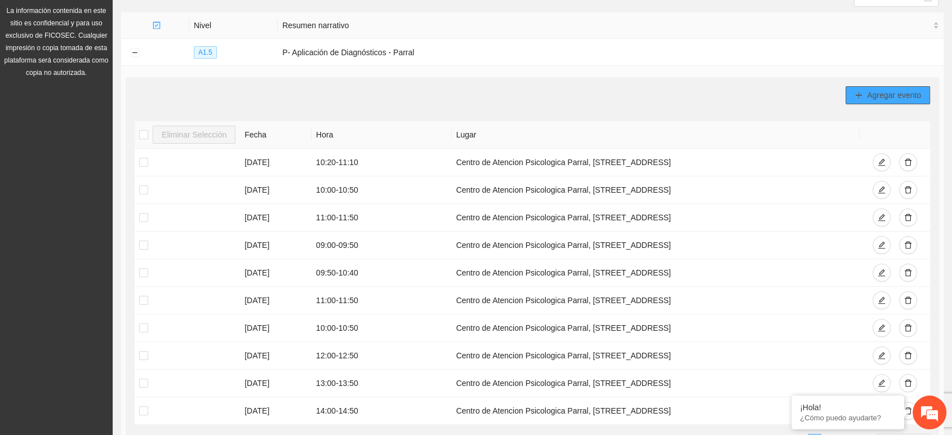
click at [880, 96] on span "Agregar evento" at bounding box center [893, 95] width 54 height 12
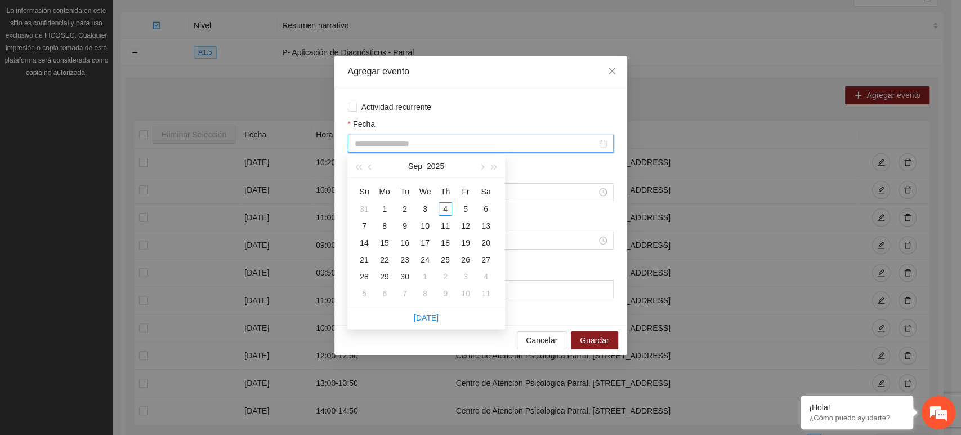
click at [466, 146] on input "Fecha" at bounding box center [476, 143] width 242 height 12
type input "**********"
click at [383, 248] on div "15" at bounding box center [385, 243] width 14 height 14
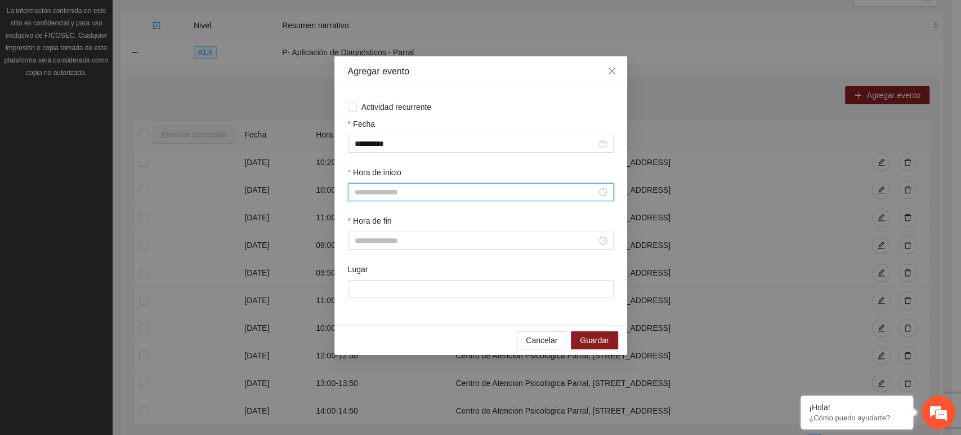
click at [384, 195] on input "Hora de inicio" at bounding box center [476, 192] width 242 height 12
click at [365, 304] on div "12" at bounding box center [363, 303] width 32 height 16
type input "*****"
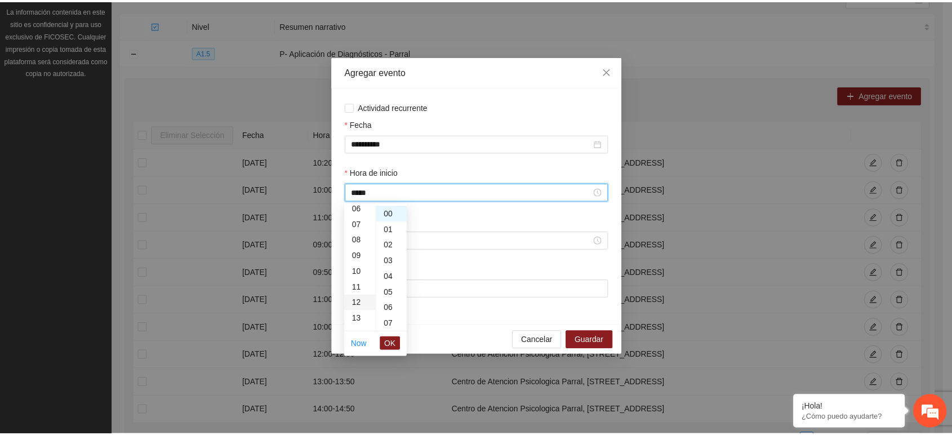
scroll to position [189, 0]
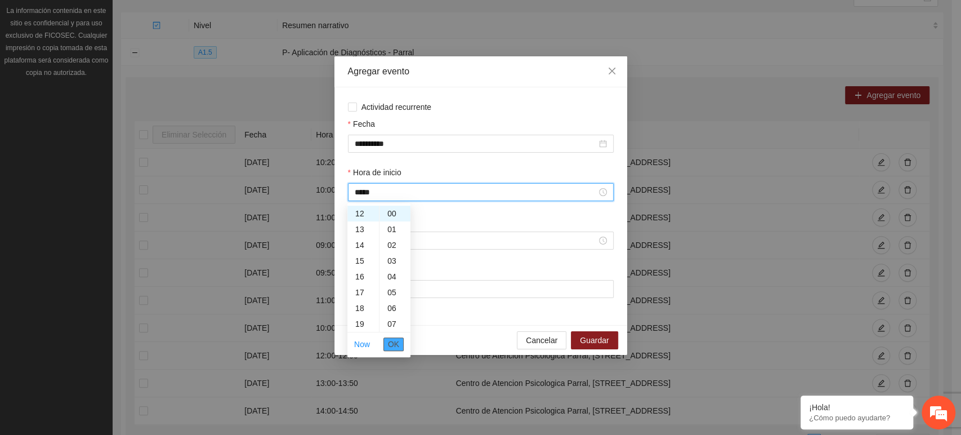
click at [396, 342] on span "OK" at bounding box center [393, 344] width 11 height 12
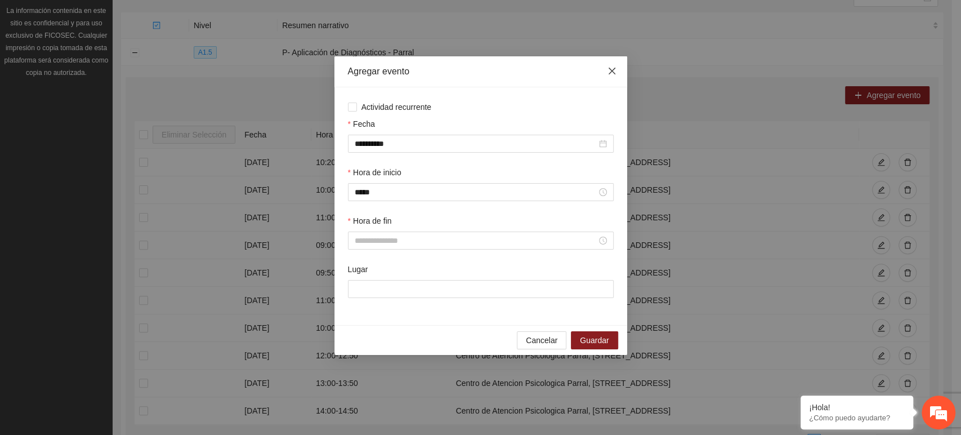
click at [611, 66] on icon "close" at bounding box center [612, 70] width 9 height 9
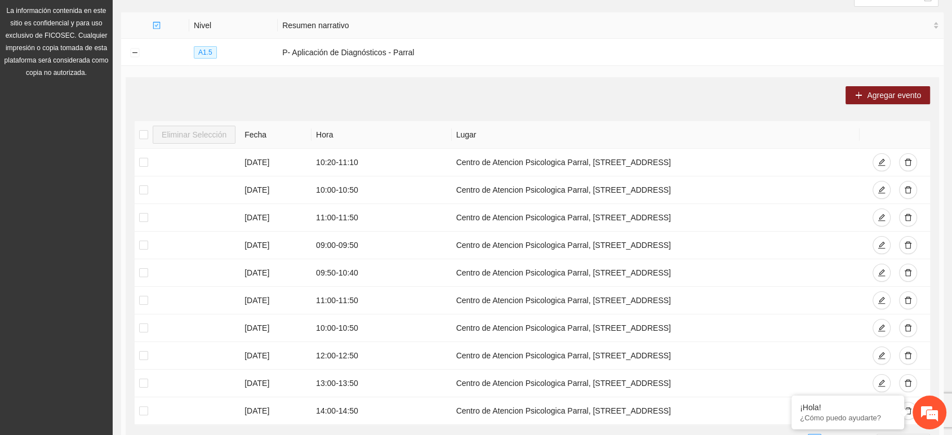
click at [941, 127] on td "Agregar evento Eliminar Selección [PERSON_NAME] [DATE] 10:20 - 11:10 Centro de …" at bounding box center [532, 269] width 822 height 407
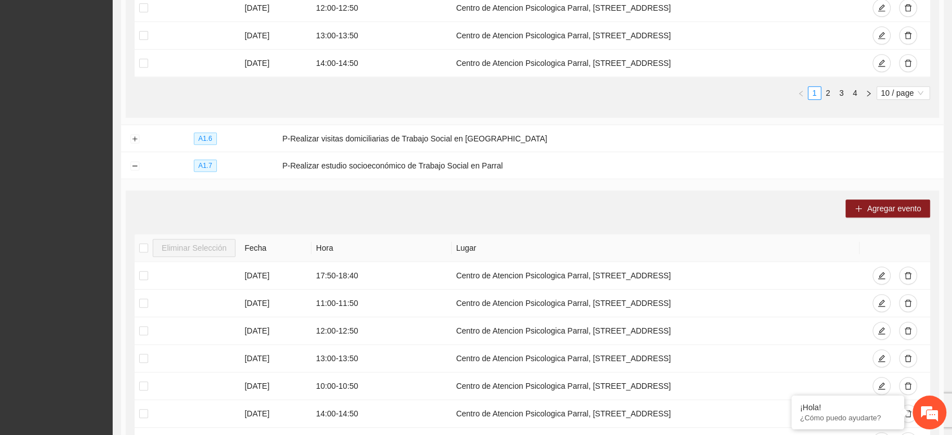
scroll to position [745, 0]
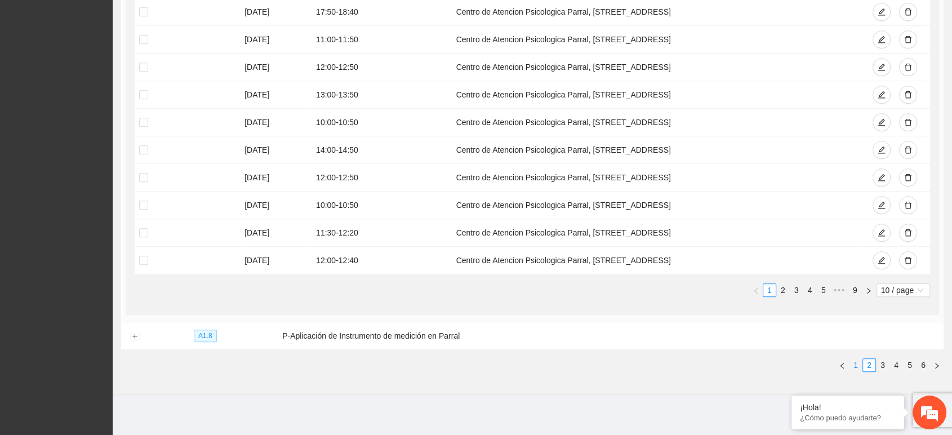
click at [856, 360] on link "1" at bounding box center [855, 365] width 12 height 12
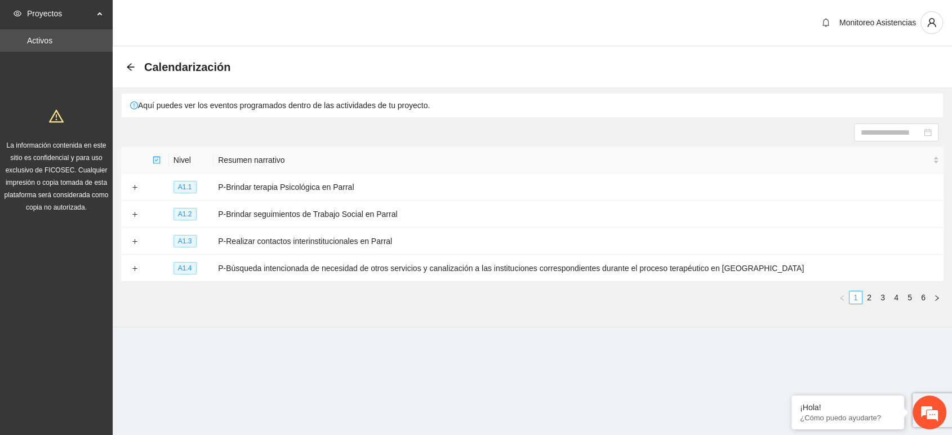
scroll to position [0, 0]
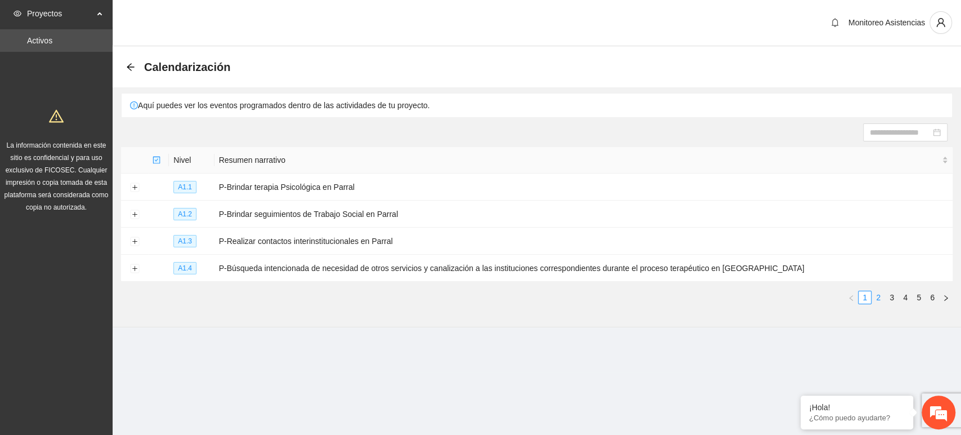
click at [878, 300] on link "2" at bounding box center [878, 297] width 12 height 12
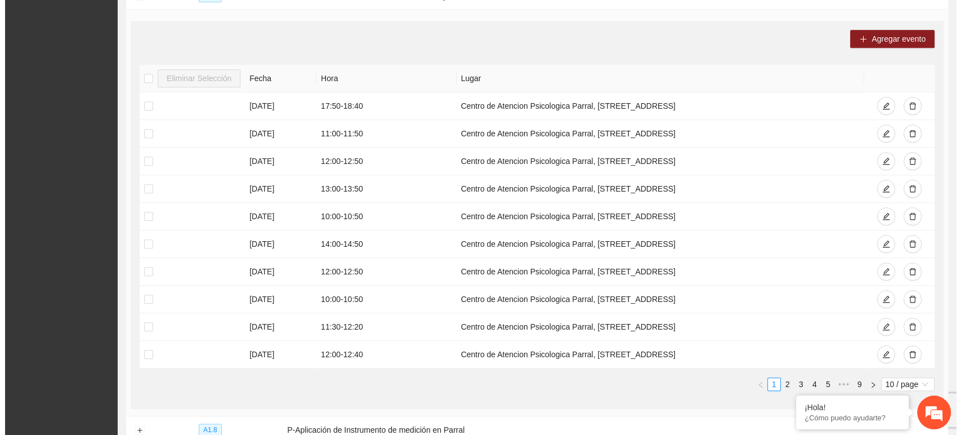
scroll to position [665, 0]
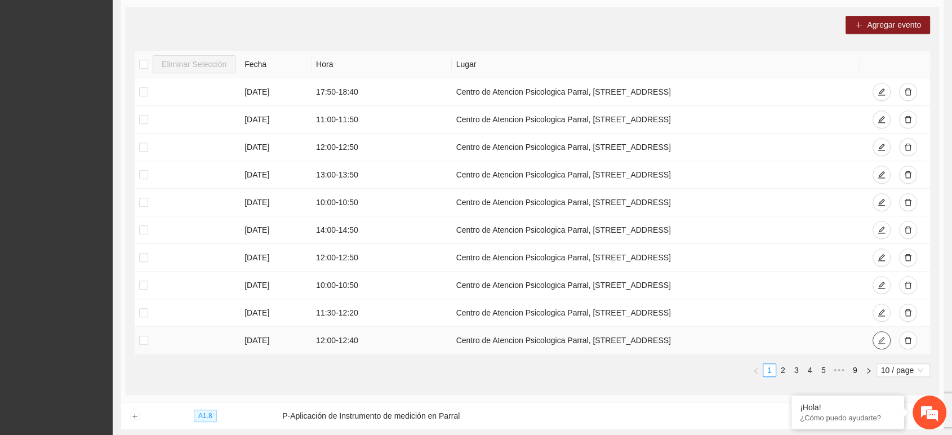
click at [877, 336] on icon "edit" at bounding box center [881, 340] width 8 height 8
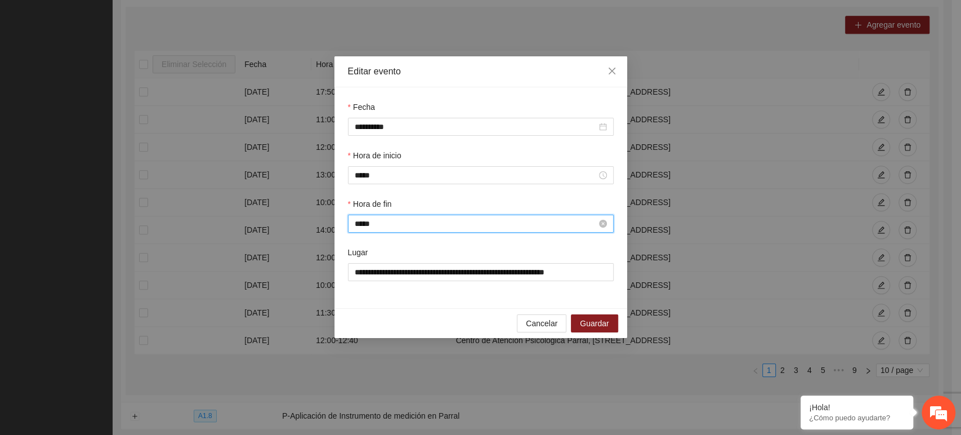
scroll to position [631, 0]
click at [392, 219] on input "*****" at bounding box center [476, 223] width 242 height 12
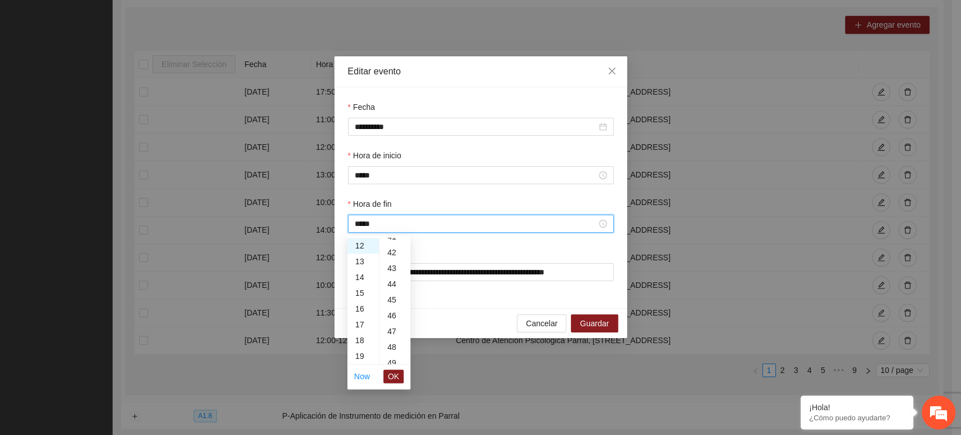
scroll to position [747, 0]
click at [388, 287] on div "50" at bounding box center [394, 287] width 31 height 16
type input "*****"
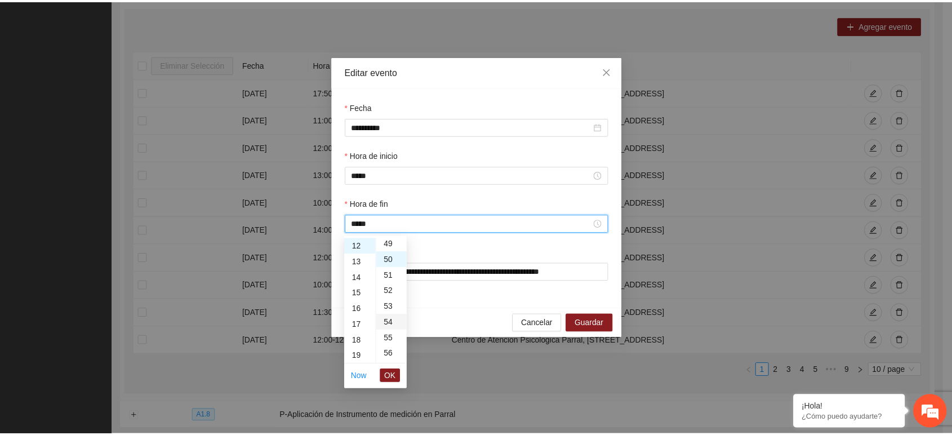
scroll to position [788, 0]
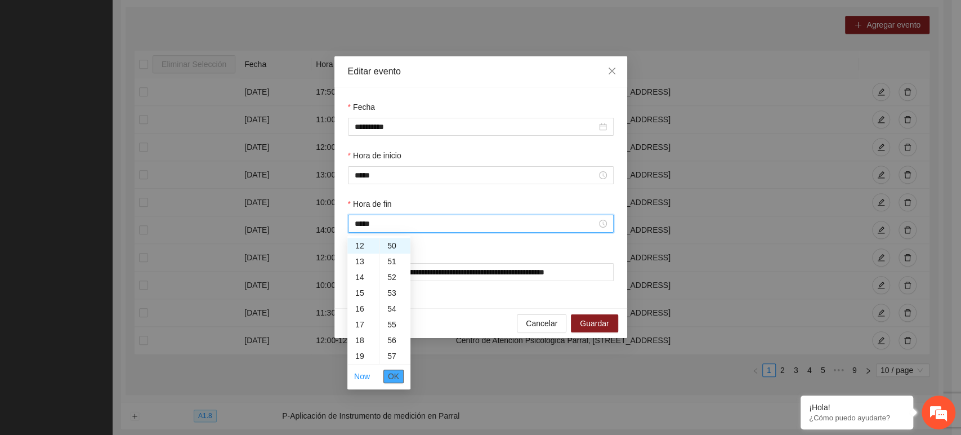
click at [394, 376] on span "OK" at bounding box center [393, 376] width 11 height 12
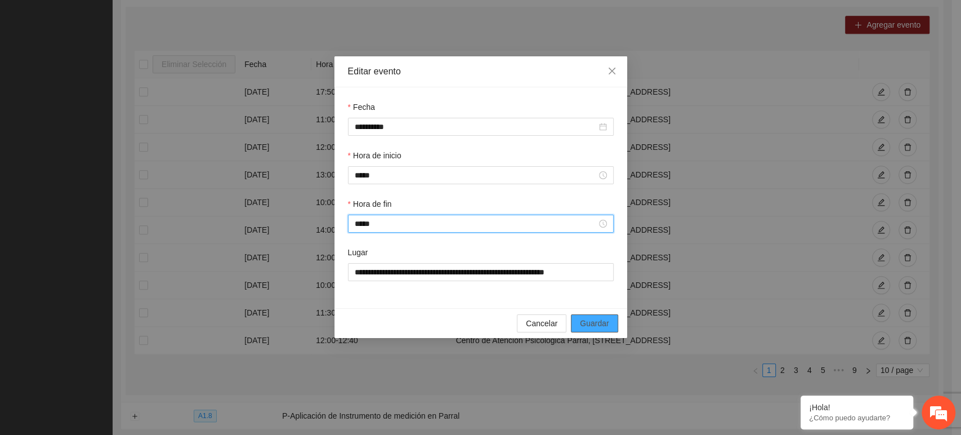
click at [604, 327] on span "Guardar" at bounding box center [594, 323] width 29 height 12
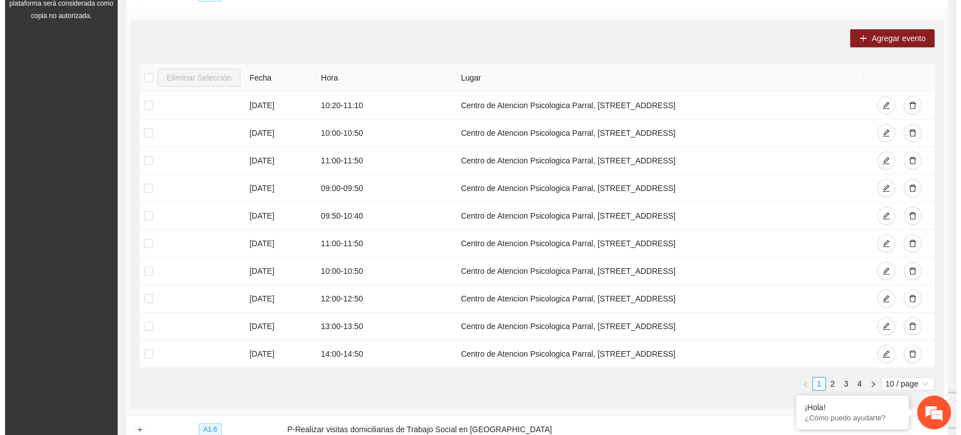
scroll to position [190, 0]
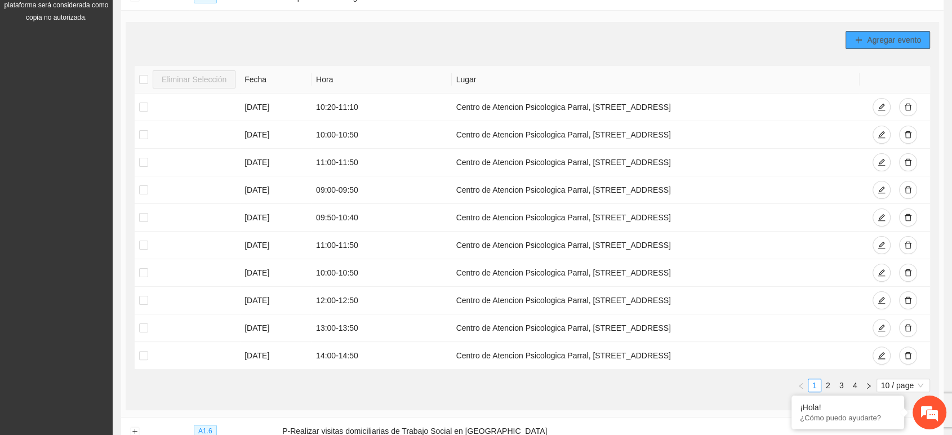
click at [887, 41] on span "Agregar evento" at bounding box center [893, 40] width 54 height 12
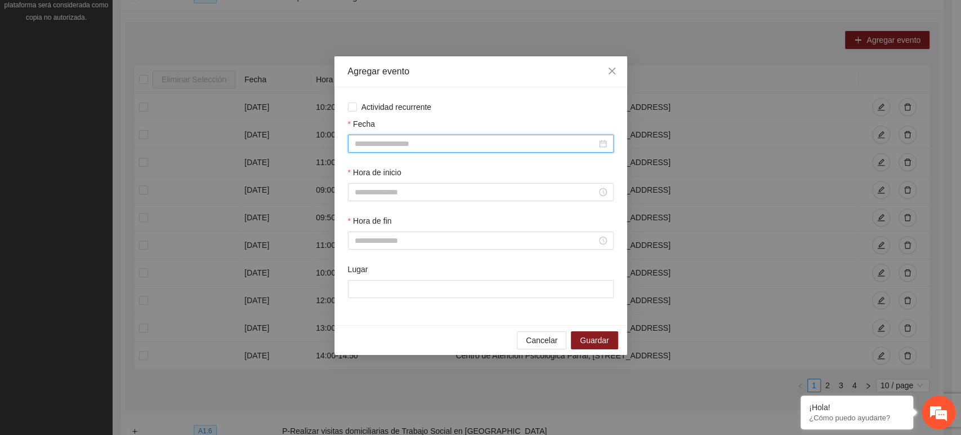
click at [376, 144] on input "Fecha" at bounding box center [476, 143] width 242 height 12
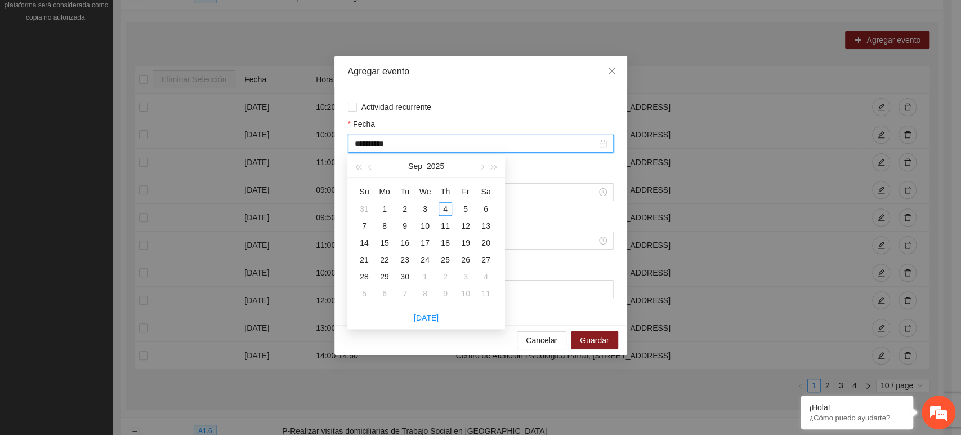
type input "**********"
click at [381, 244] on div "15" at bounding box center [385, 243] width 14 height 14
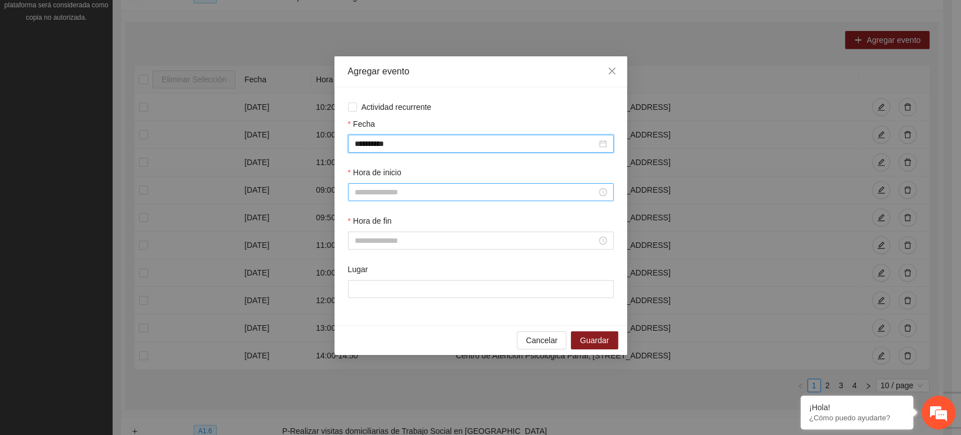
click at [378, 185] on div at bounding box center [481, 192] width 266 height 18
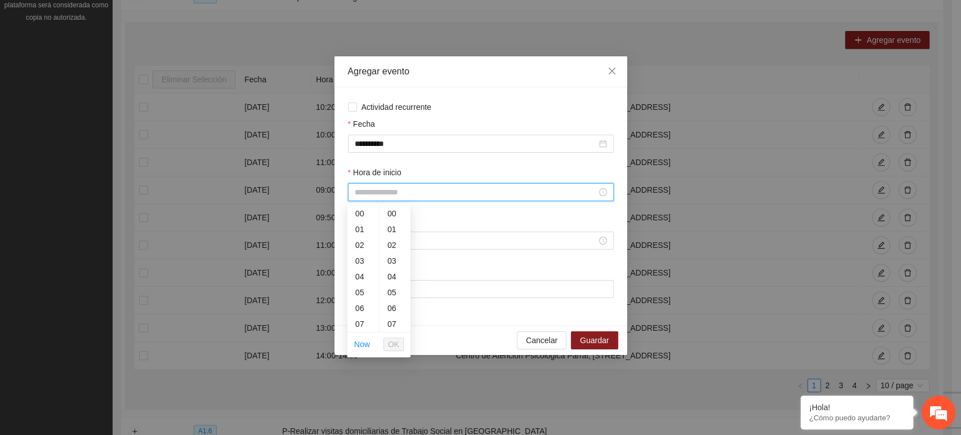
click at [379, 327] on ul "00 01 02 03 04 05 06 07 08 09 10 11 12 13 14 15 16 17 18 19 20 21 22 23 24 25 2…" at bounding box center [395, 269] width 32 height 126
click at [363, 248] on div "12" at bounding box center [363, 253] width 32 height 16
type input "*****"
click at [395, 340] on span "OK" at bounding box center [393, 344] width 11 height 12
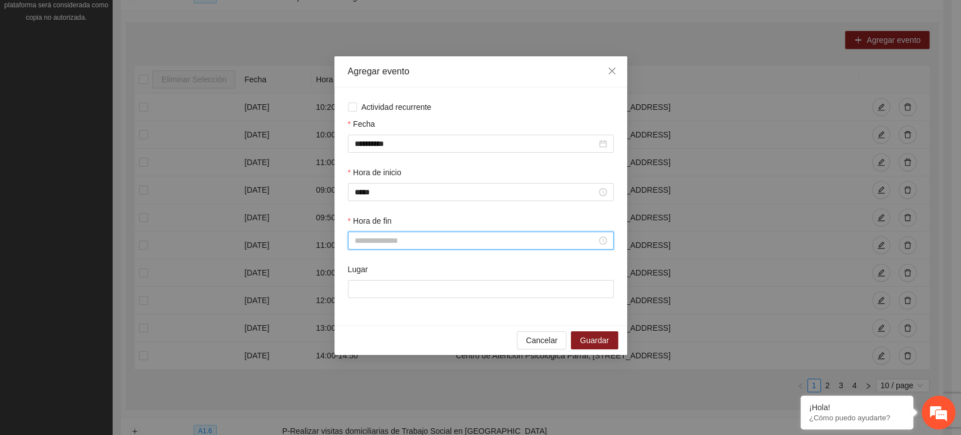
click at [361, 236] on input "Hora de fin" at bounding box center [476, 240] width 242 height 12
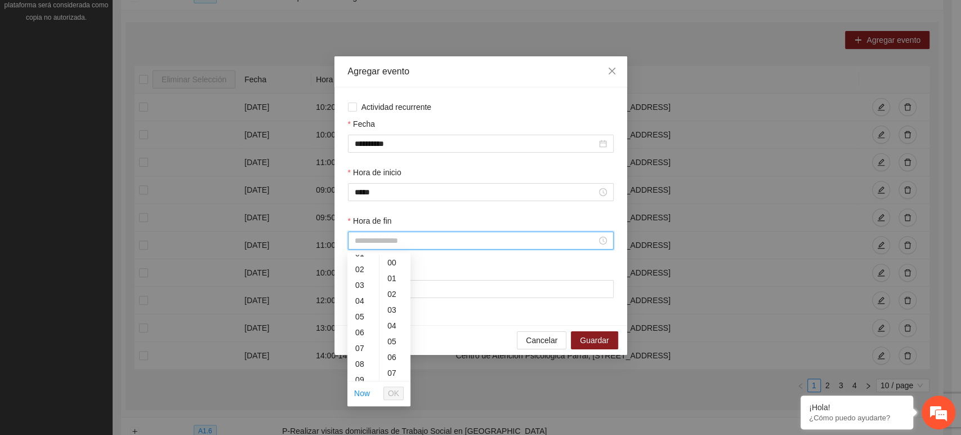
scroll to position [125, 0]
click at [365, 330] on div "12" at bounding box center [363, 327] width 32 height 16
click at [396, 372] on div "50" at bounding box center [394, 375] width 31 height 16
type input "*****"
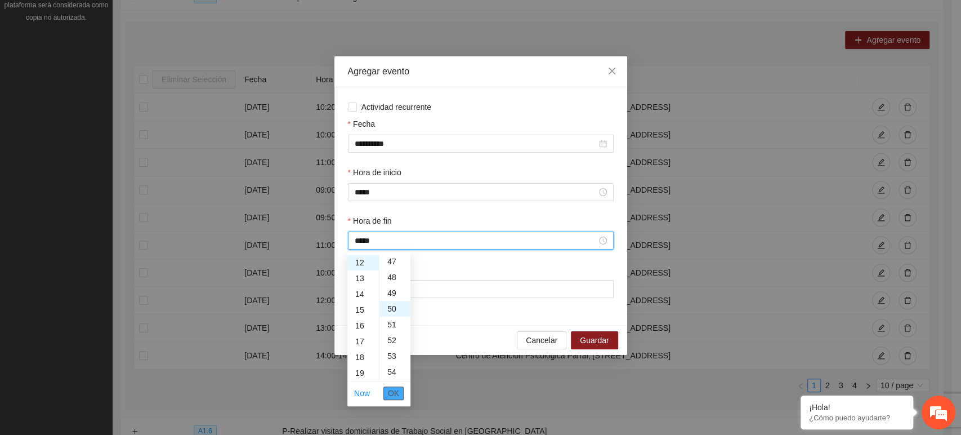
scroll to position [788, 0]
click at [399, 392] on span "OK" at bounding box center [393, 393] width 11 height 12
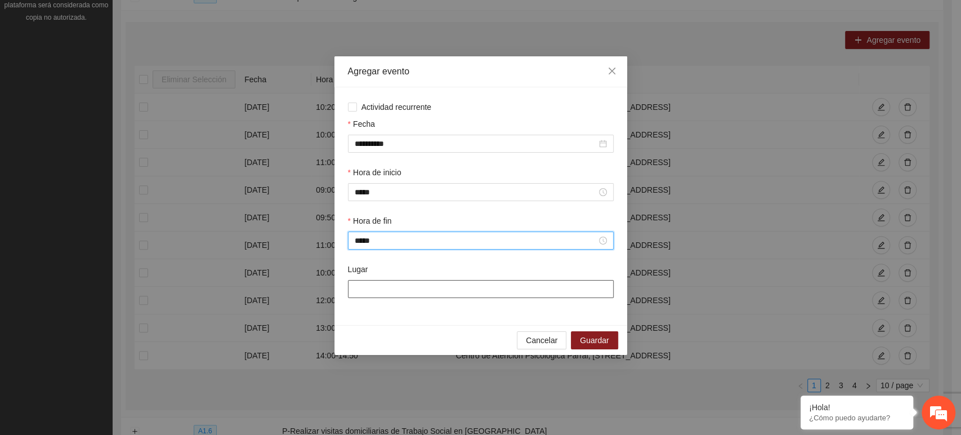
click at [418, 289] on input "Lugar" at bounding box center [481, 289] width 266 height 18
type input "**********"
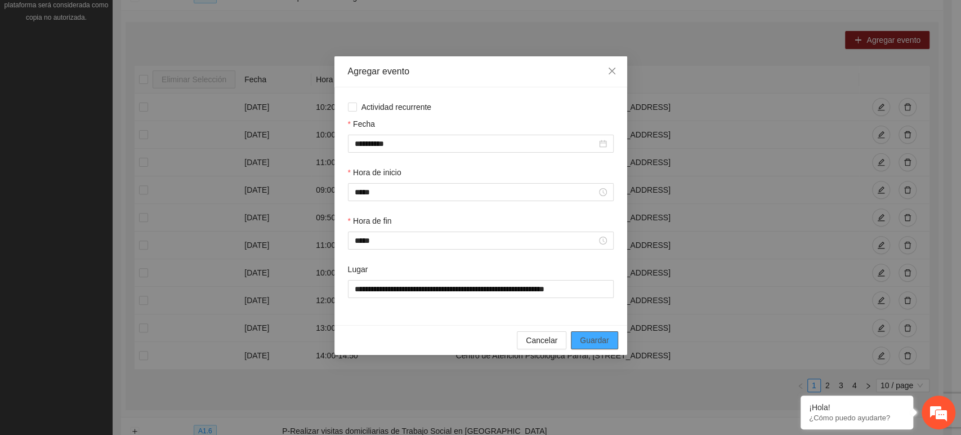
click at [609, 341] on button "Guardar" at bounding box center [594, 340] width 47 height 18
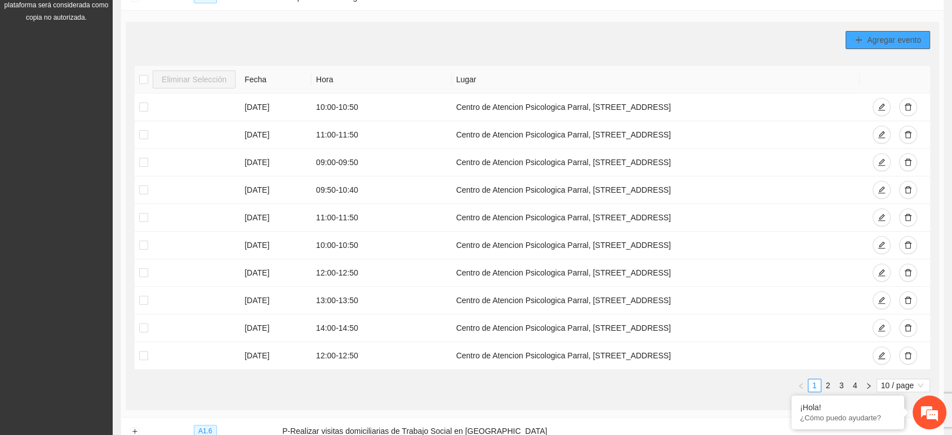
click at [845, 31] on button "Agregar evento" at bounding box center [887, 40] width 84 height 18
